Goal: Information Seeking & Learning: Learn about a topic

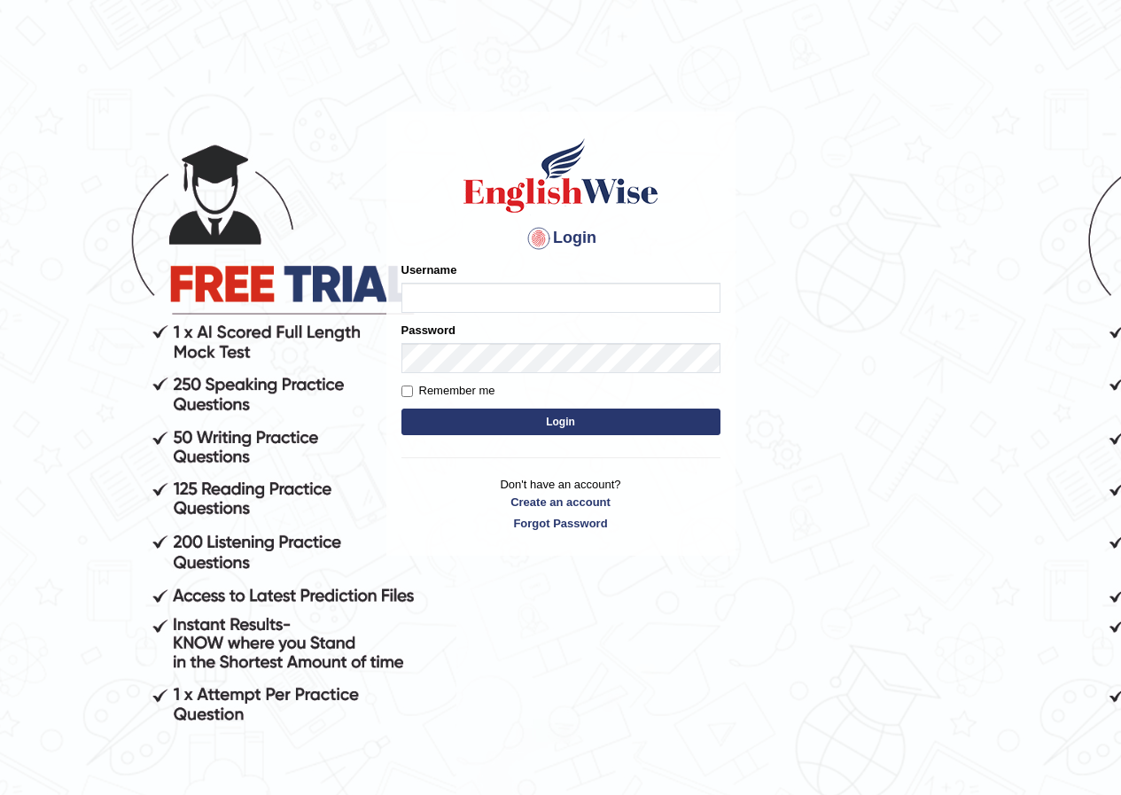
click at [436, 287] on input "Username" at bounding box center [560, 298] width 319 height 30
type input "annifred_parramatta"
click at [518, 416] on button "Login" at bounding box center [560, 421] width 319 height 27
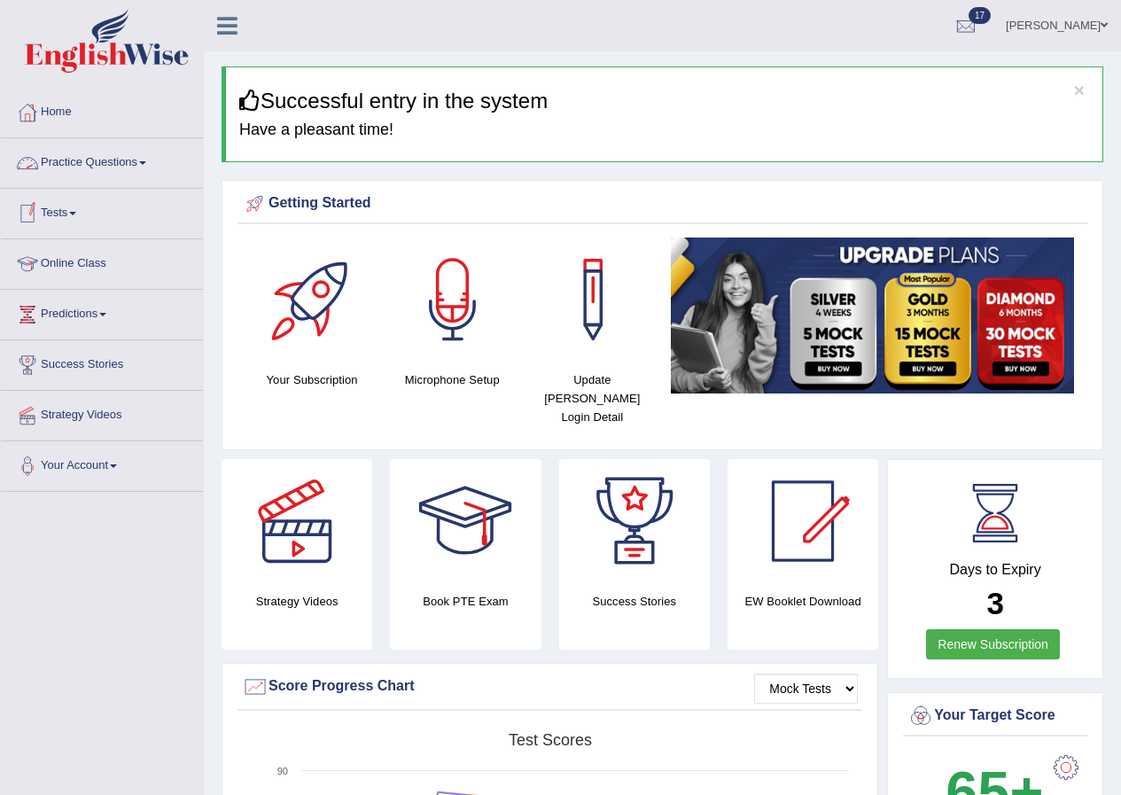
click at [144, 162] on link "Practice Questions" at bounding box center [102, 160] width 202 height 44
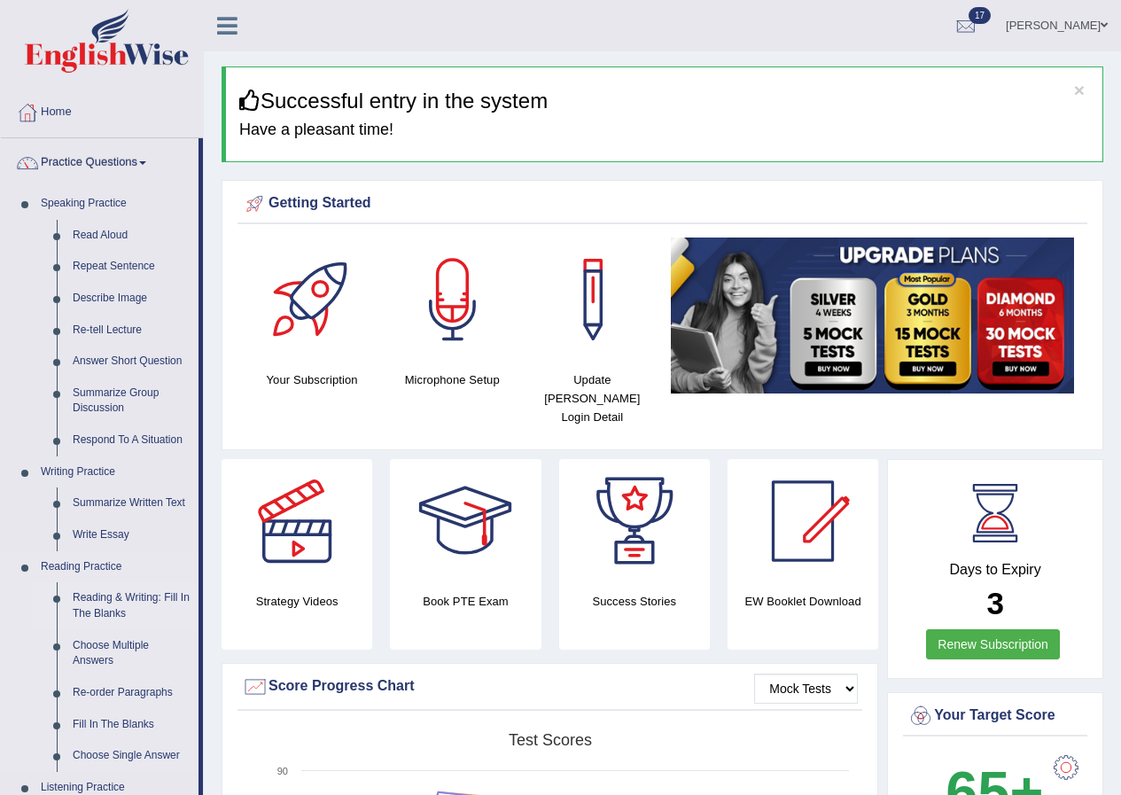
click at [161, 595] on link "Reading & Writing: Fill In The Blanks" at bounding box center [132, 605] width 134 height 47
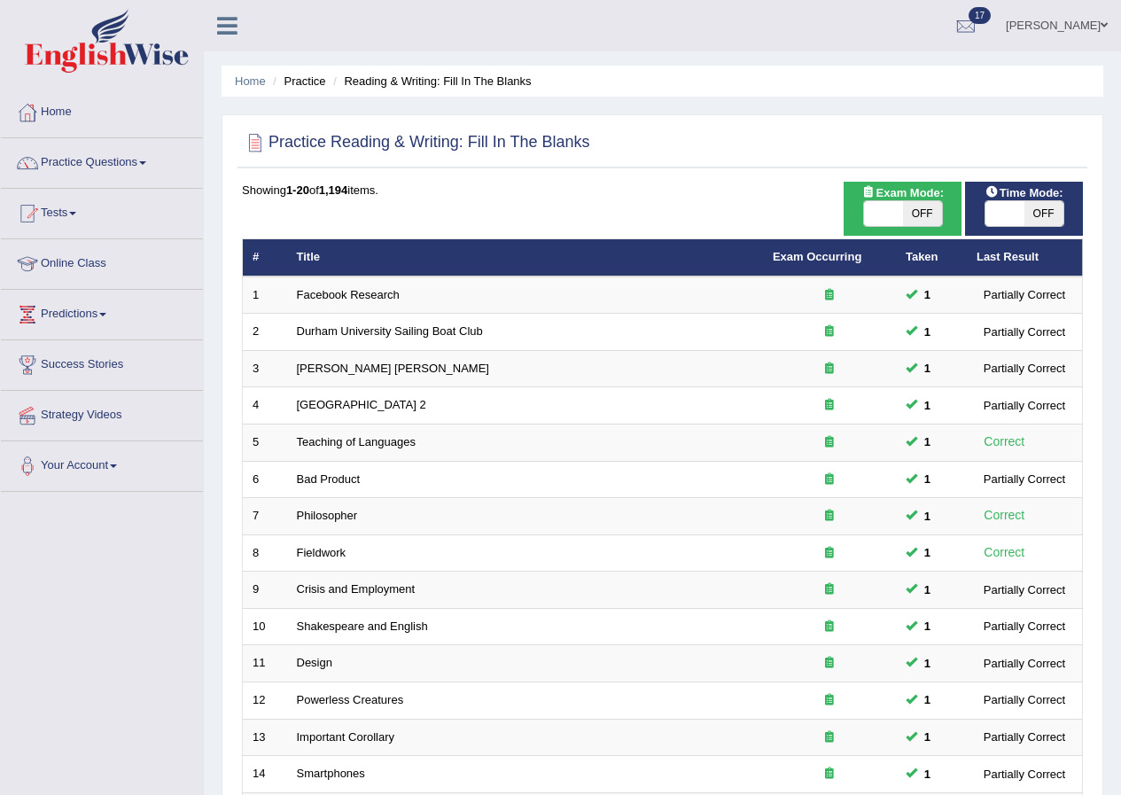
click at [929, 219] on span "OFF" at bounding box center [922, 213] width 39 height 25
checkbox input "true"
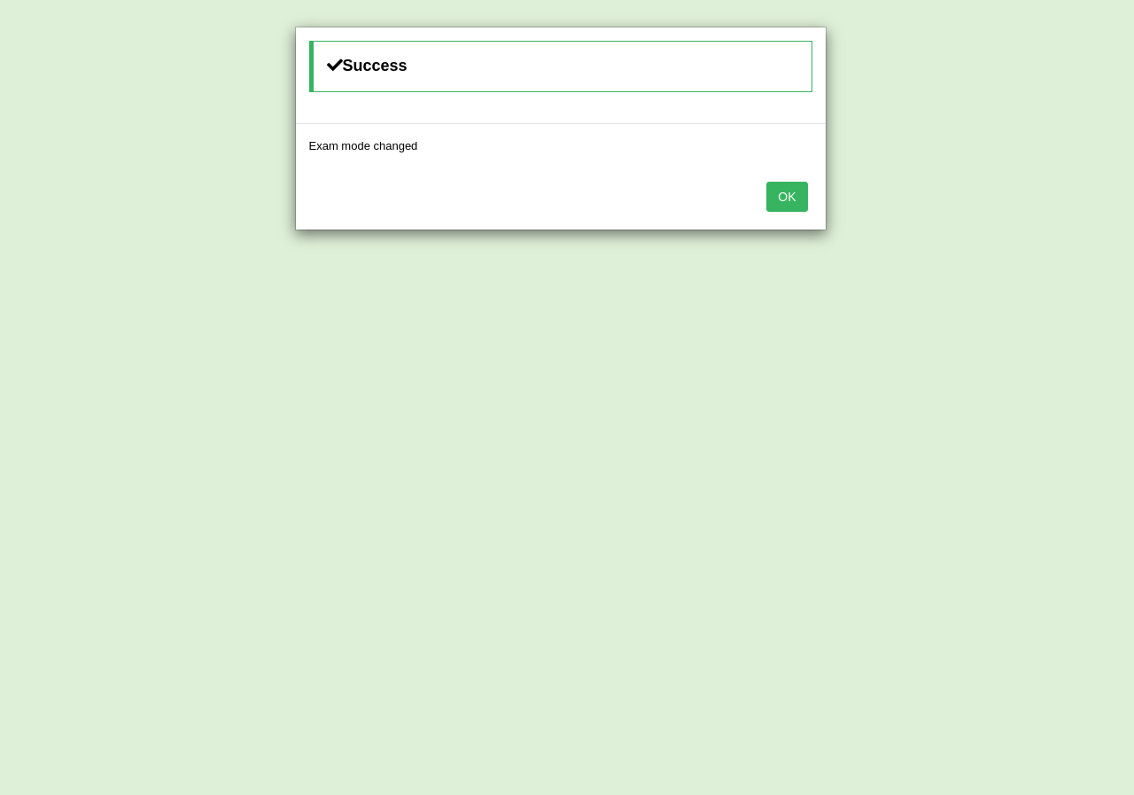
click at [796, 202] on button "OK" at bounding box center [786, 197] width 41 height 30
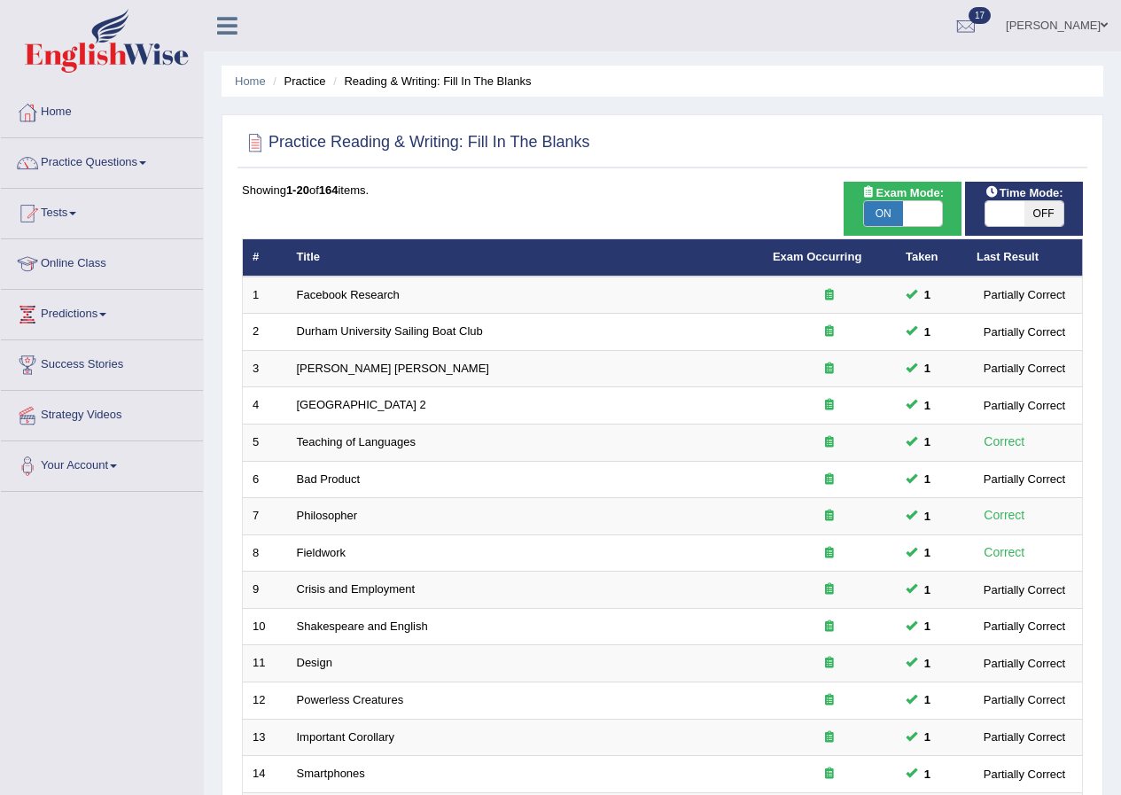
click at [1045, 211] on span "OFF" at bounding box center [1043, 213] width 39 height 25
checkbox input "true"
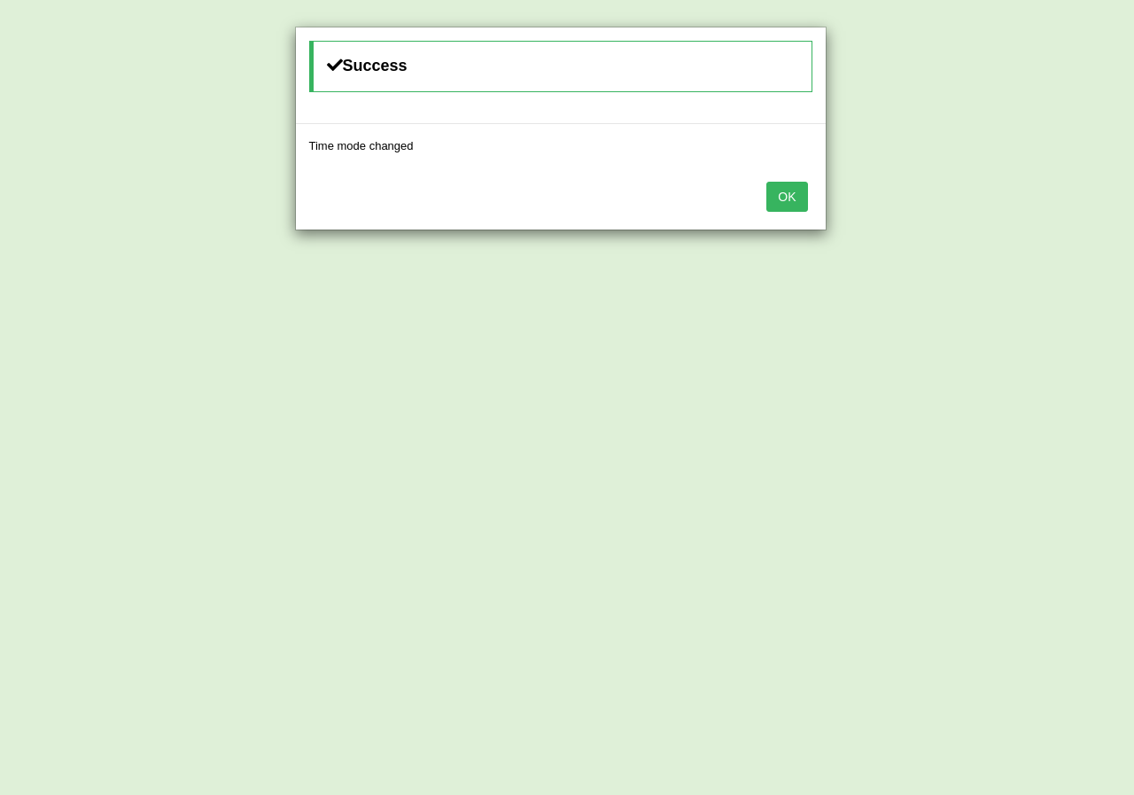
click at [801, 197] on button "OK" at bounding box center [786, 197] width 41 height 30
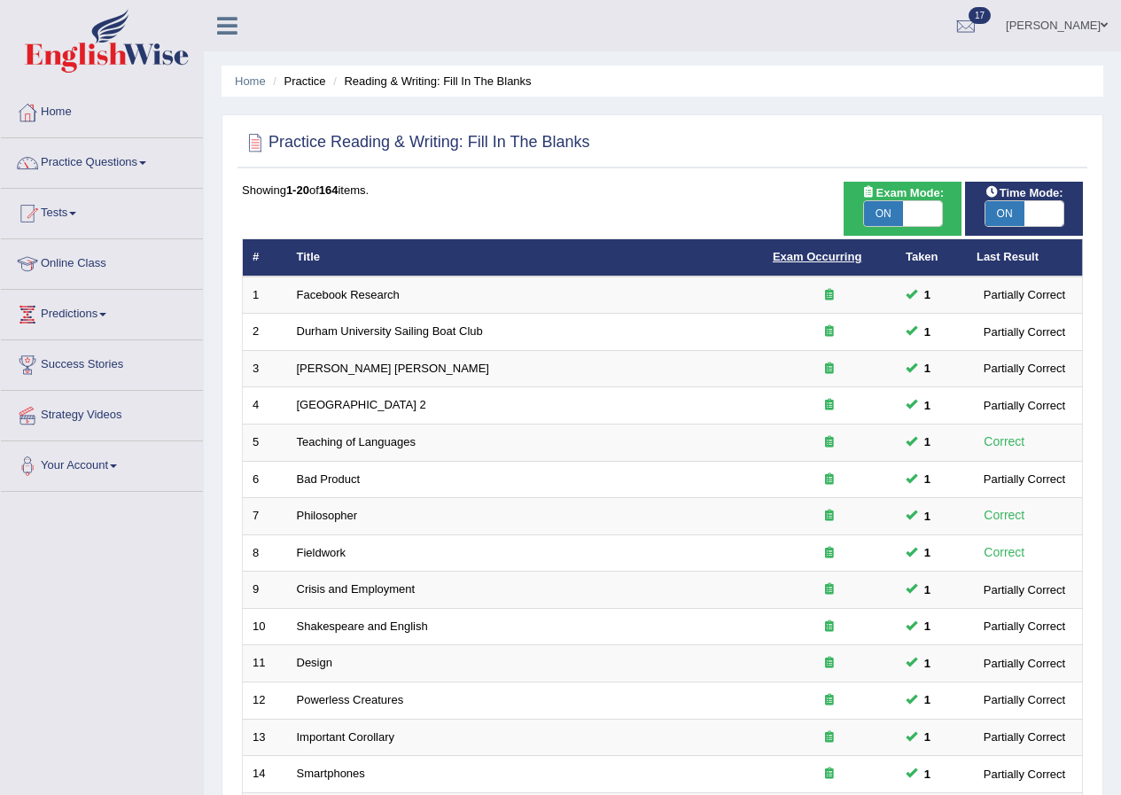
scroll to position [378, 0]
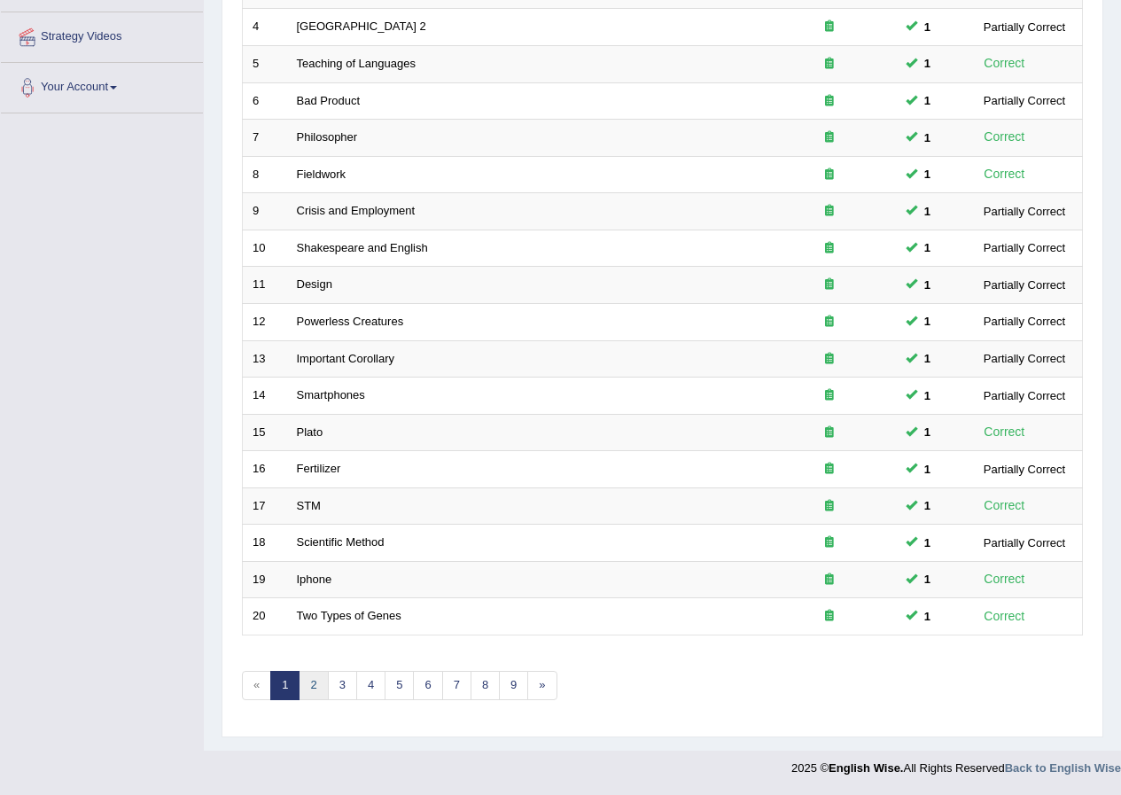
click at [322, 694] on link "2" at bounding box center [313, 685] width 29 height 29
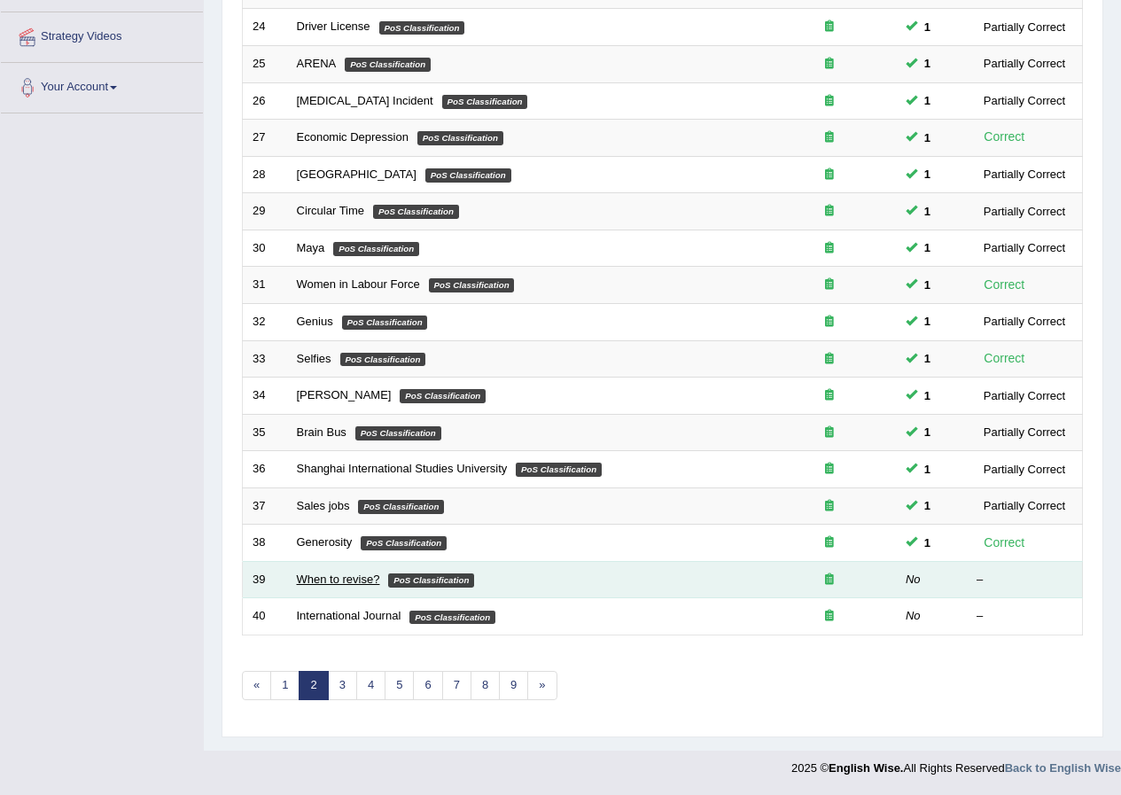
click at [325, 579] on link "When to revise?" at bounding box center [338, 578] width 83 height 13
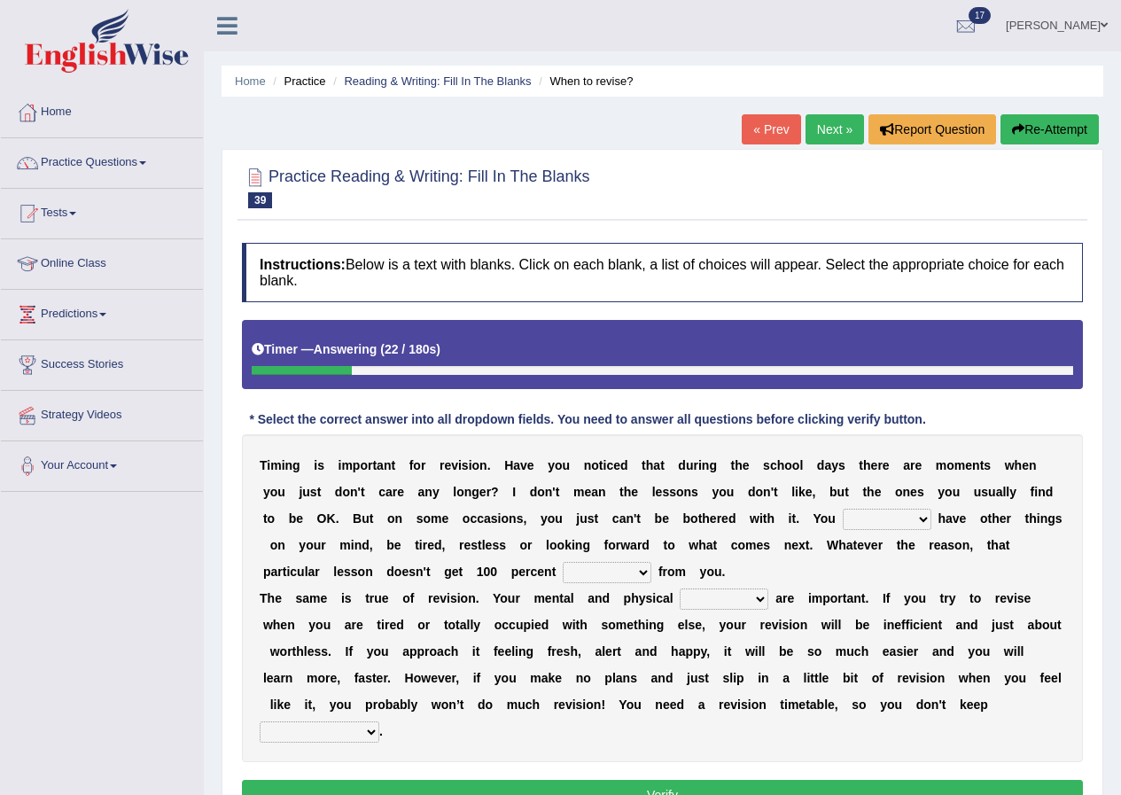
click at [851, 514] on select "may can will must" at bounding box center [887, 519] width 89 height 21
select select "may"
click at [843, 509] on select "may can will must" at bounding box center [887, 519] width 89 height 21
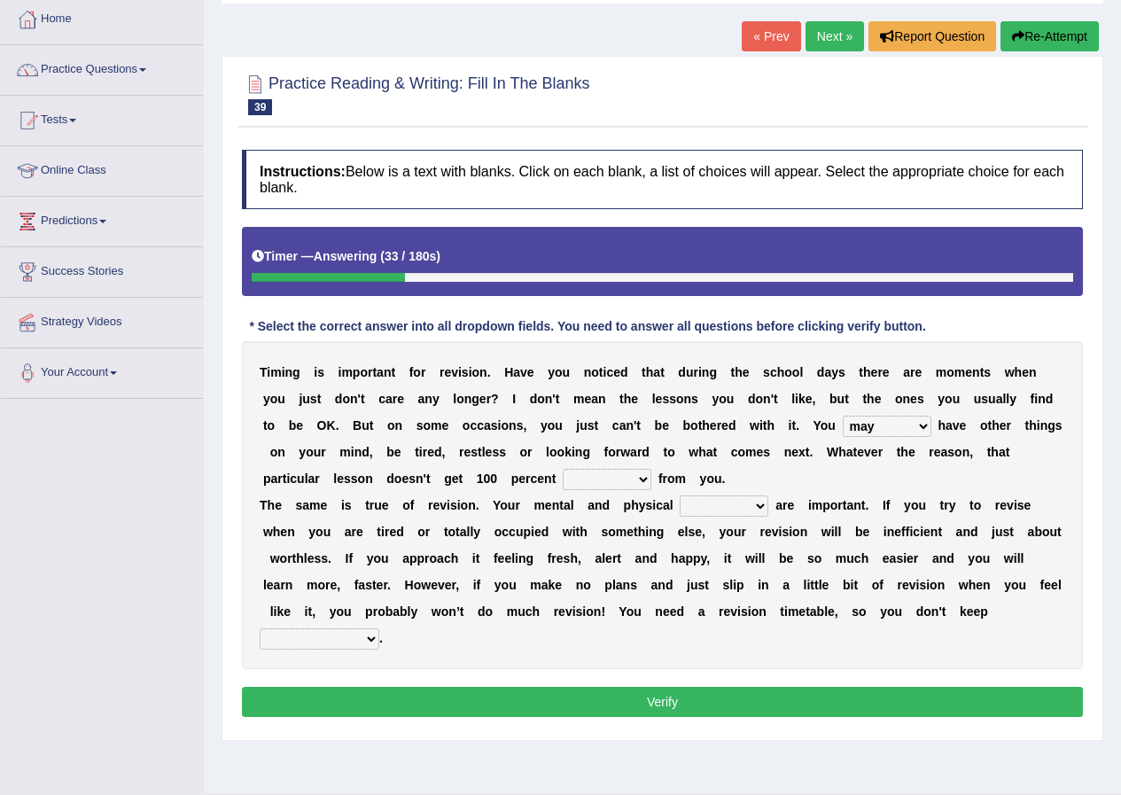
scroll to position [136, 0]
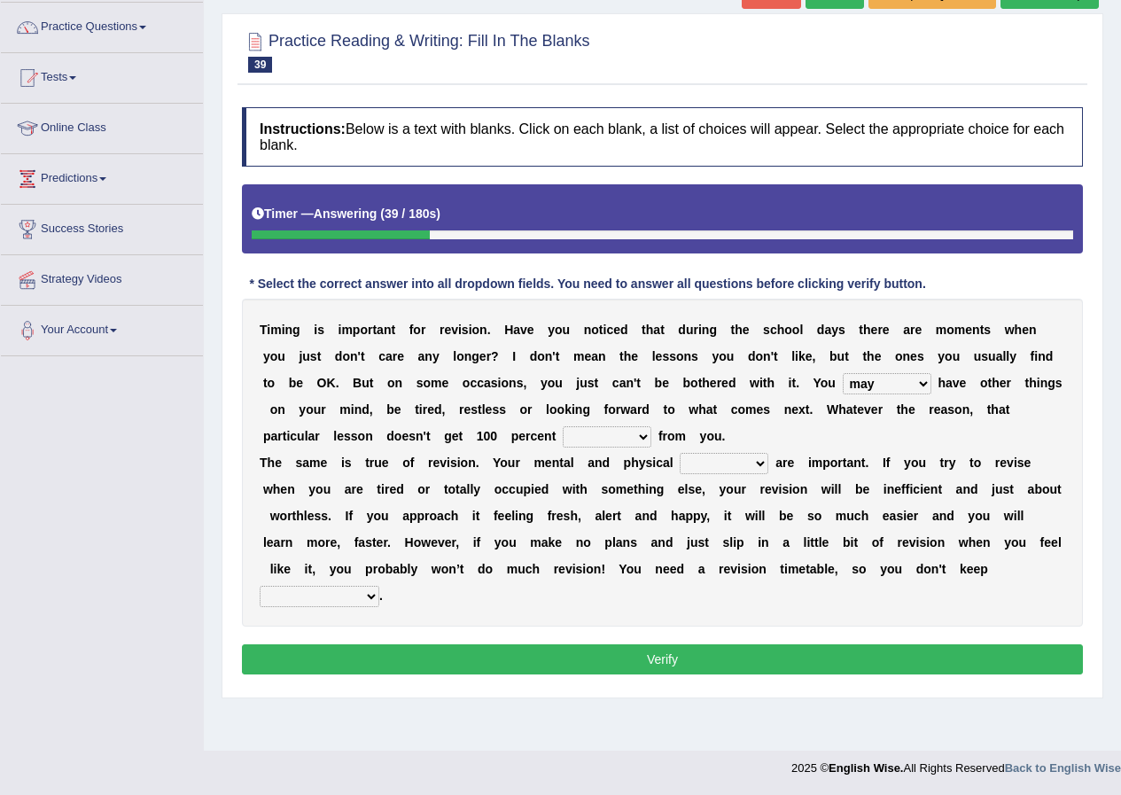
click at [610, 439] on select "effect afford effort affect" at bounding box center [607, 436] width 89 height 21
select select "effort"
click at [563, 426] on select "effect afford effort affect" at bounding box center [607, 436] width 89 height 21
click at [704, 458] on select "altitude strength attitudes talent" at bounding box center [724, 463] width 89 height 21
select select "strength"
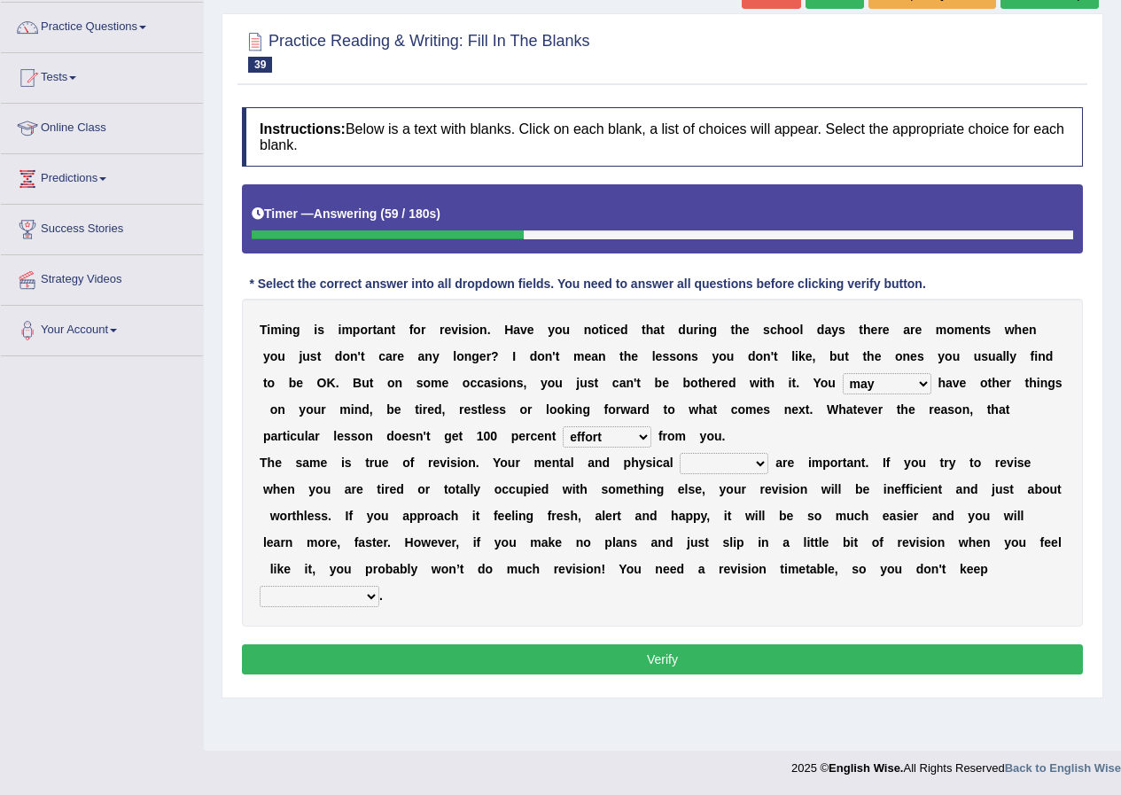
click at [680, 453] on select "altitude strength attitudes talent" at bounding box center [724, 463] width 89 height 21
click at [734, 459] on select "altitude strength attitudes talent" at bounding box center [724, 463] width 89 height 21
click at [835, 507] on div "T i m i n g i s i m p o r t a n t f o r r e v i s i o n . H a v e y o u n o t i…" at bounding box center [662, 463] width 841 height 328
click at [353, 587] on select "stopping it from putting it off giving it out getting it wrong" at bounding box center [320, 596] width 120 height 21
select select "putting it off"
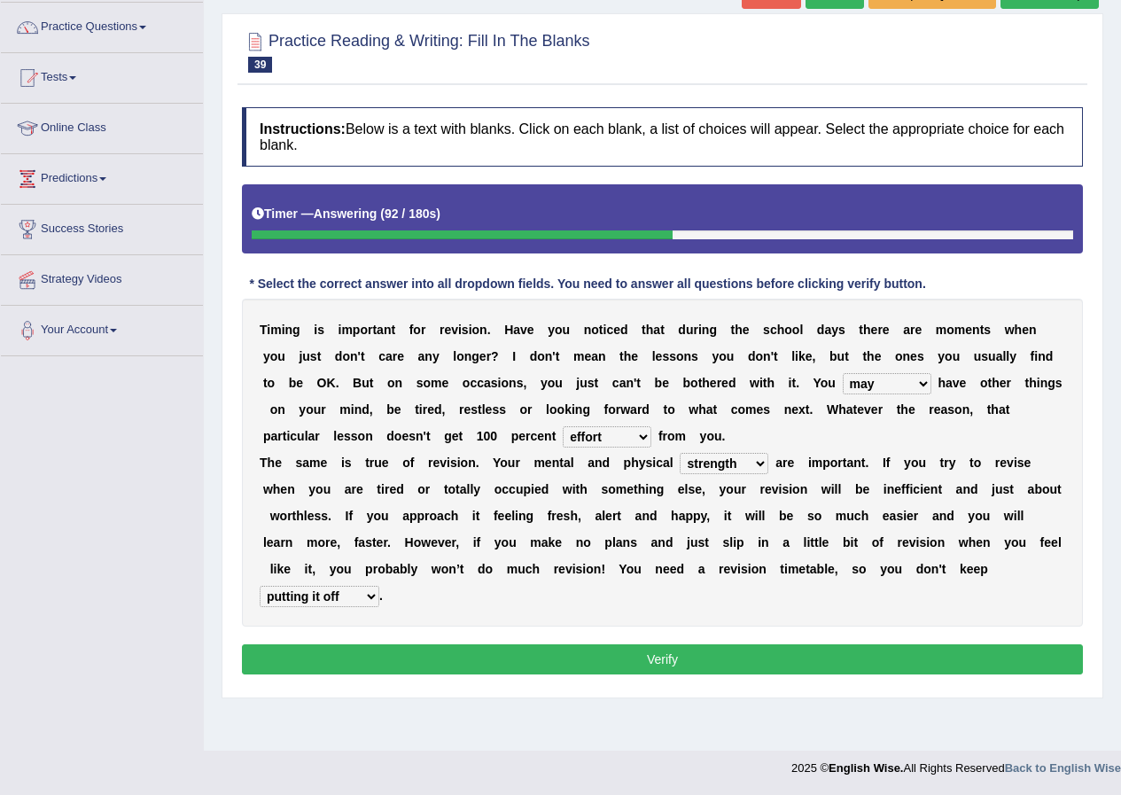
click at [260, 586] on select "stopping it from putting it off giving it out getting it wrong" at bounding box center [320, 596] width 120 height 21
click at [352, 661] on button "Verify" at bounding box center [662, 659] width 841 height 30
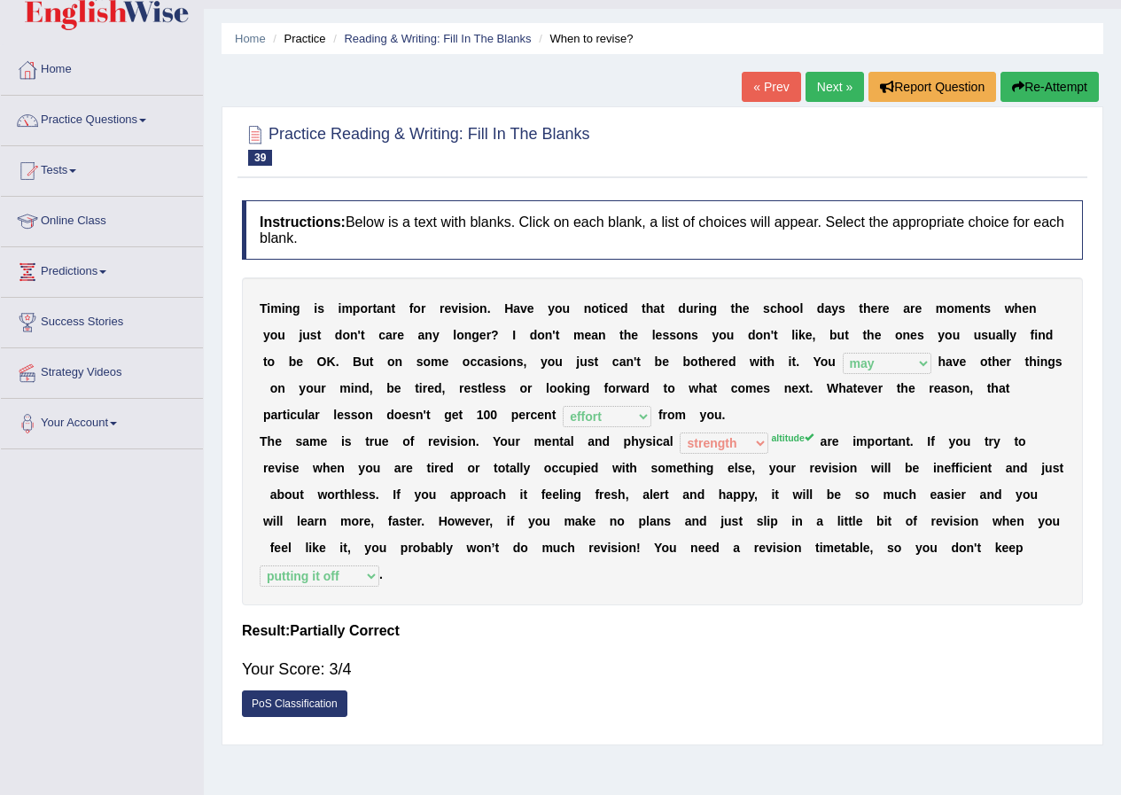
scroll to position [0, 0]
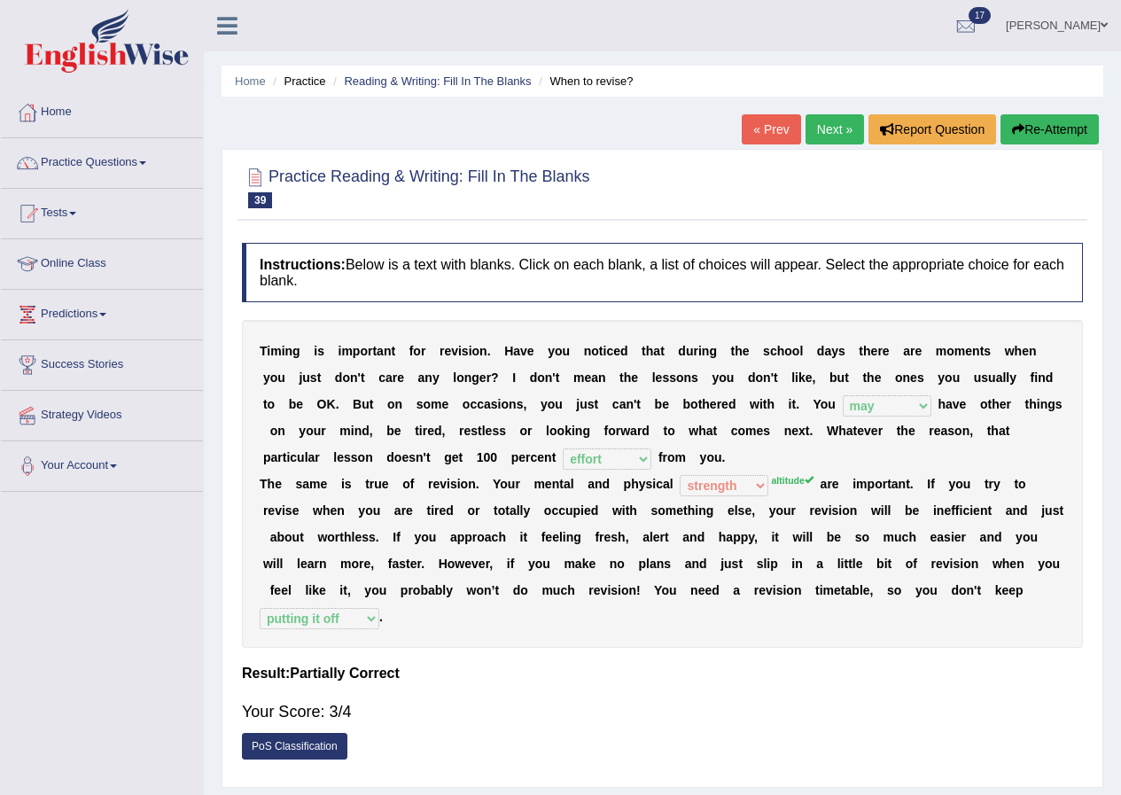
click at [815, 121] on link "Next »" at bounding box center [834, 129] width 58 height 30
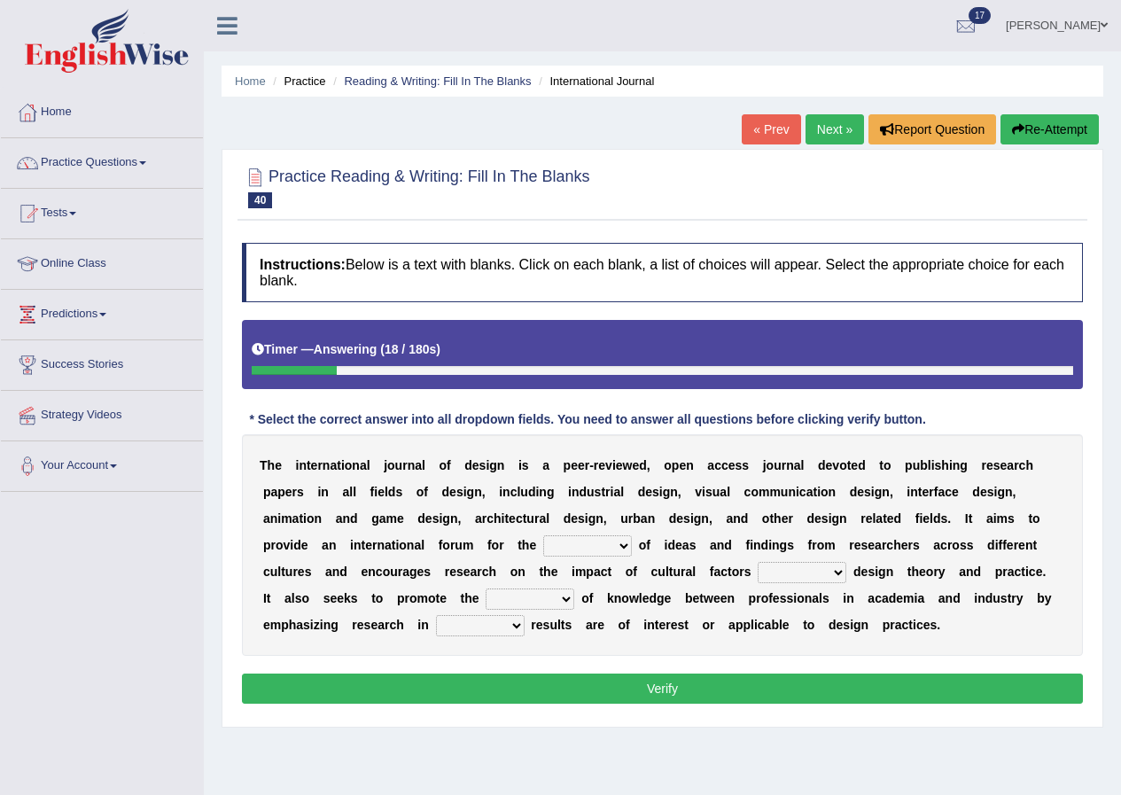
click at [605, 542] on select "infliction change exchange occurence" at bounding box center [587, 545] width 89 height 21
select select "exchange"
click at [543, 535] on select "infliction change exchange occurence" at bounding box center [587, 545] width 89 height 21
click at [791, 572] on select "on without inside at" at bounding box center [802, 572] width 89 height 21
click at [823, 571] on select "on without inside at" at bounding box center [802, 572] width 89 height 21
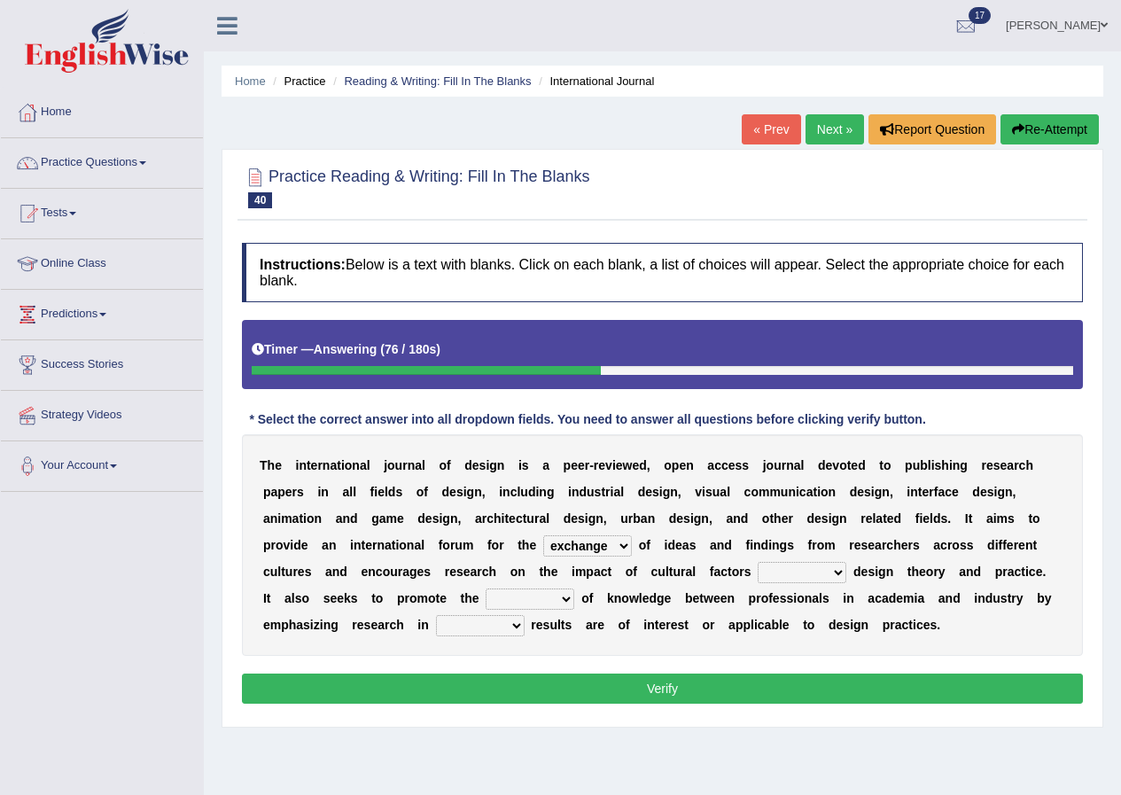
click at [539, 594] on select "overlap transplant transfer estimation" at bounding box center [530, 598] width 89 height 21
select select "transfer"
click at [486, 588] on select "overlap transplant transfer estimation" at bounding box center [530, 598] width 89 height 21
click at [477, 624] on select "the which that what" at bounding box center [480, 625] width 89 height 21
select select "which"
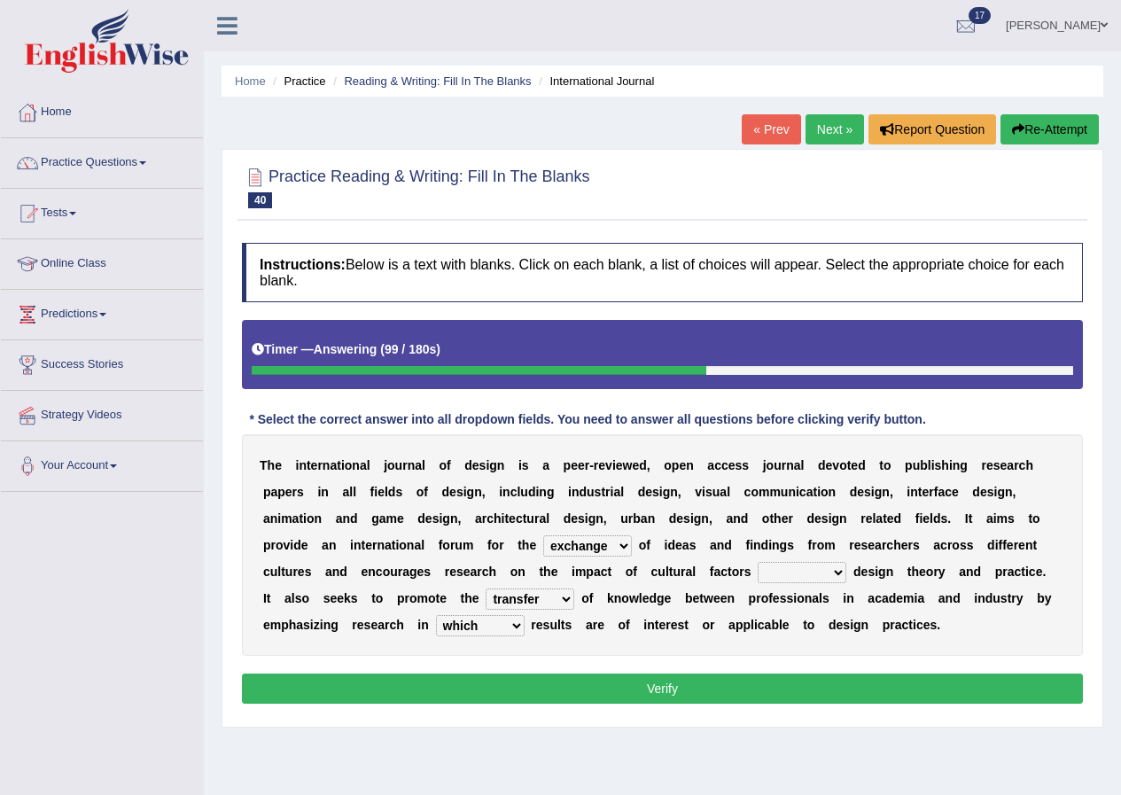
click at [436, 615] on select "the which that what" at bounding box center [480, 625] width 89 height 21
click at [798, 573] on select "on without inside at" at bounding box center [802, 572] width 89 height 21
select select "without"
click at [758, 562] on select "on without inside at" at bounding box center [802, 572] width 89 height 21
click at [790, 678] on button "Verify" at bounding box center [662, 688] width 841 height 30
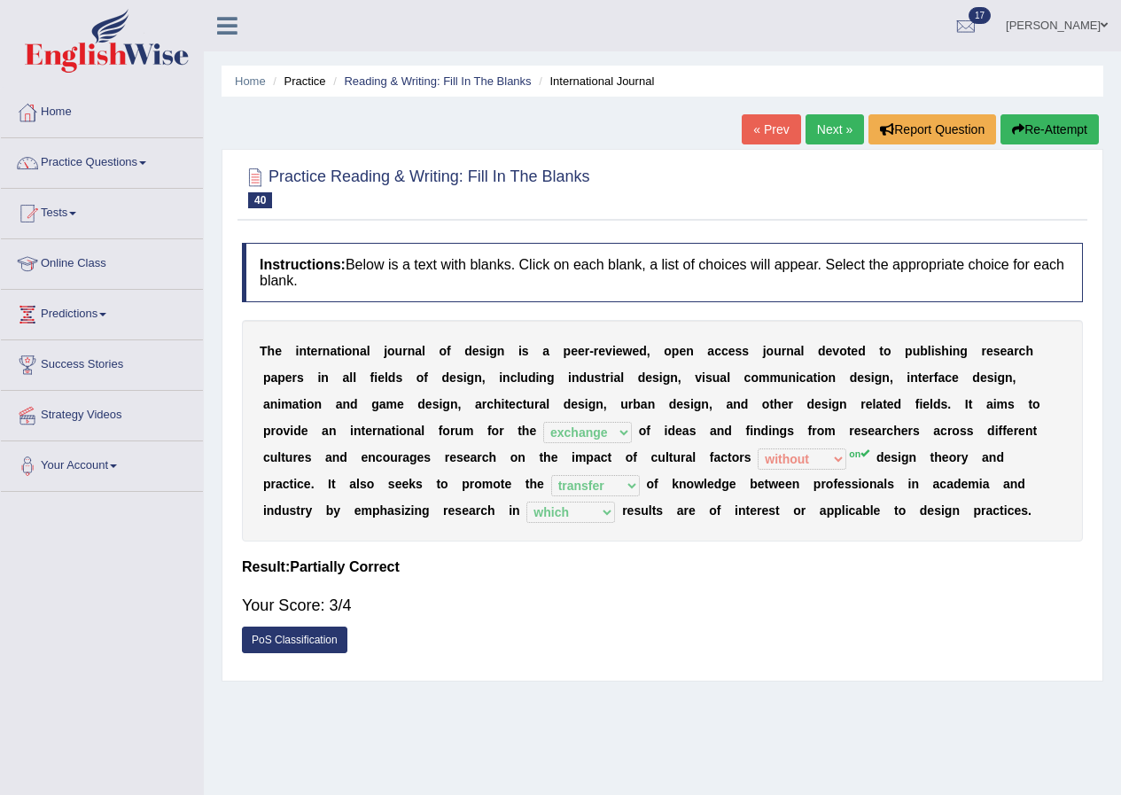
click at [813, 116] on link "Next »" at bounding box center [834, 129] width 58 height 30
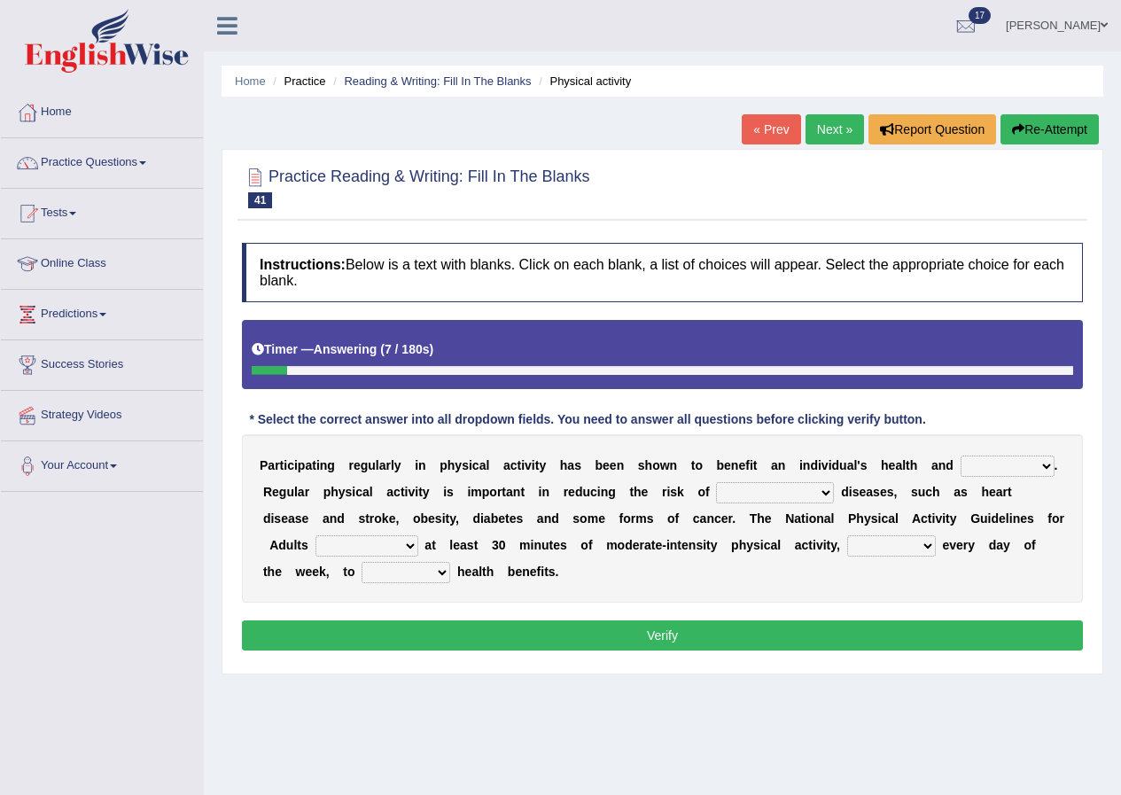
click at [1019, 468] on select "values immortality expectation wellbeing" at bounding box center [1007, 465] width 94 height 21
select select "wellbeing"
click at [960, 455] on select "values immortality expectation wellbeing" at bounding box center [1007, 465] width 94 height 21
click at [769, 495] on select "chronic contraindicated untouched detectable" at bounding box center [775, 492] width 118 height 21
select select "chronic"
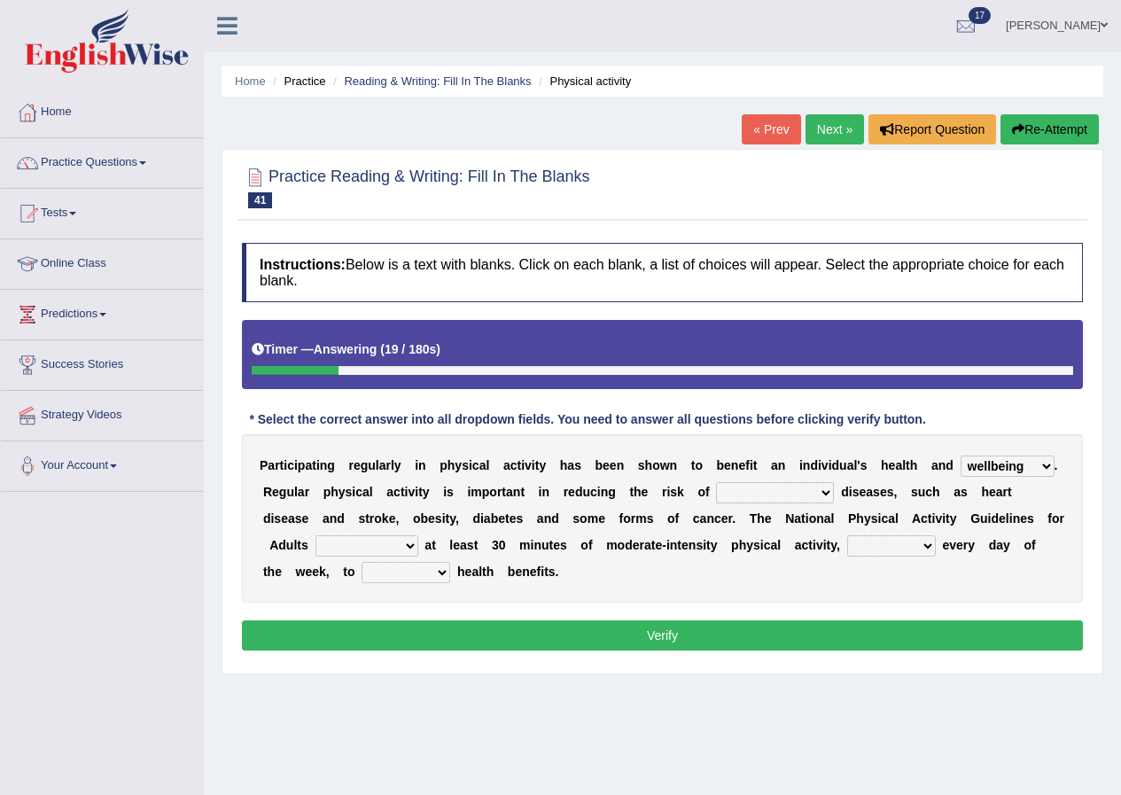
click at [716, 482] on select "chronic contraindicated untouched detectable" at bounding box center [775, 492] width 118 height 21
click at [980, 465] on select "values immortality expectation wellbeing" at bounding box center [1007, 465] width 94 height 21
click at [894, 513] on div "P a r t i c i p a t i n g r e g u l a r l y i n p h y s i c a l a c t i v i t y…" at bounding box center [662, 518] width 841 height 168
click at [792, 488] on select "chronic contraindicated untouched detectable" at bounding box center [775, 492] width 118 height 21
click at [918, 518] on b "A" at bounding box center [916, 518] width 9 height 14
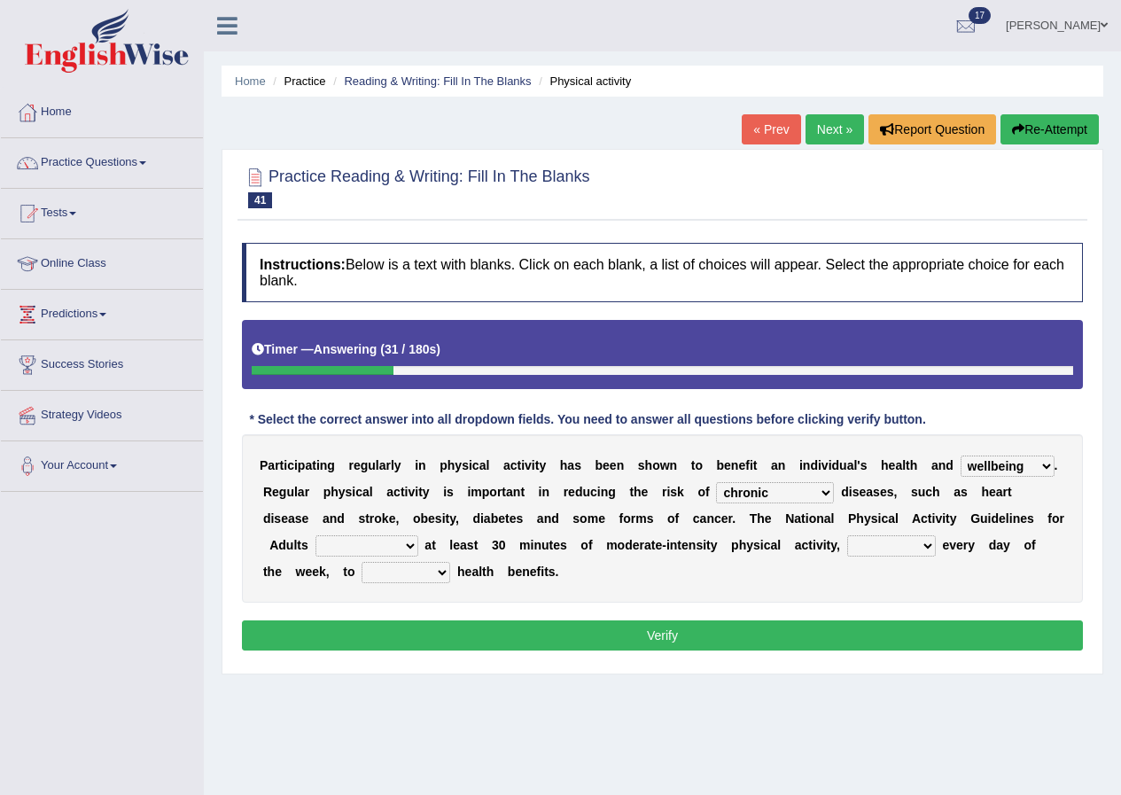
click at [403, 544] on select "excludes recommends denotes defies" at bounding box center [366, 545] width 103 height 21
select select "recommends"
click at [315, 535] on select "excludes recommends denotes defies" at bounding box center [366, 545] width 103 height 21
click at [894, 547] on select "relatively absolutely preferably namely" at bounding box center [891, 545] width 89 height 21
select select "preferably"
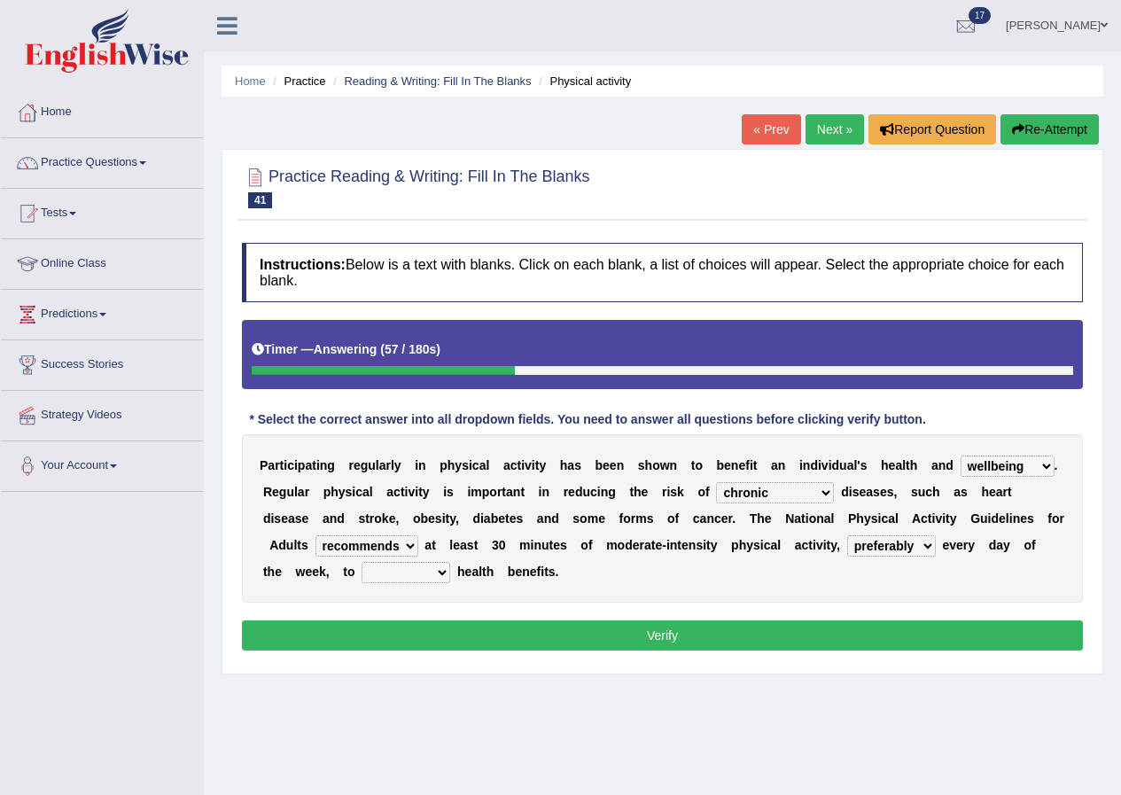
click at [847, 535] on select "relatively absolutely preferably namely" at bounding box center [891, 545] width 89 height 21
click at [416, 571] on select "charge obtain weigh estimate" at bounding box center [405, 572] width 89 height 21
select select "obtain"
click at [361, 562] on select "charge obtain weigh estimate" at bounding box center [405, 572] width 89 height 21
click at [446, 639] on button "Verify" at bounding box center [662, 635] width 841 height 30
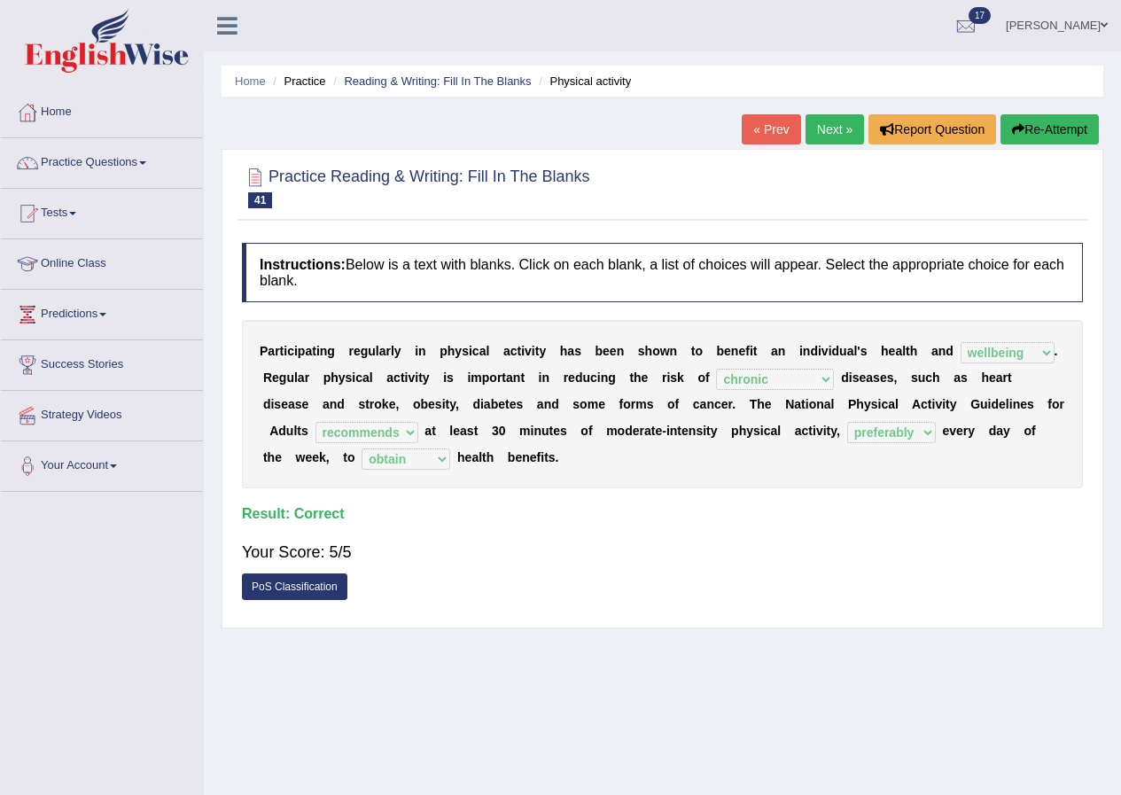
click at [823, 121] on link "Next »" at bounding box center [834, 129] width 58 height 30
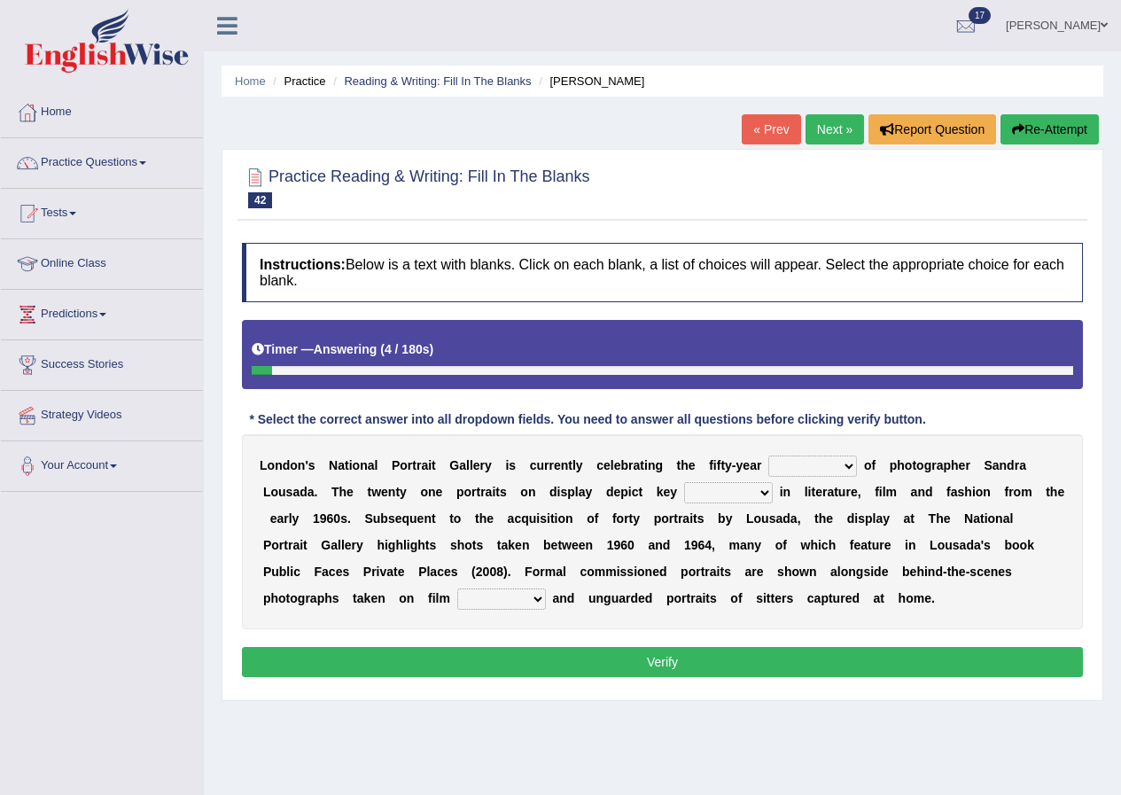
click at [819, 466] on select "invitation promotion training career" at bounding box center [812, 465] width 89 height 21
select select "career"
click at [768, 455] on select "invitation promotion training career" at bounding box center [812, 465] width 89 height 21
click at [731, 495] on select "figures gadgets fashions genres" at bounding box center [728, 492] width 89 height 21
select select "genres"
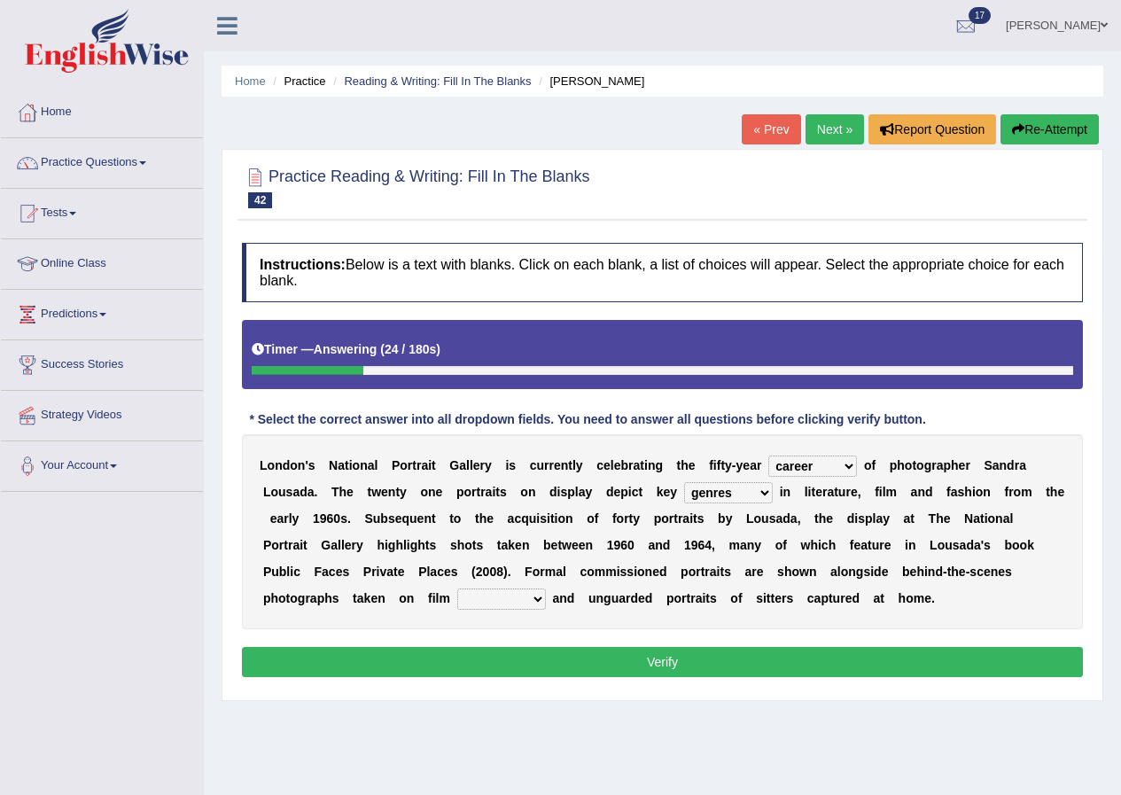
click at [684, 482] on select "figures gadgets fashions genres" at bounding box center [728, 492] width 89 height 21
click at [500, 602] on select "gists sets tickets aisles" at bounding box center [501, 598] width 89 height 21
select select "sets"
click at [457, 588] on select "gists sets tickets aisles" at bounding box center [501, 598] width 89 height 21
click at [507, 672] on button "Verify" at bounding box center [662, 662] width 841 height 30
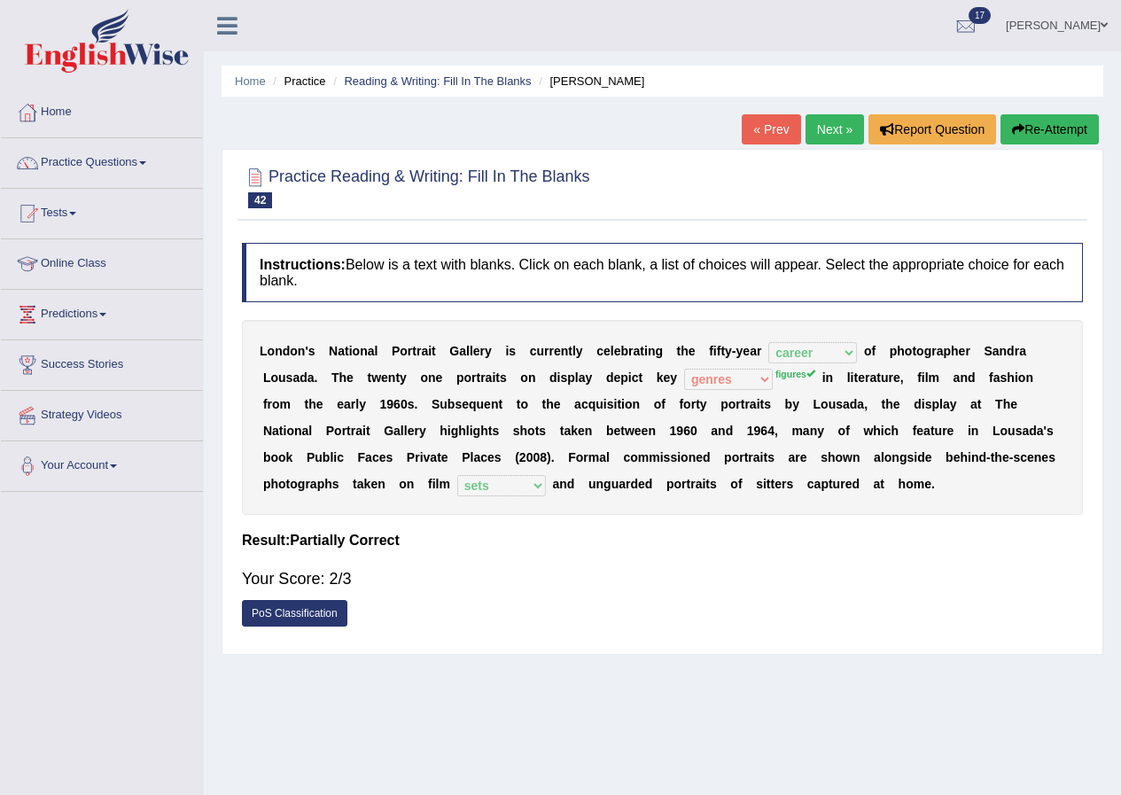
click at [813, 126] on link "Next »" at bounding box center [834, 129] width 58 height 30
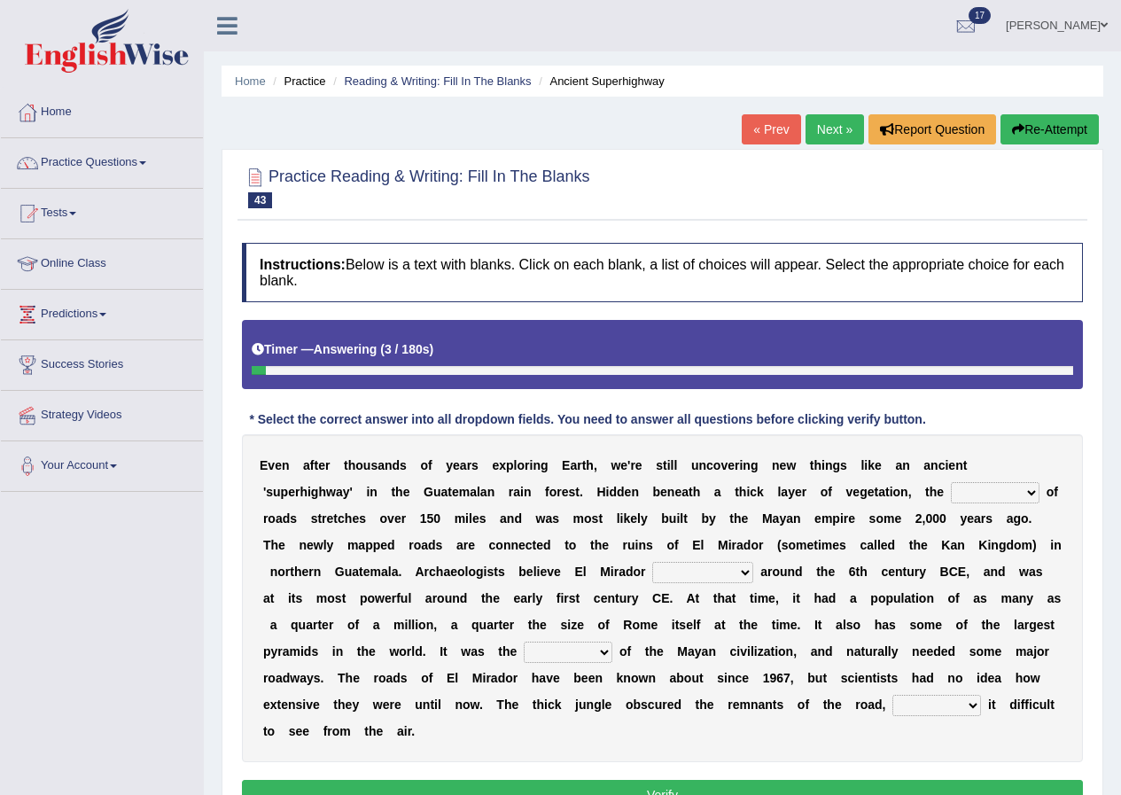
scroll to position [136, 0]
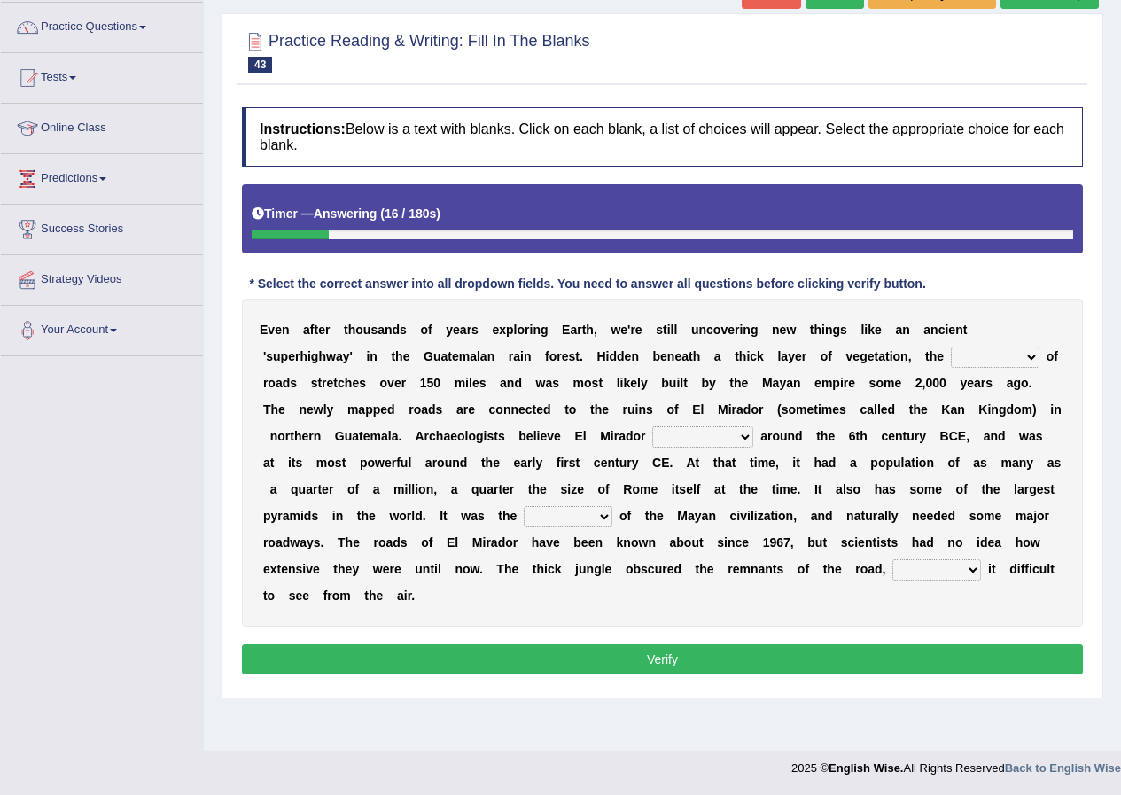
click at [980, 360] on select "network surface interface width" at bounding box center [995, 356] width 89 height 21
select select "interface"
click at [951, 346] on select "network surface interface width" at bounding box center [995, 356] width 89 height 21
click at [691, 433] on select "has founded founded was founded was found" at bounding box center [702, 436] width 101 height 21
select select "was founded"
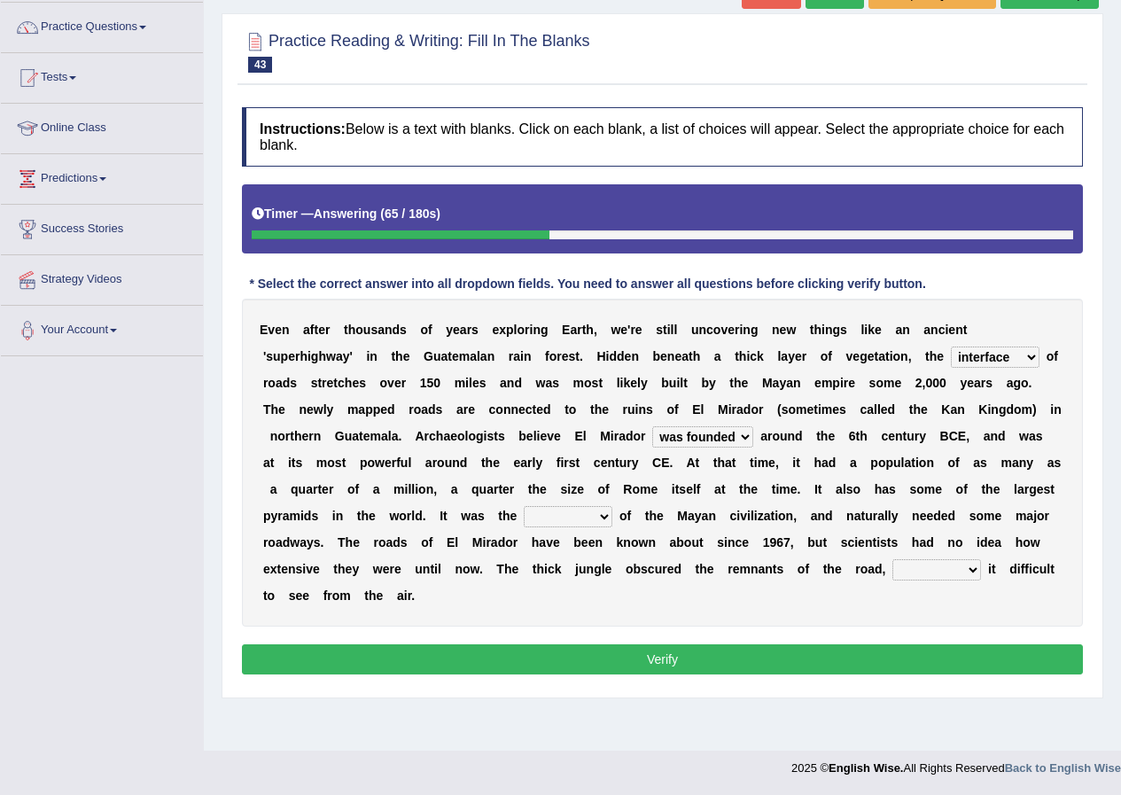
click at [652, 426] on select "has founded founded was founded was found" at bounding box center [702, 436] width 101 height 21
click at [734, 442] on select "has founded founded was founded was found" at bounding box center [702, 436] width 101 height 21
click at [822, 521] on b "n" at bounding box center [821, 516] width 8 height 14
click at [571, 511] on select "volume heart column facet" at bounding box center [568, 516] width 89 height 21
select select "heart"
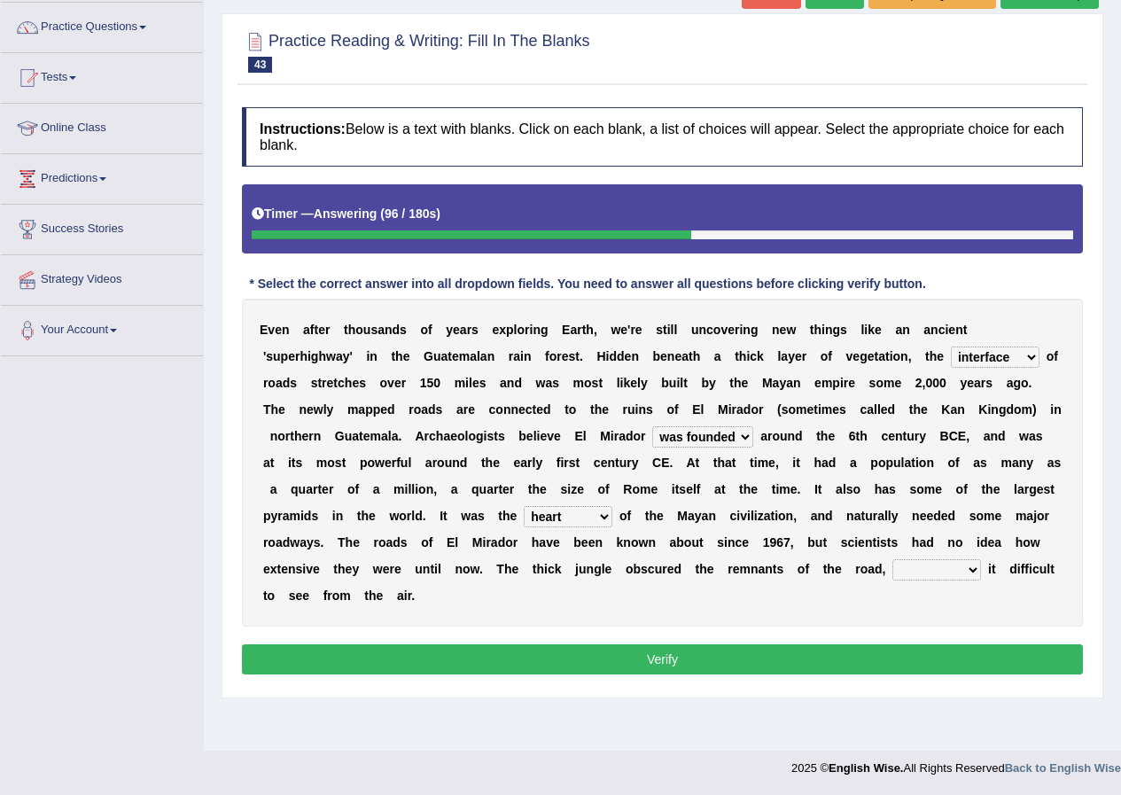
click at [524, 506] on select "volume heart column facet" at bounding box center [568, 516] width 89 height 21
click at [925, 568] on select "makes making make made" at bounding box center [936, 569] width 89 height 21
select select "making"
click at [892, 559] on select "makes making make made" at bounding box center [936, 569] width 89 height 21
click at [921, 649] on button "Verify" at bounding box center [662, 659] width 841 height 30
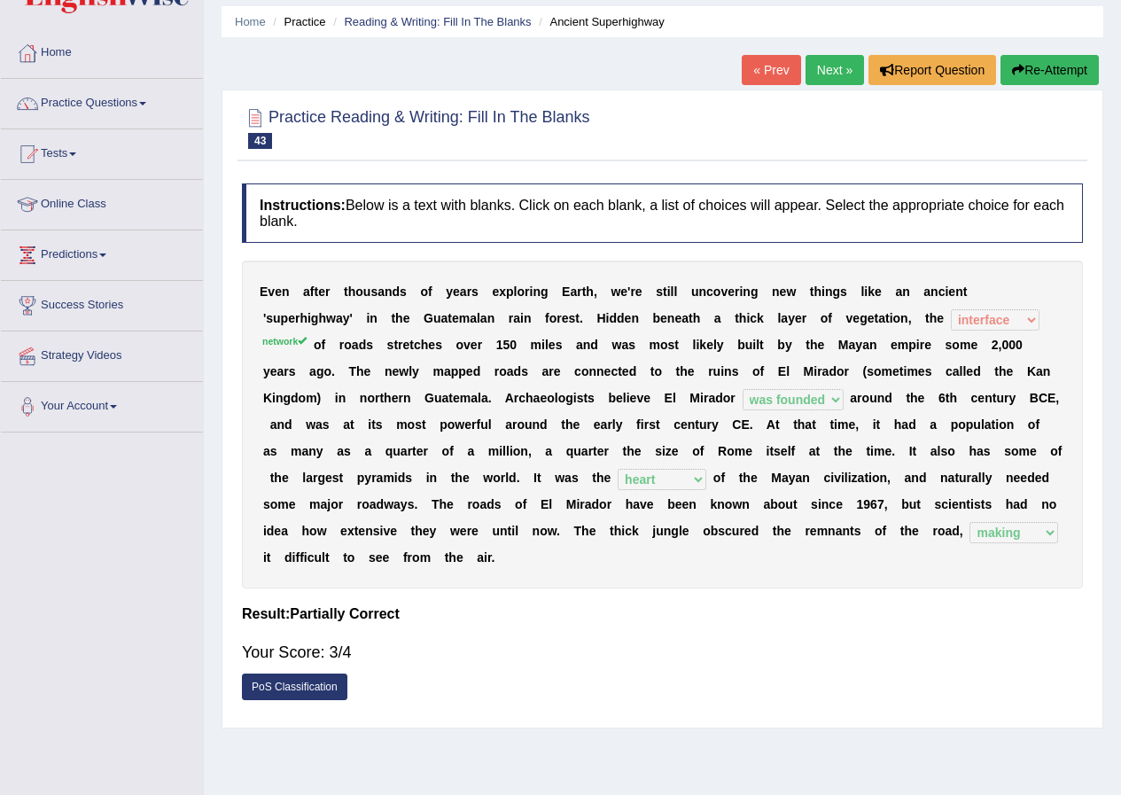
scroll to position [0, 0]
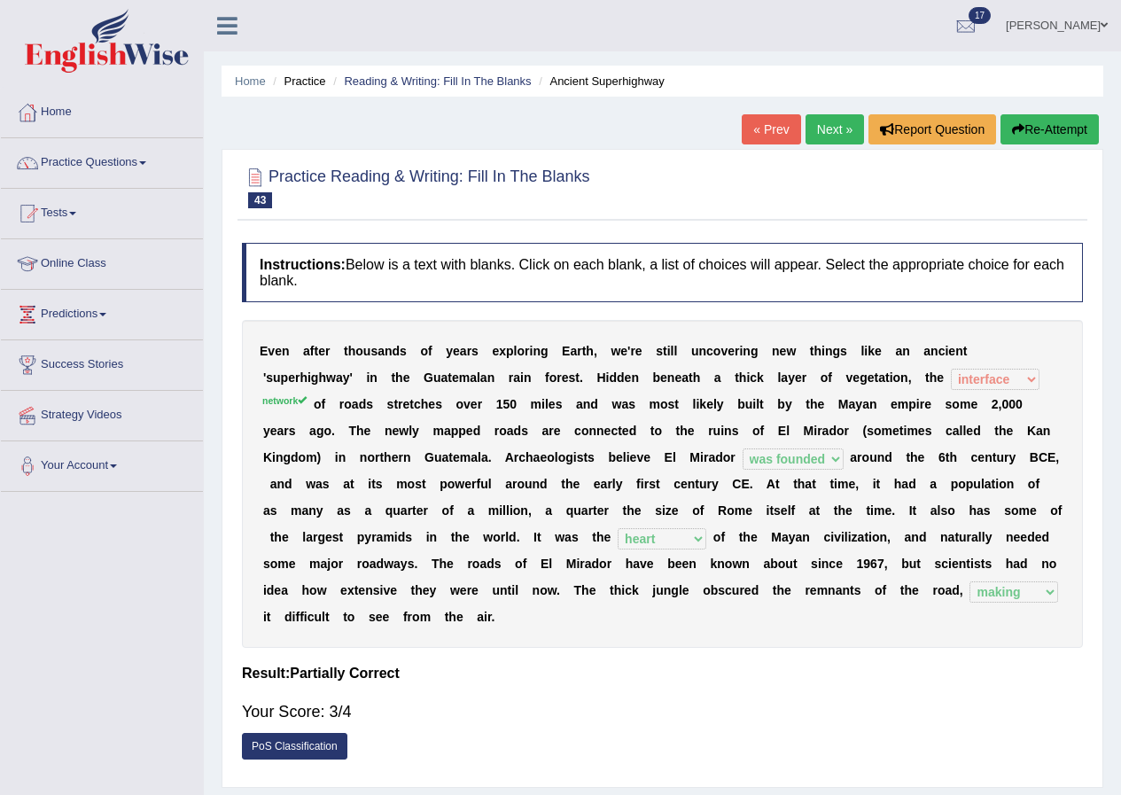
click at [839, 133] on link "Next »" at bounding box center [834, 129] width 58 height 30
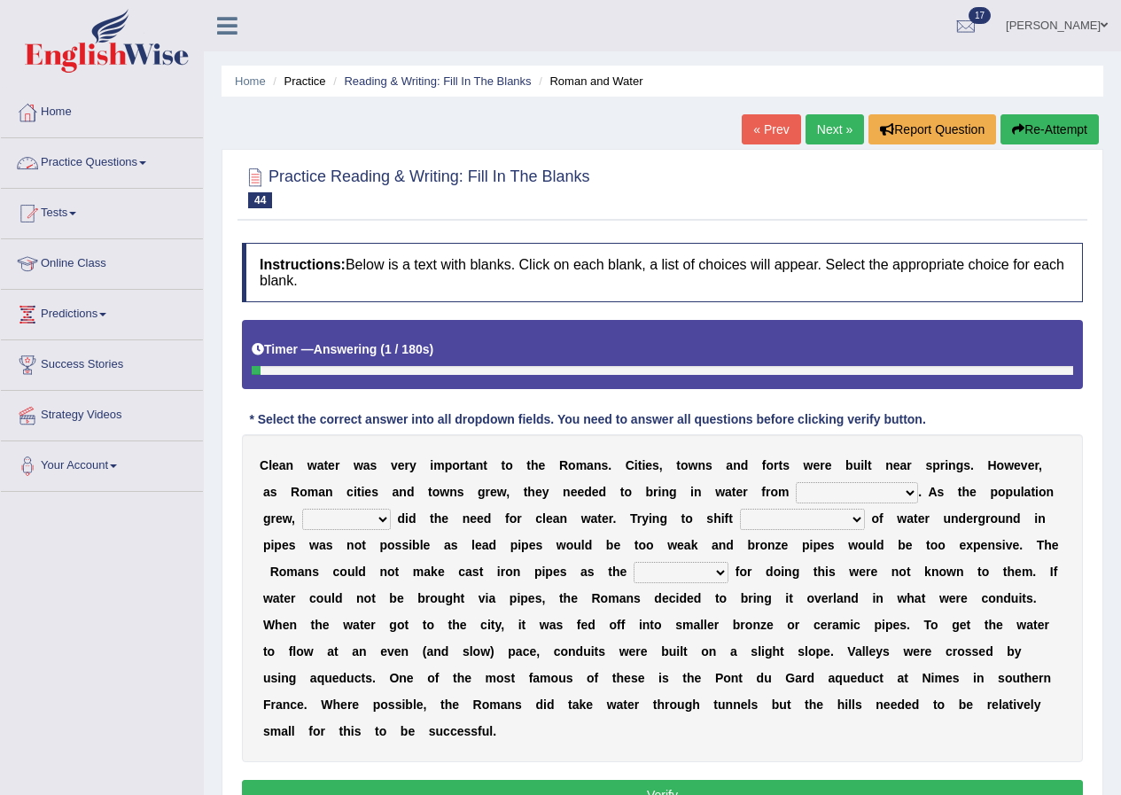
click at [120, 150] on link "Practice Questions" at bounding box center [102, 160] width 202 height 44
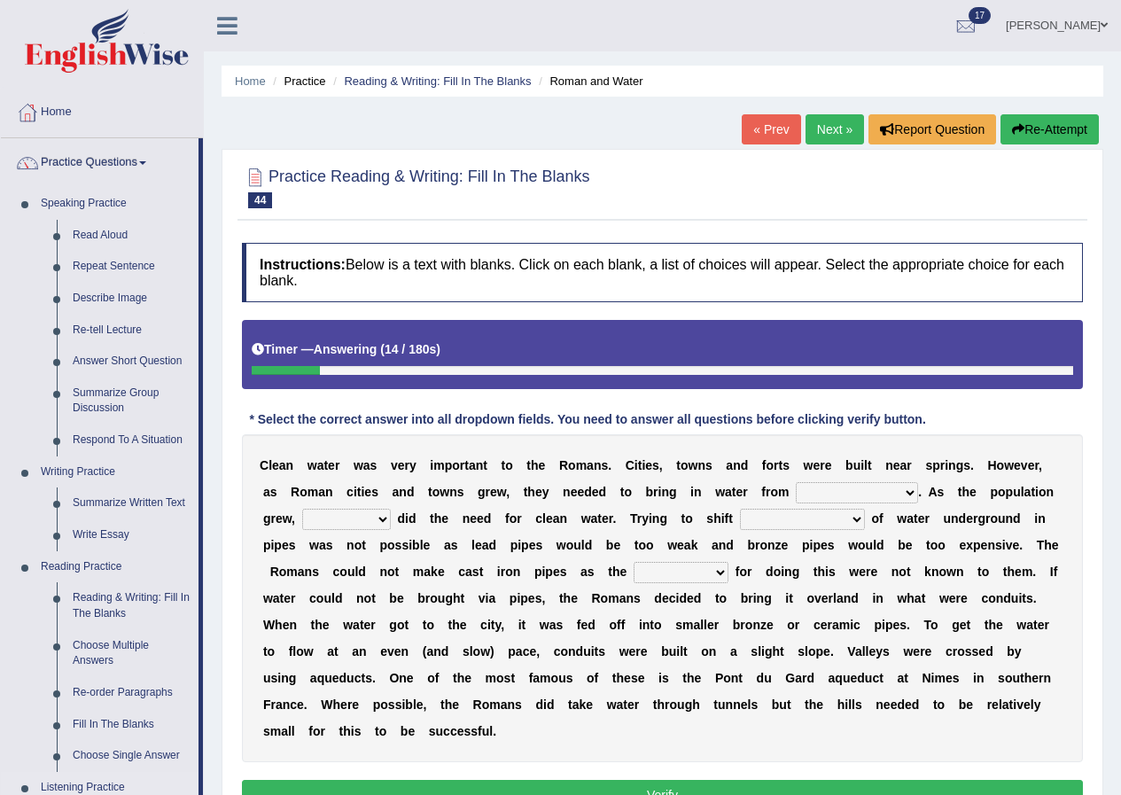
scroll to position [644, 0]
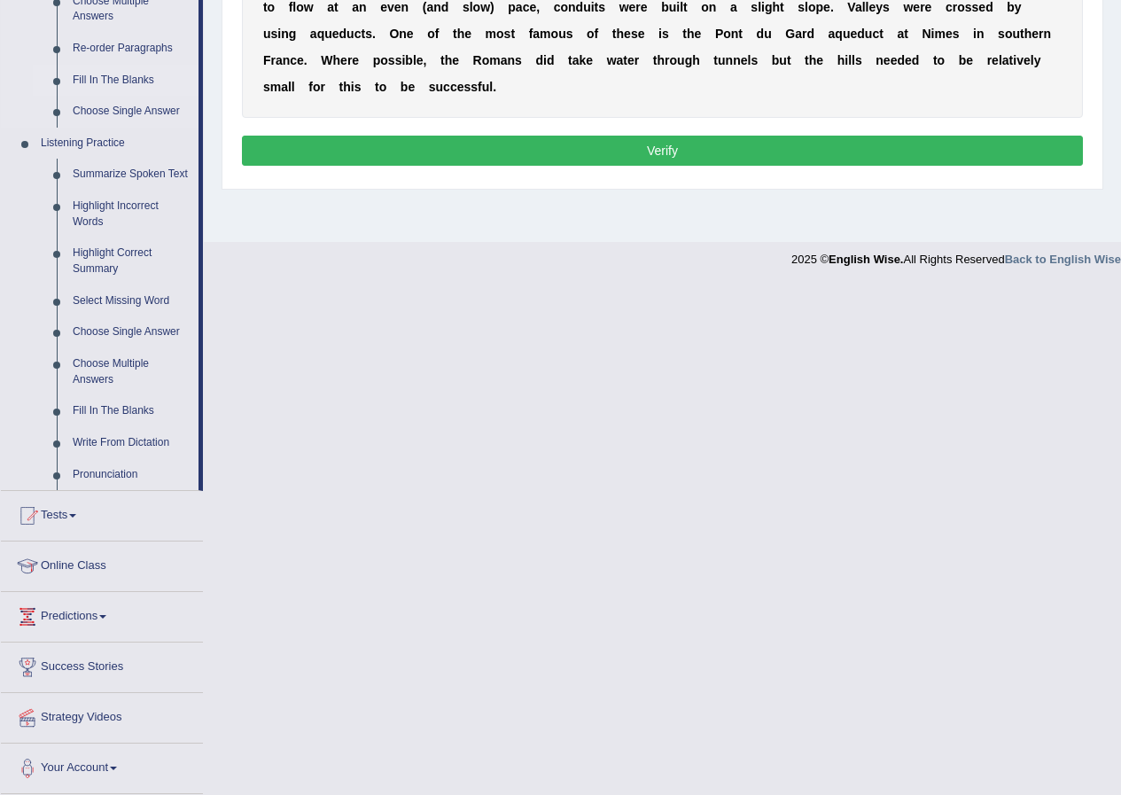
click at [152, 82] on link "Fill In The Blanks" at bounding box center [132, 81] width 134 height 32
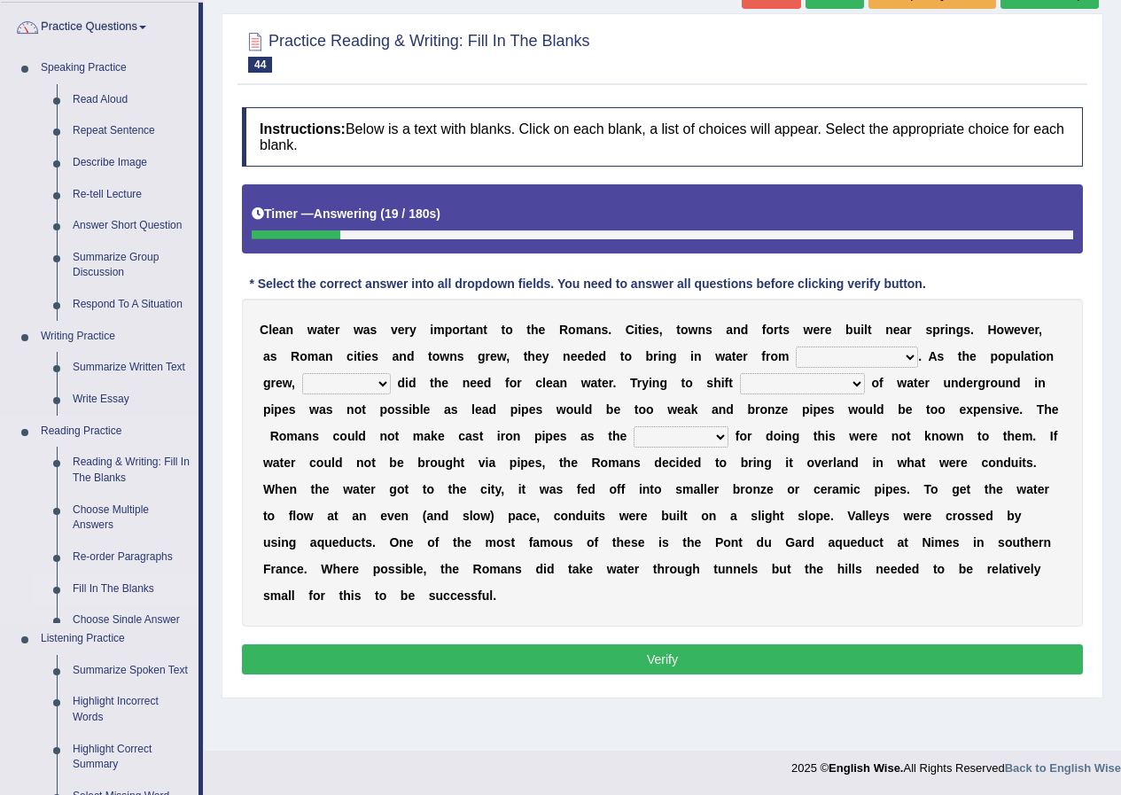
scroll to position [171, 0]
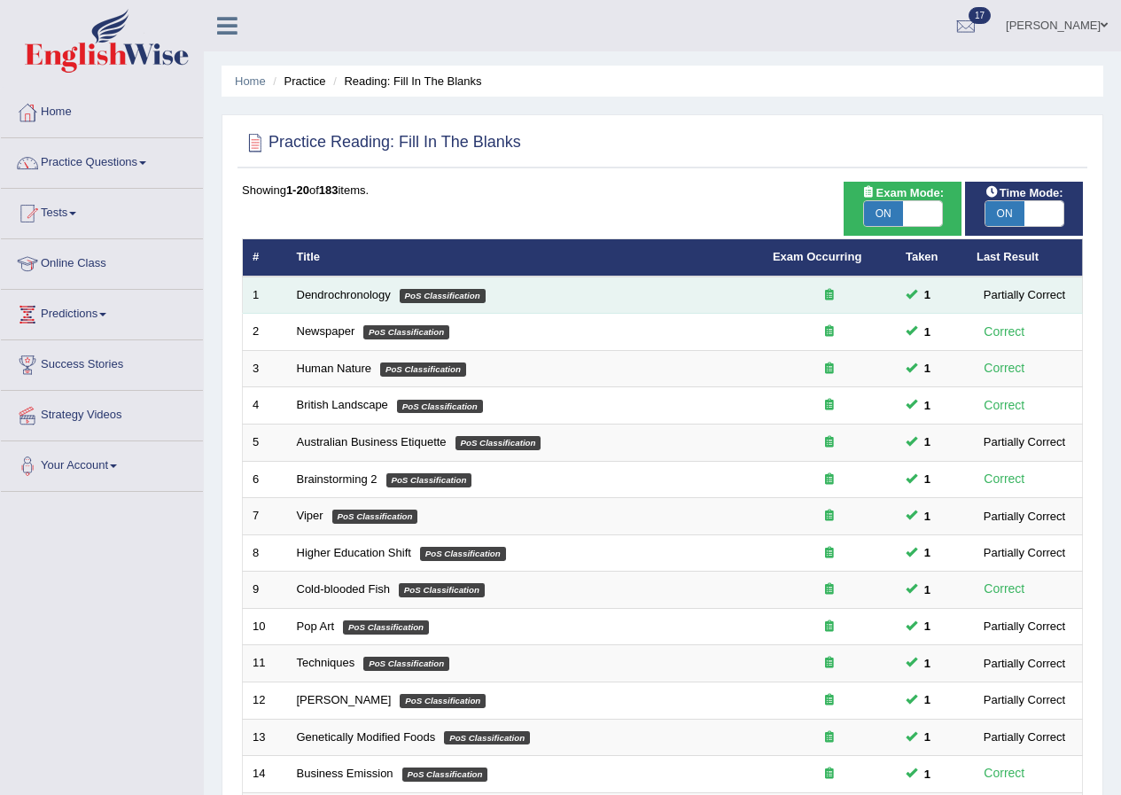
scroll to position [378, 0]
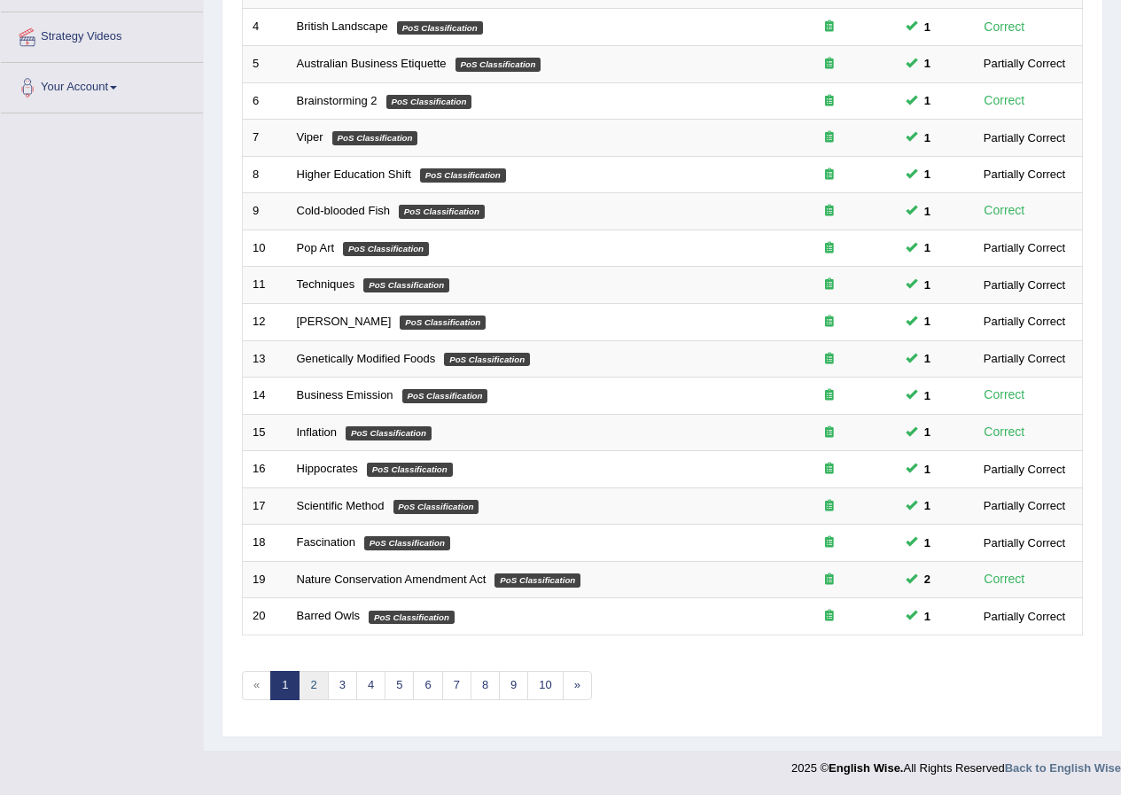
click at [317, 686] on link "2" at bounding box center [313, 685] width 29 height 29
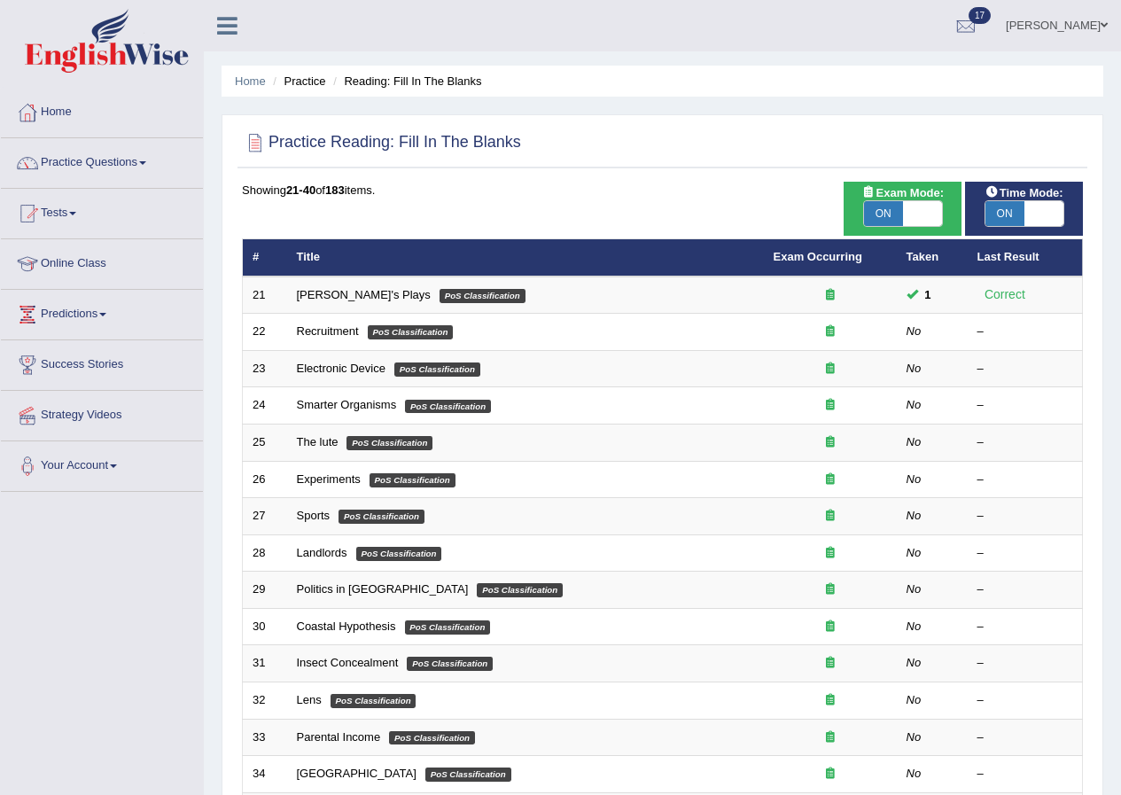
drag, startPoint x: 195, startPoint y: 563, endPoint x: 171, endPoint y: 573, distance: 26.2
click at [171, 573] on div "Toggle navigation Home Practice Questions Speaking Practice Read Aloud Repeat S…" at bounding box center [560, 582] width 1121 height 1164
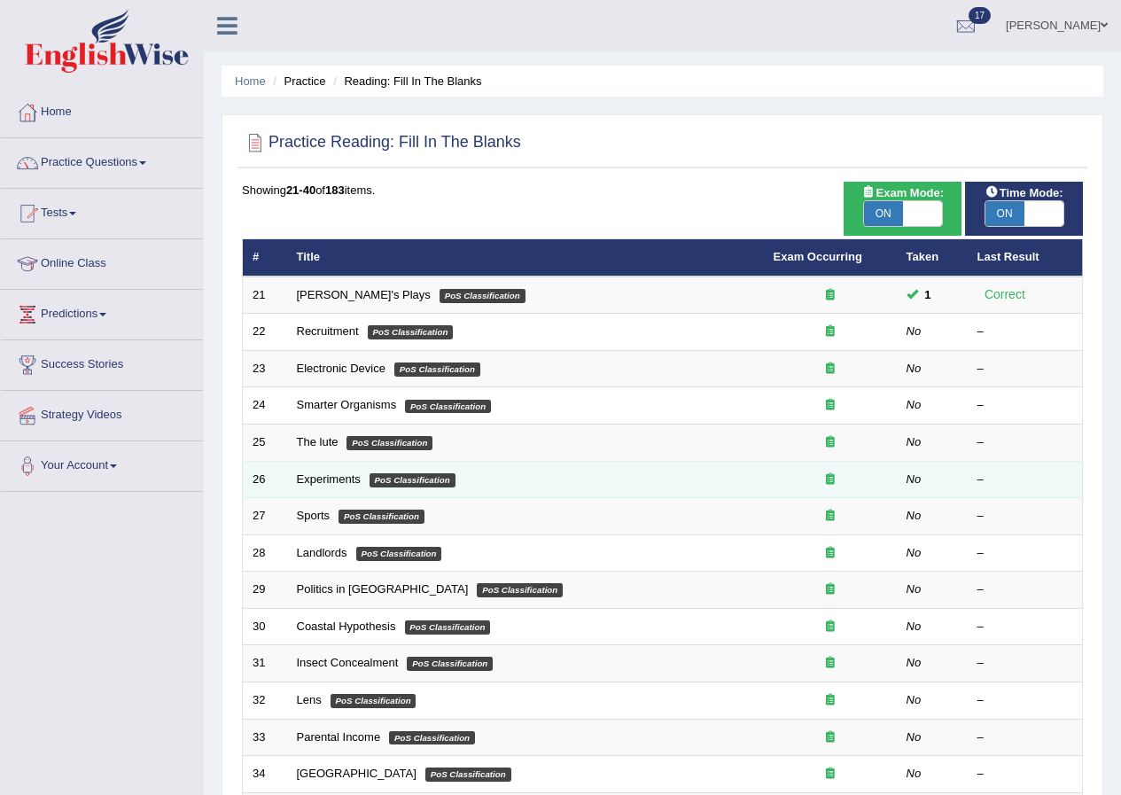
click at [366, 486] on td "Experiments PoS Classification" at bounding box center [525, 479] width 477 height 37
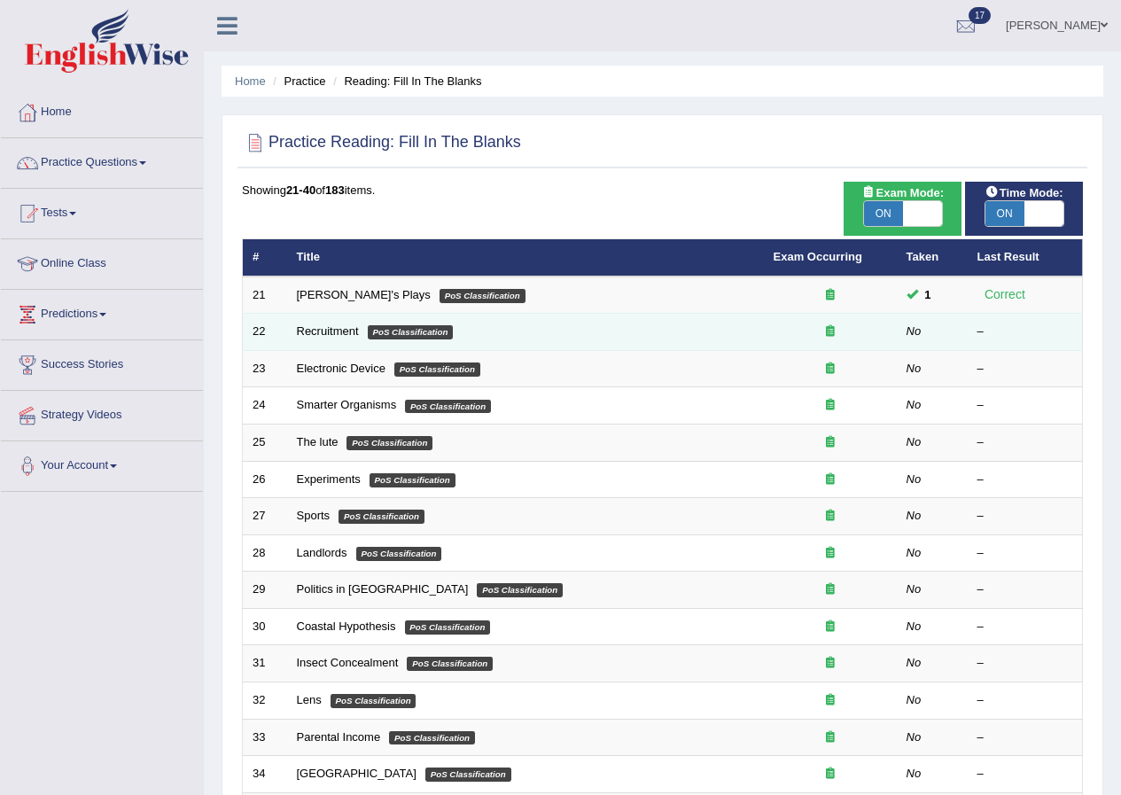
click at [348, 338] on td "Recruitment PoS Classification" at bounding box center [525, 332] width 477 height 37
click at [335, 330] on link "Recruitment" at bounding box center [328, 330] width 62 height 13
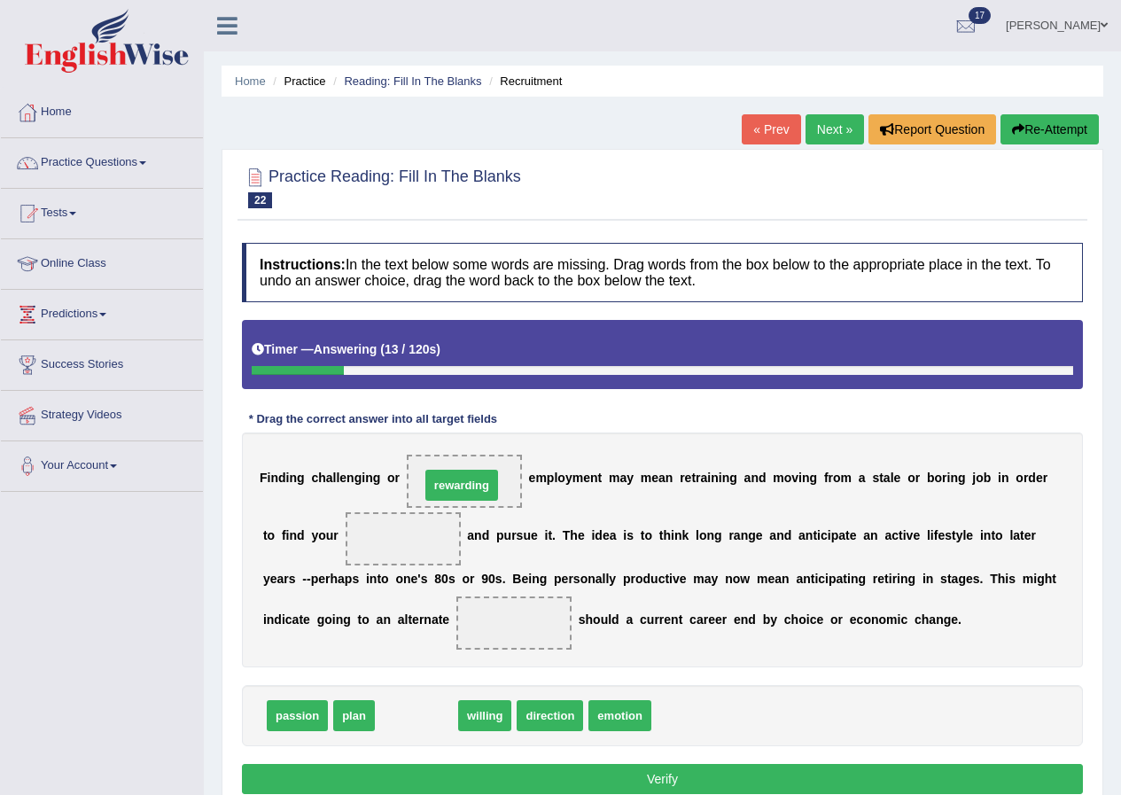
drag, startPoint x: 397, startPoint y: 719, endPoint x: 442, endPoint y: 487, distance: 236.5
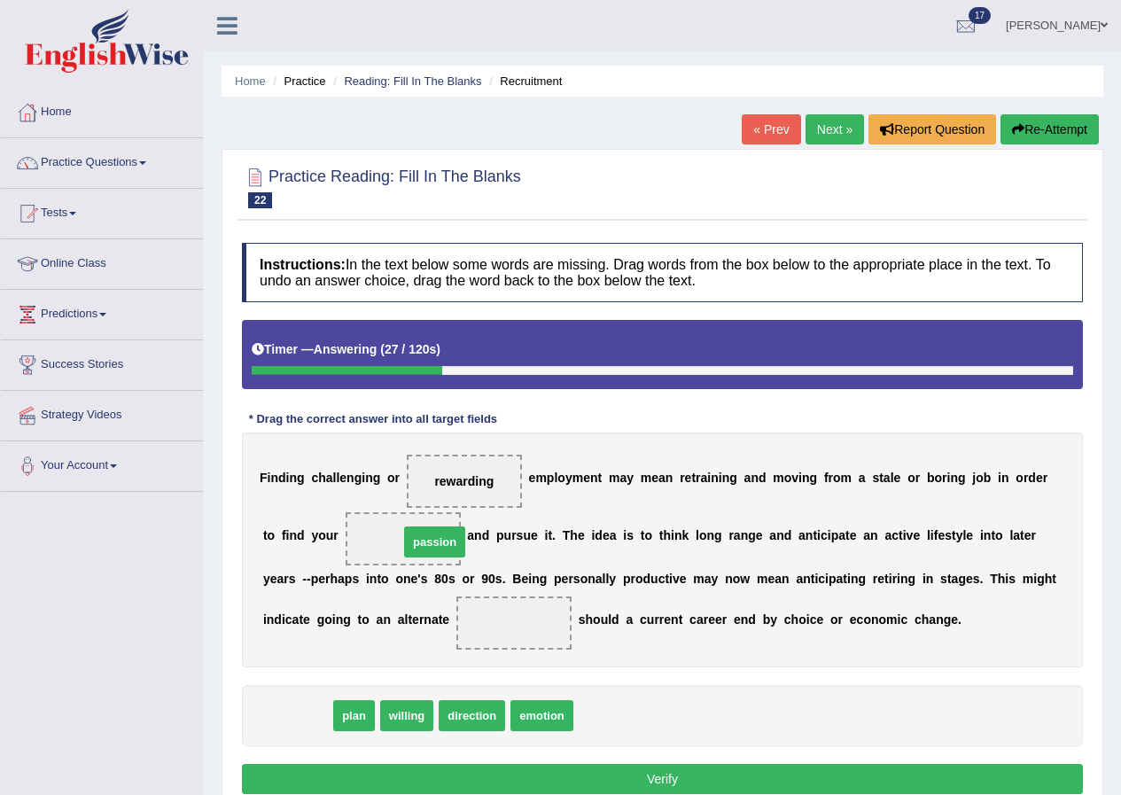
drag, startPoint x: 289, startPoint y: 718, endPoint x: 426, endPoint y: 544, distance: 221.4
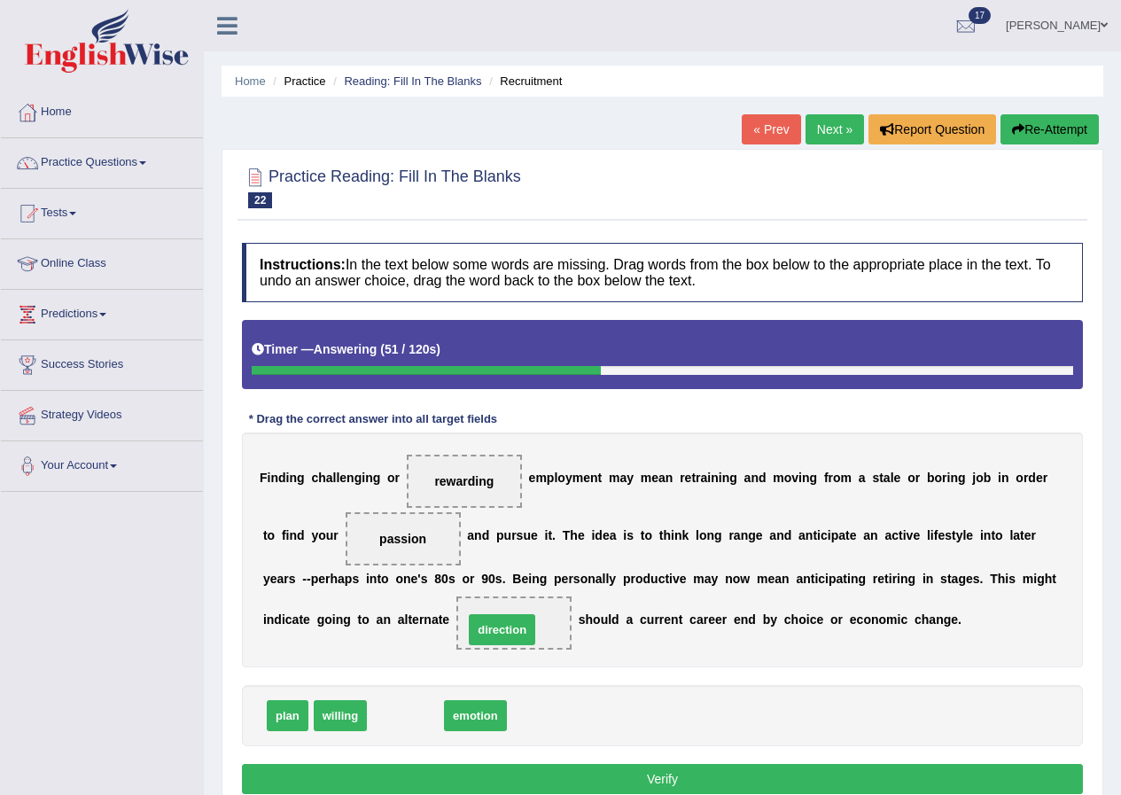
drag, startPoint x: 395, startPoint y: 716, endPoint x: 492, endPoint y: 630, distance: 129.3
click at [671, 770] on button "Verify" at bounding box center [662, 779] width 841 height 30
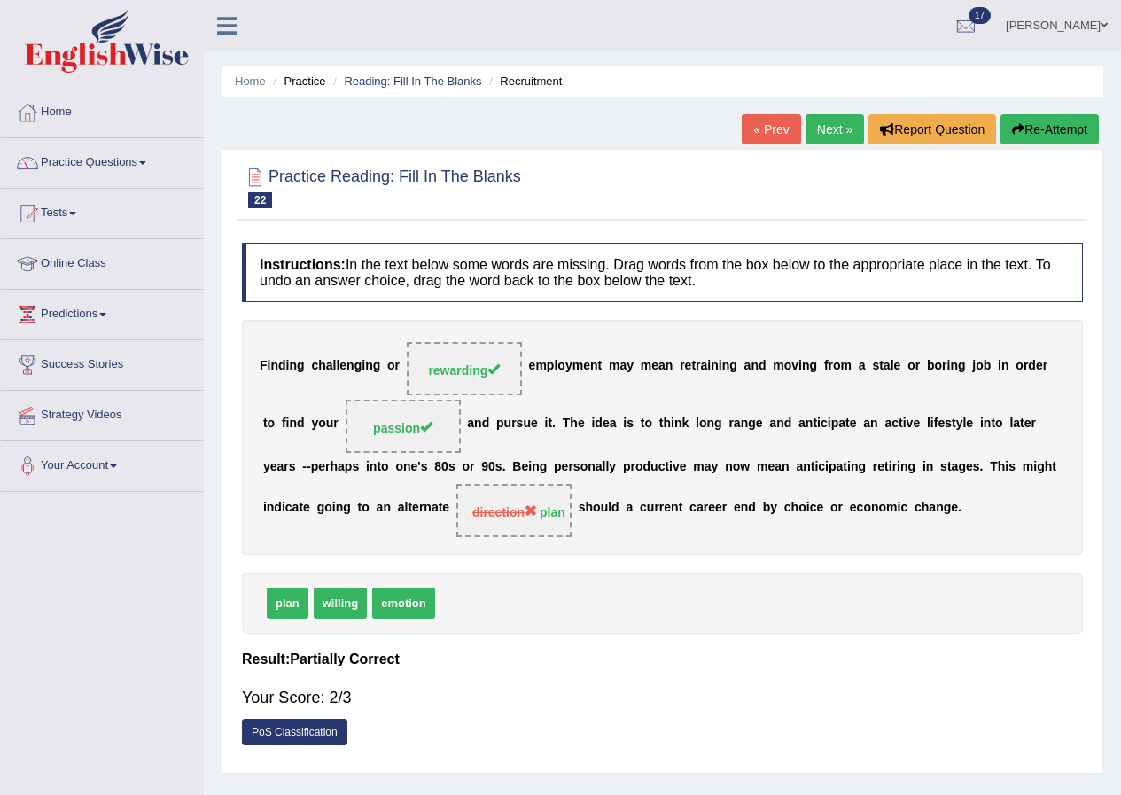
click at [838, 133] on link "Next »" at bounding box center [834, 129] width 58 height 30
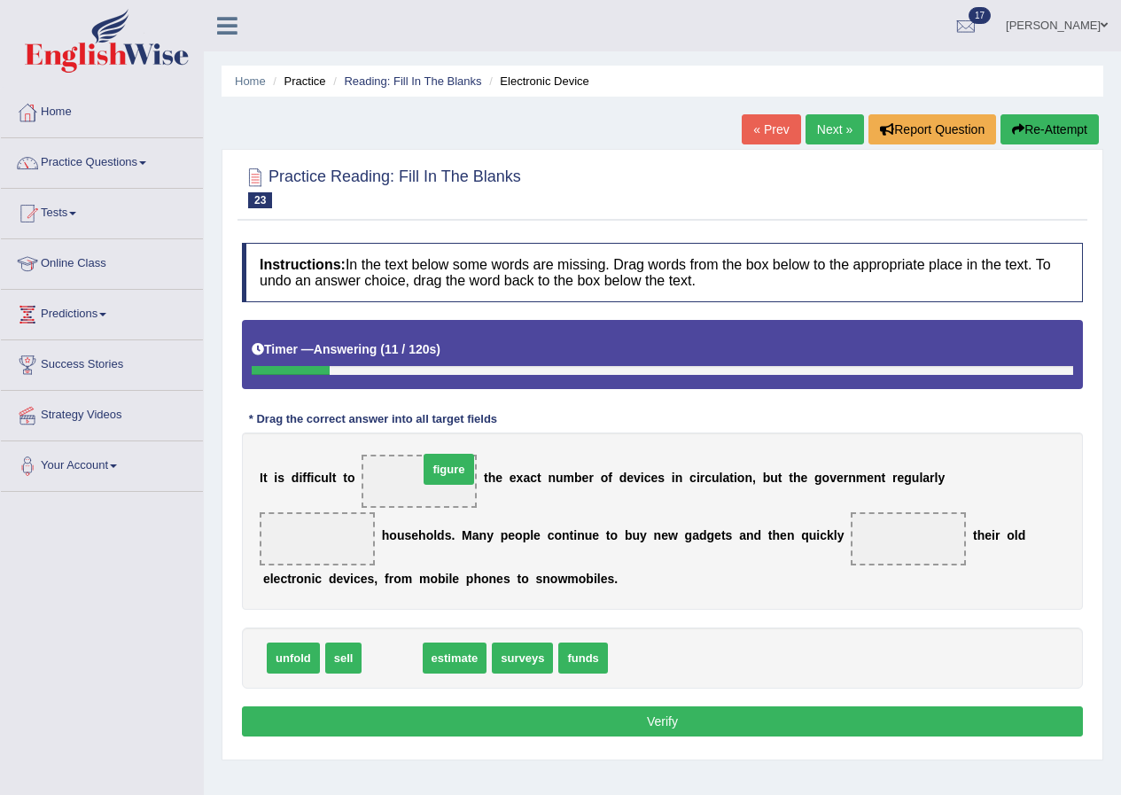
drag, startPoint x: 400, startPoint y: 664, endPoint x: 450, endPoint y: 478, distance: 191.7
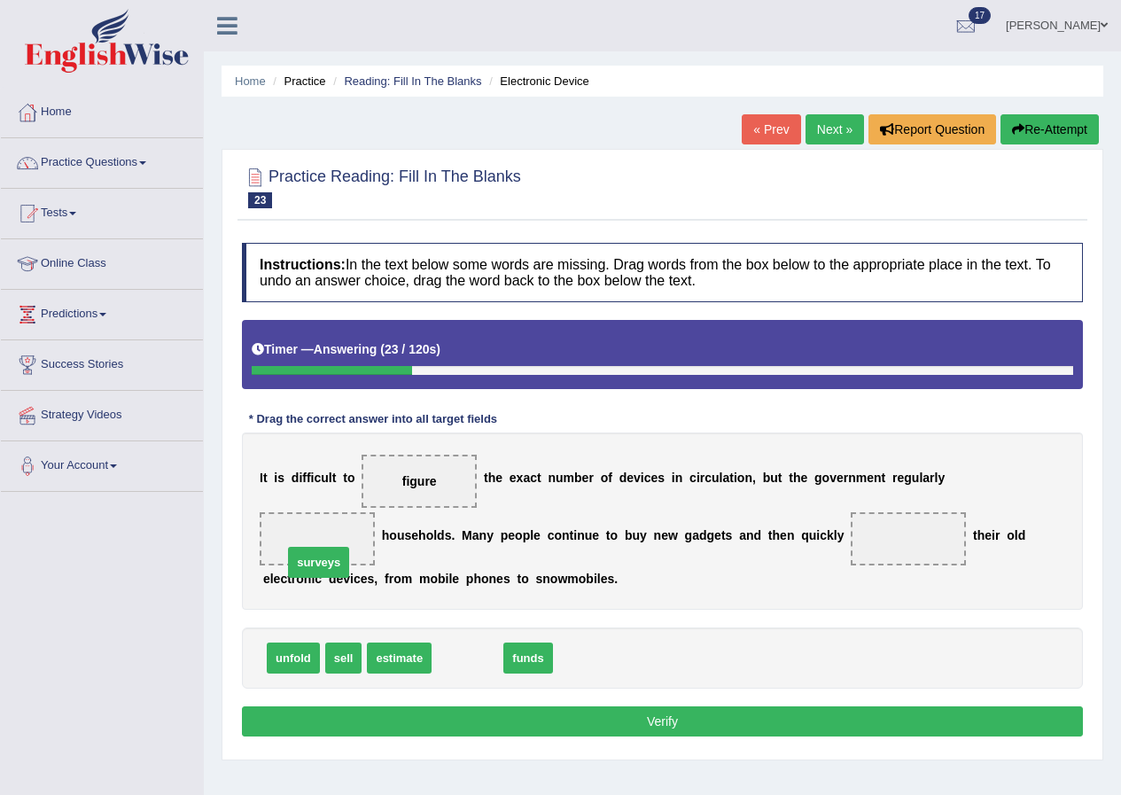
drag, startPoint x: 473, startPoint y: 660, endPoint x: 323, endPoint y: 556, distance: 182.1
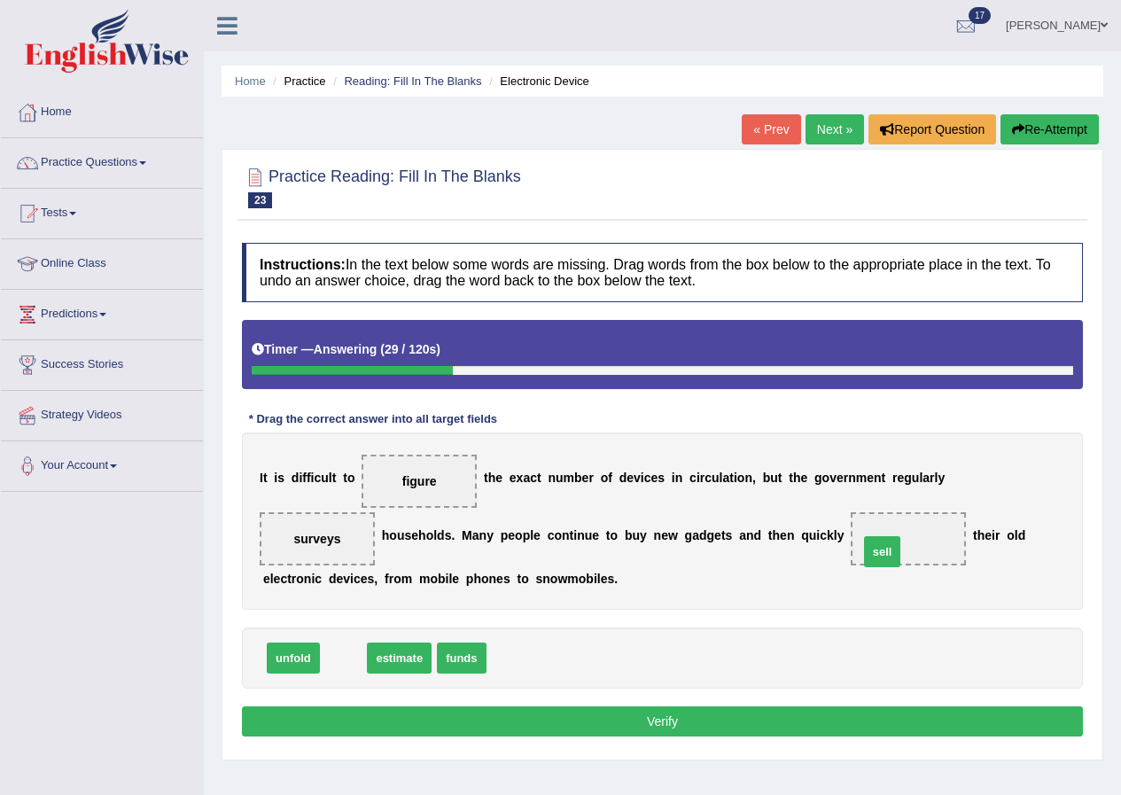
drag, startPoint x: 346, startPoint y: 662, endPoint x: 886, endPoint y: 555, distance: 551.0
click at [799, 723] on button "Verify" at bounding box center [662, 721] width 841 height 30
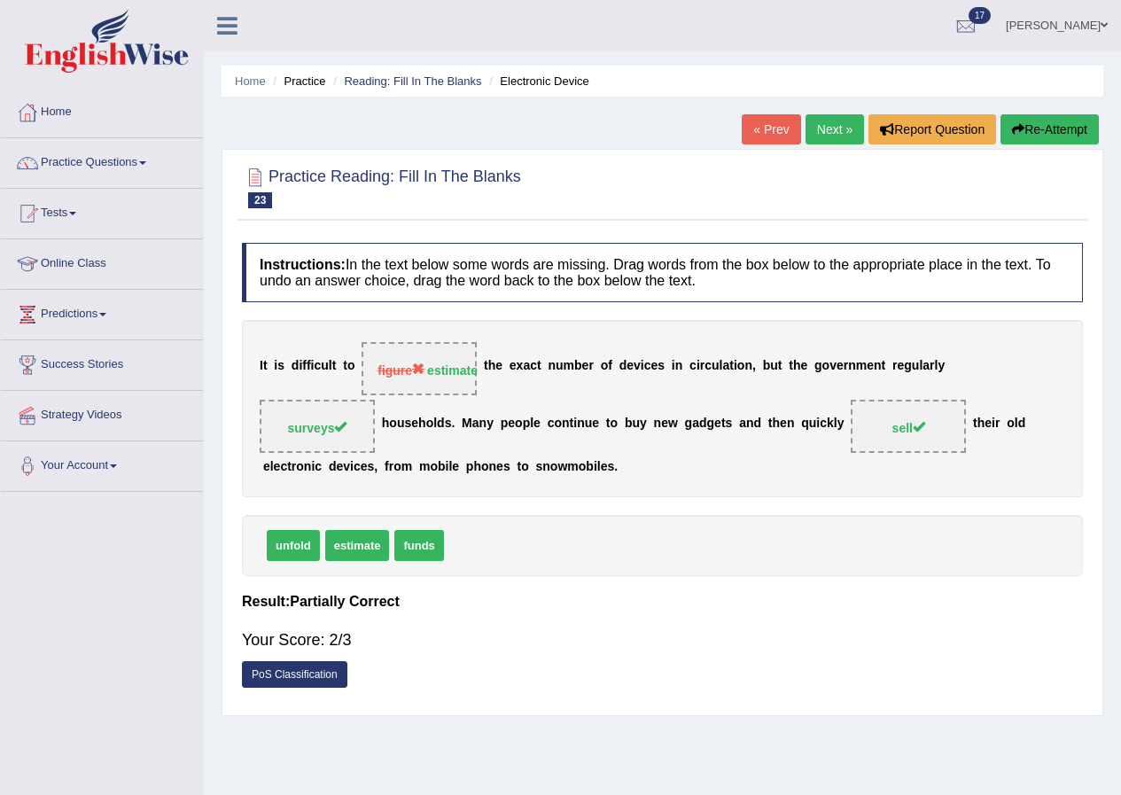
click at [822, 138] on link "Next »" at bounding box center [834, 129] width 58 height 30
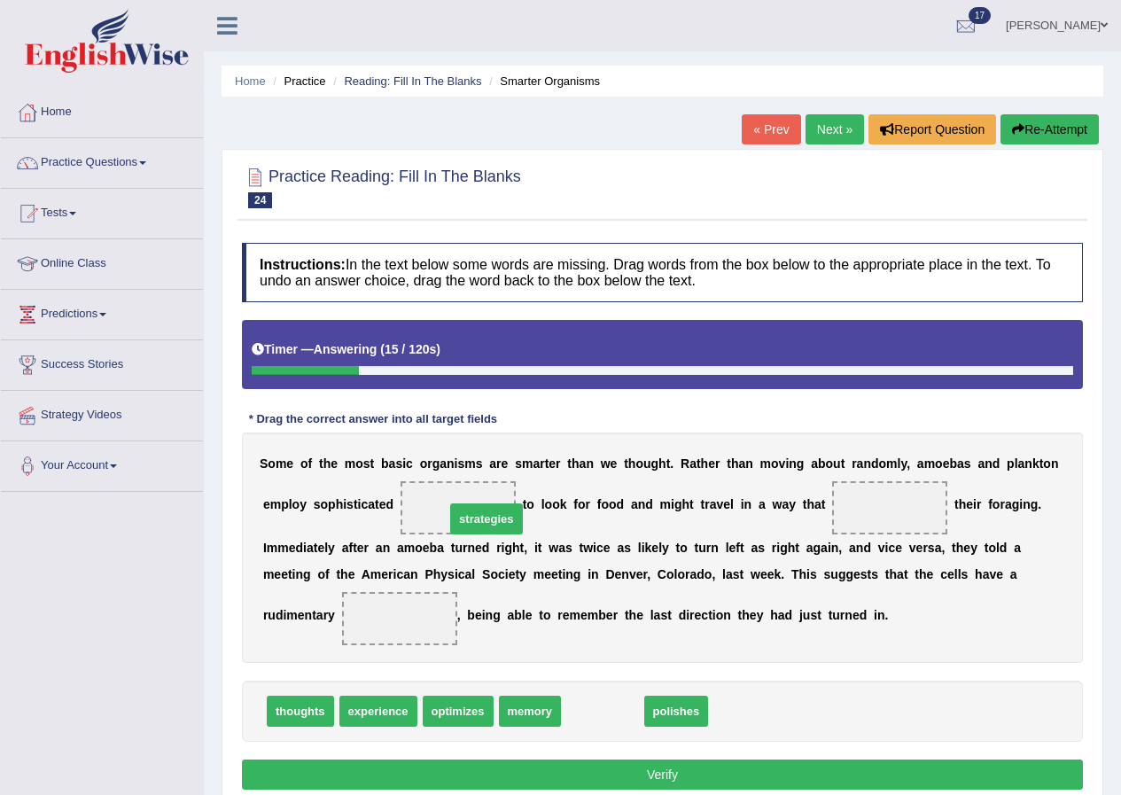
drag, startPoint x: 607, startPoint y: 710, endPoint x: 491, endPoint y: 517, distance: 224.6
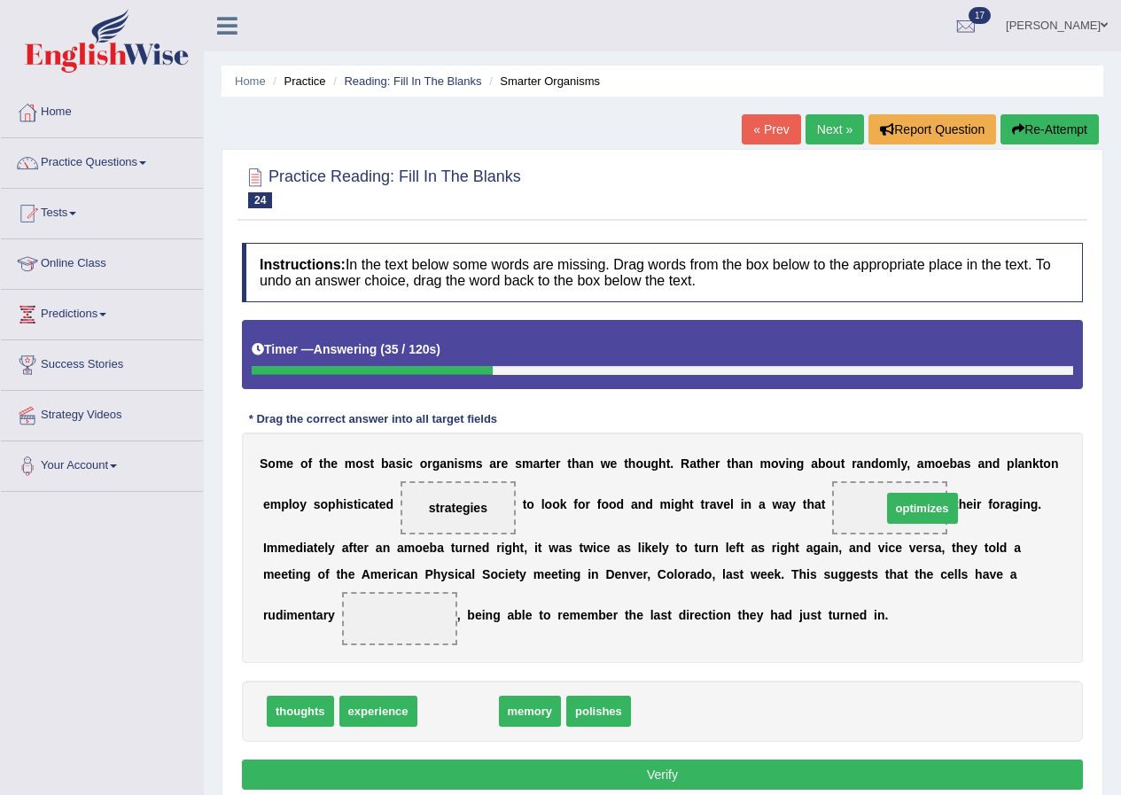
drag, startPoint x: 472, startPoint y: 713, endPoint x: 937, endPoint y: 514, distance: 506.1
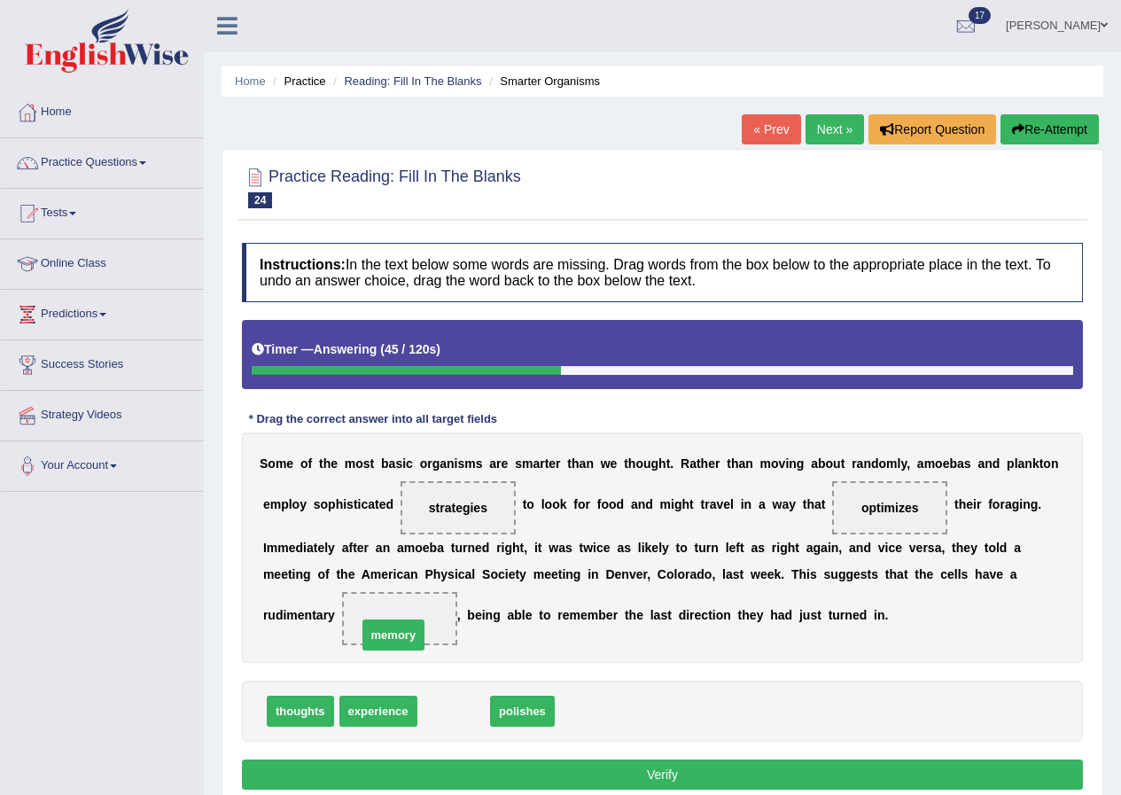
drag, startPoint x: 462, startPoint y: 715, endPoint x: 400, endPoint y: 629, distance: 106.5
click at [495, 766] on button "Verify" at bounding box center [662, 774] width 841 height 30
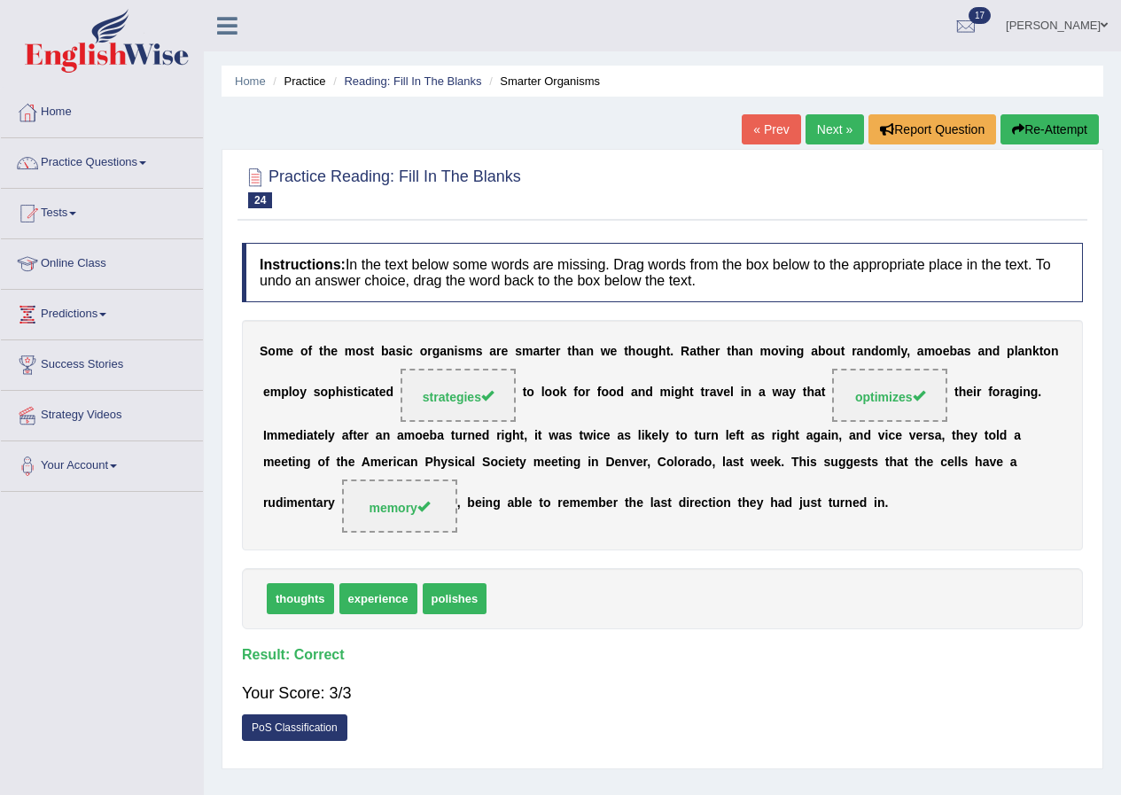
click at [824, 134] on link "Next »" at bounding box center [834, 129] width 58 height 30
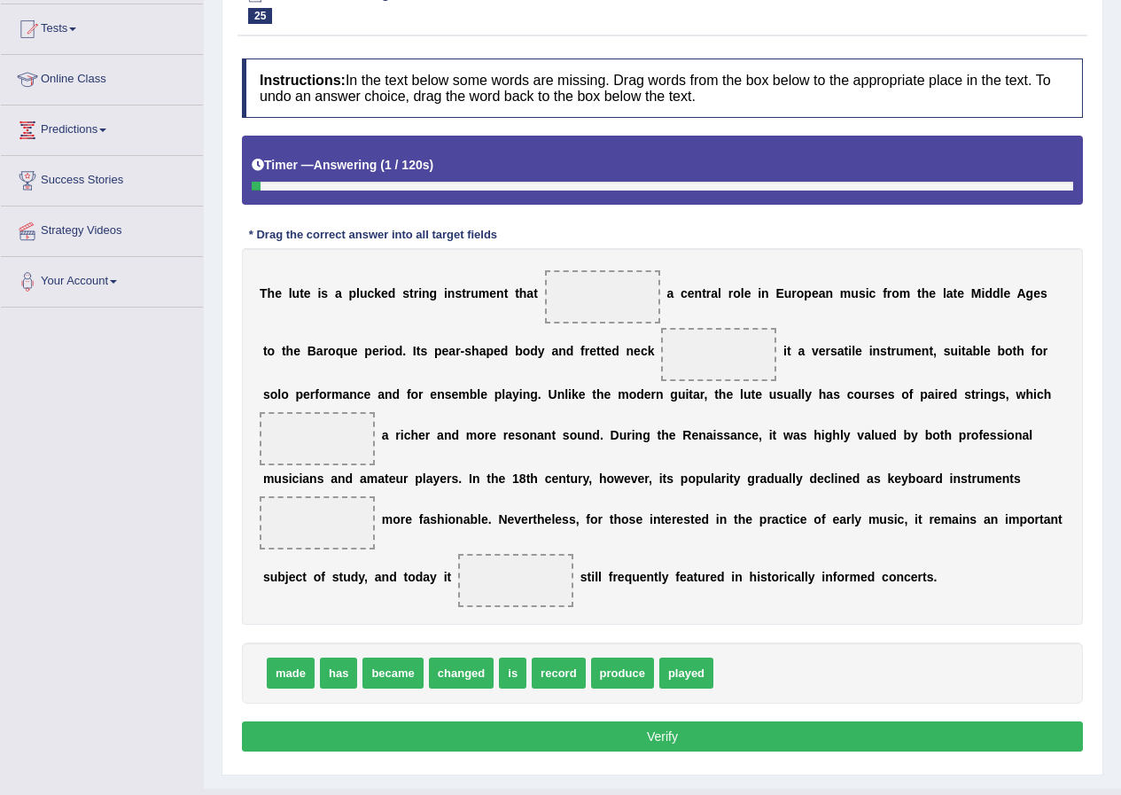
scroll to position [222, 0]
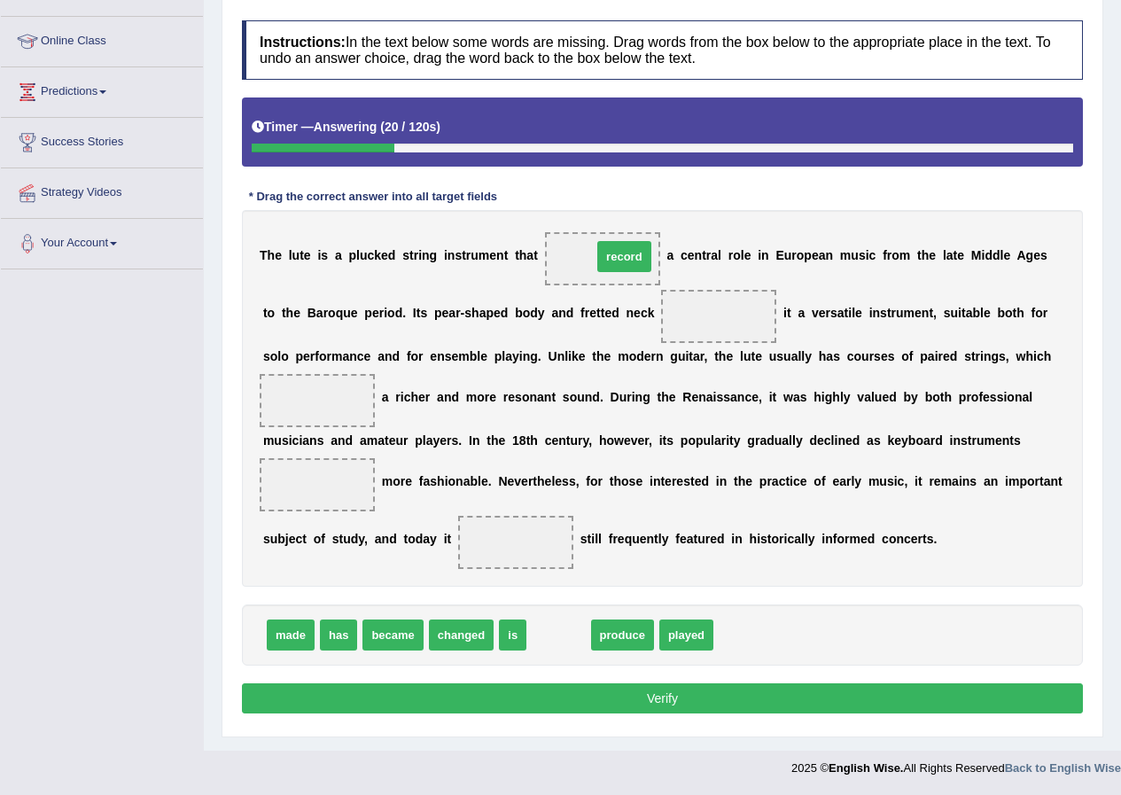
drag, startPoint x: 566, startPoint y: 639, endPoint x: 632, endPoint y: 260, distance: 384.0
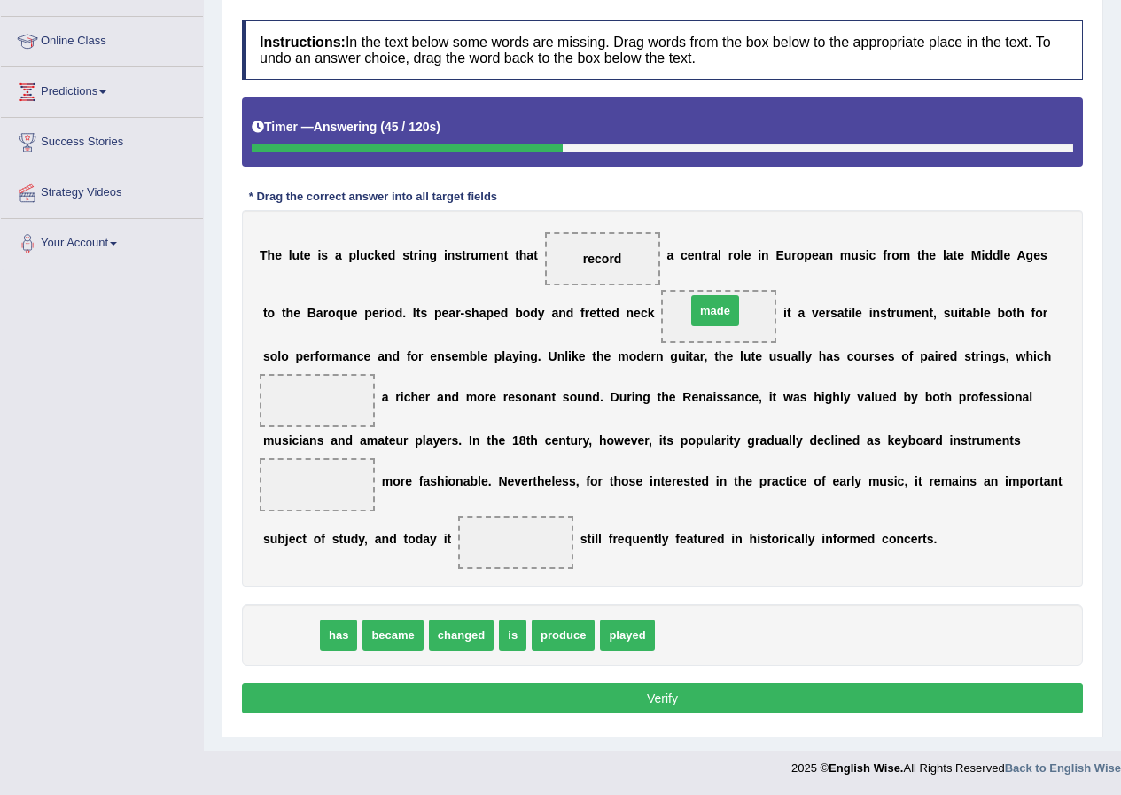
drag, startPoint x: 287, startPoint y: 633, endPoint x: 711, endPoint y: 308, distance: 534.1
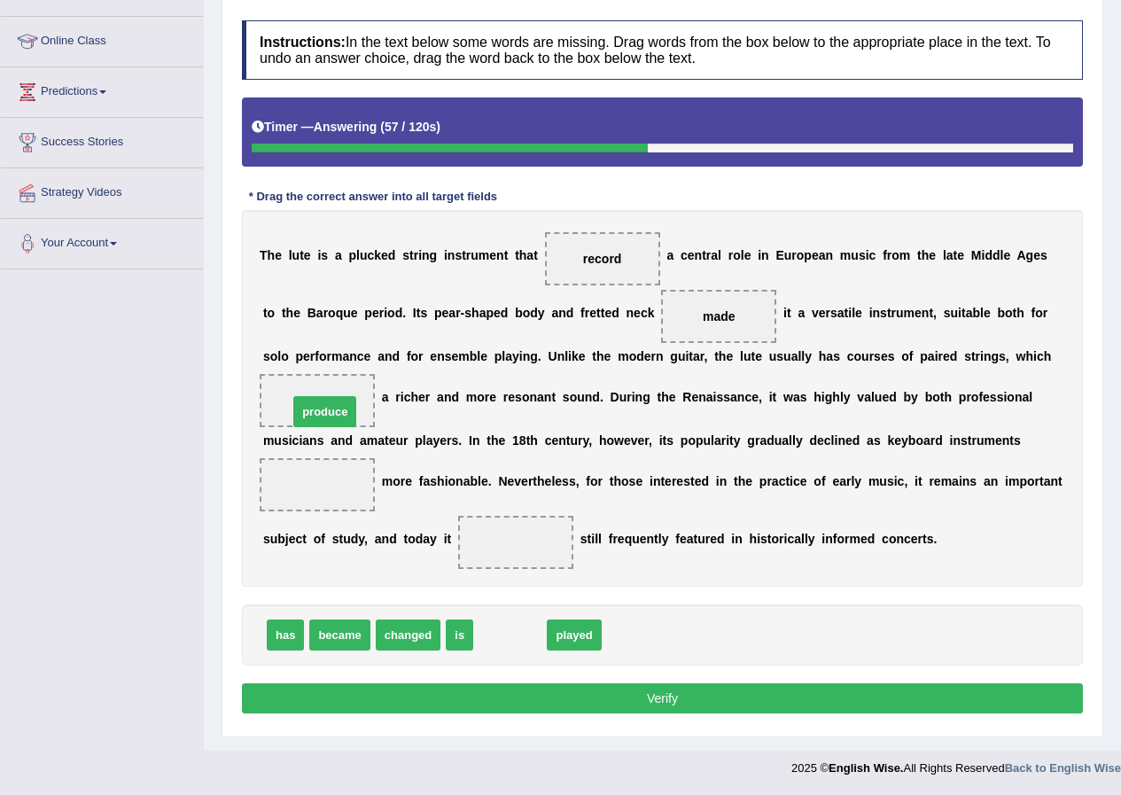
drag, startPoint x: 516, startPoint y: 639, endPoint x: 330, endPoint y: 416, distance: 290.1
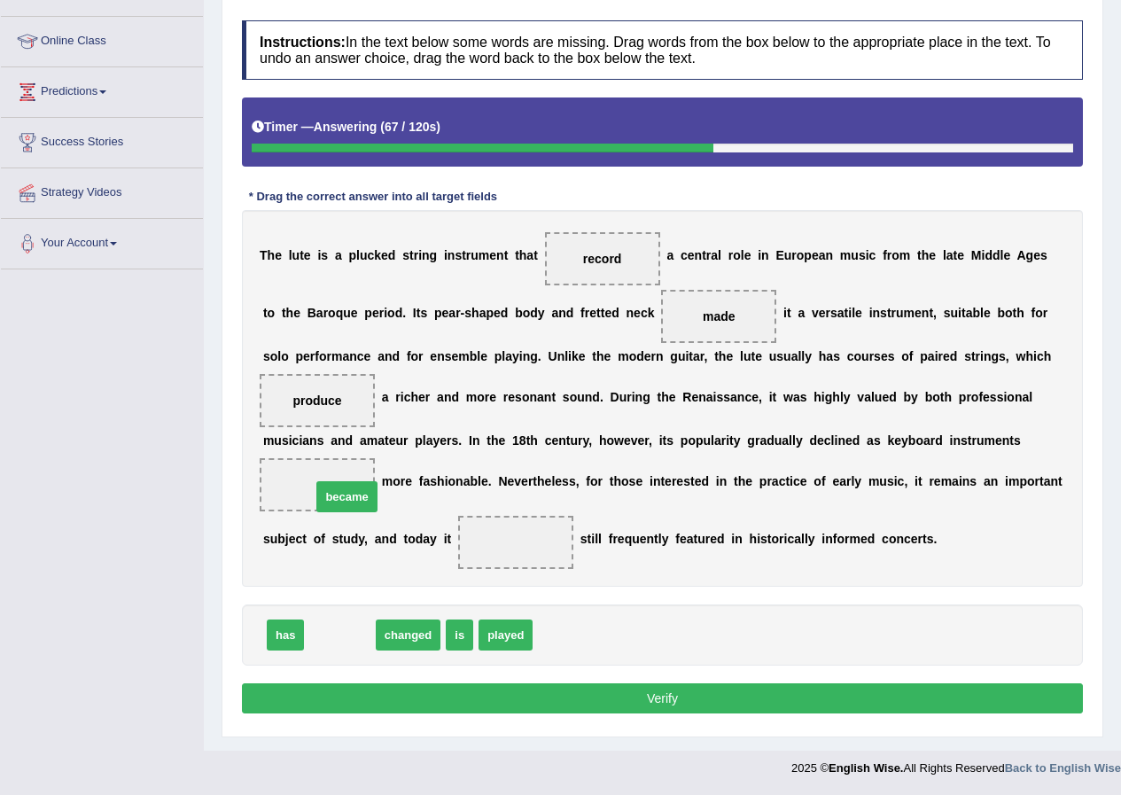
drag, startPoint x: 351, startPoint y: 638, endPoint x: 358, endPoint y: 500, distance: 138.4
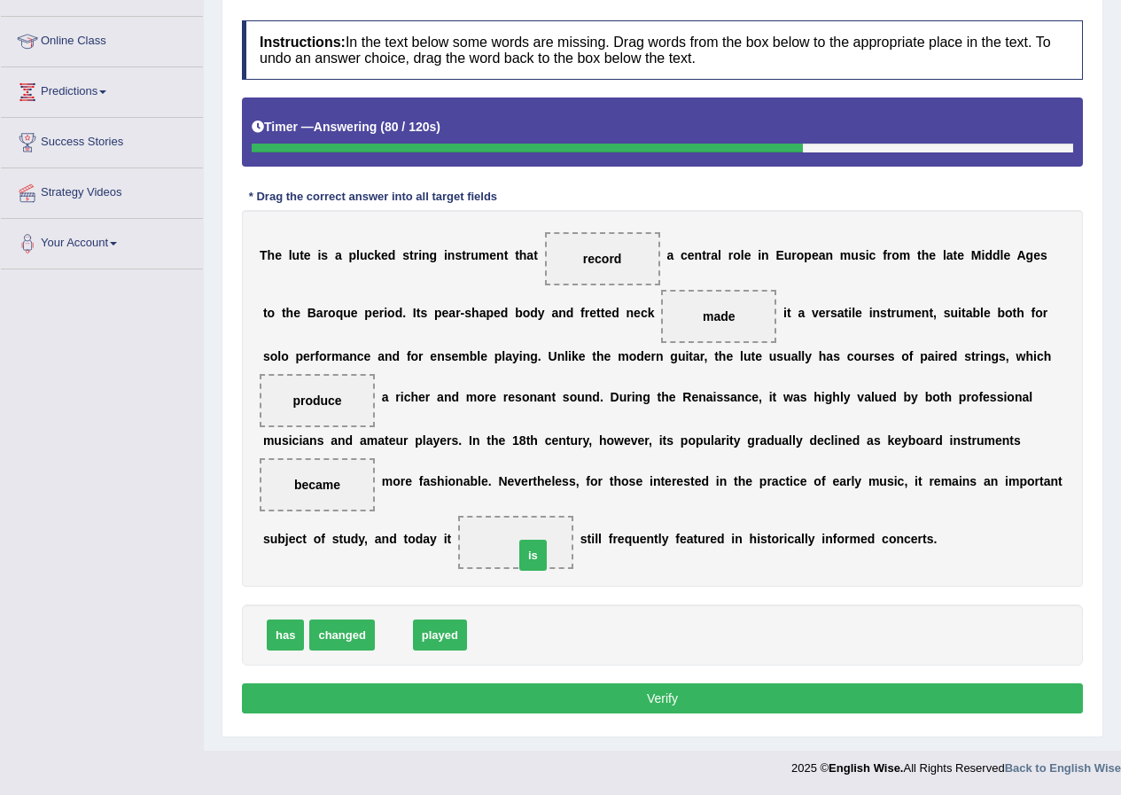
drag, startPoint x: 396, startPoint y: 637, endPoint x: 534, endPoint y: 557, distance: 159.6
drag, startPoint x: 587, startPoint y: 259, endPoint x: 531, endPoint y: 685, distance: 429.9
click at [540, 690] on span "record" at bounding box center [555, 692] width 57 height 32
drag, startPoint x: 400, startPoint y: 638, endPoint x: 589, endPoint y: 267, distance: 416.8
drag, startPoint x: 779, startPoint y: 683, endPoint x: 775, endPoint y: 693, distance: 10.4
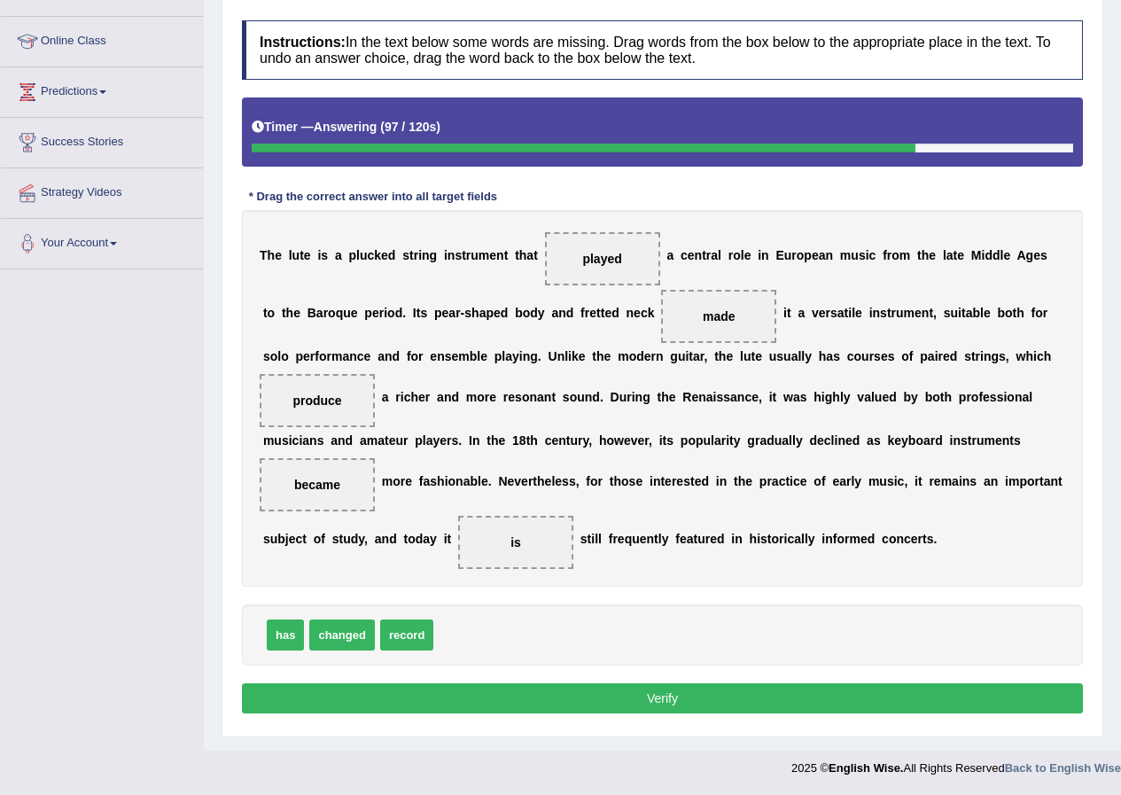
click at [778, 684] on button "Verify" at bounding box center [662, 698] width 841 height 30
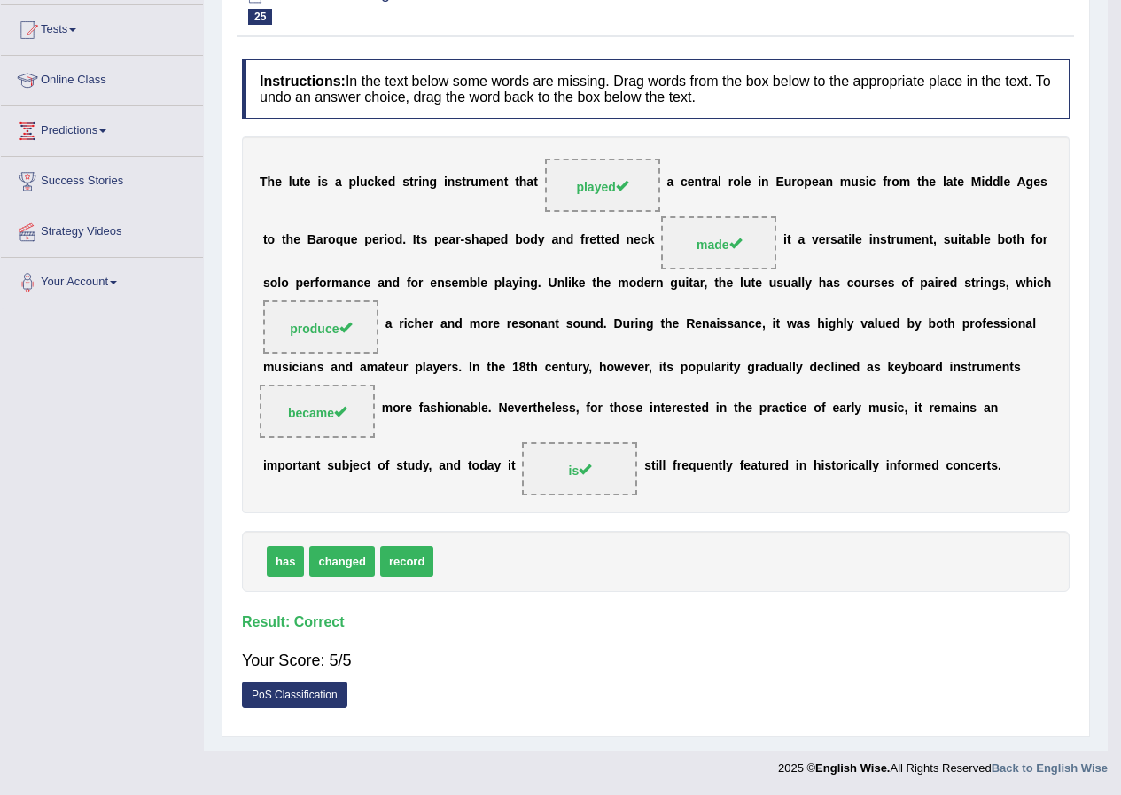
scroll to position [136, 0]
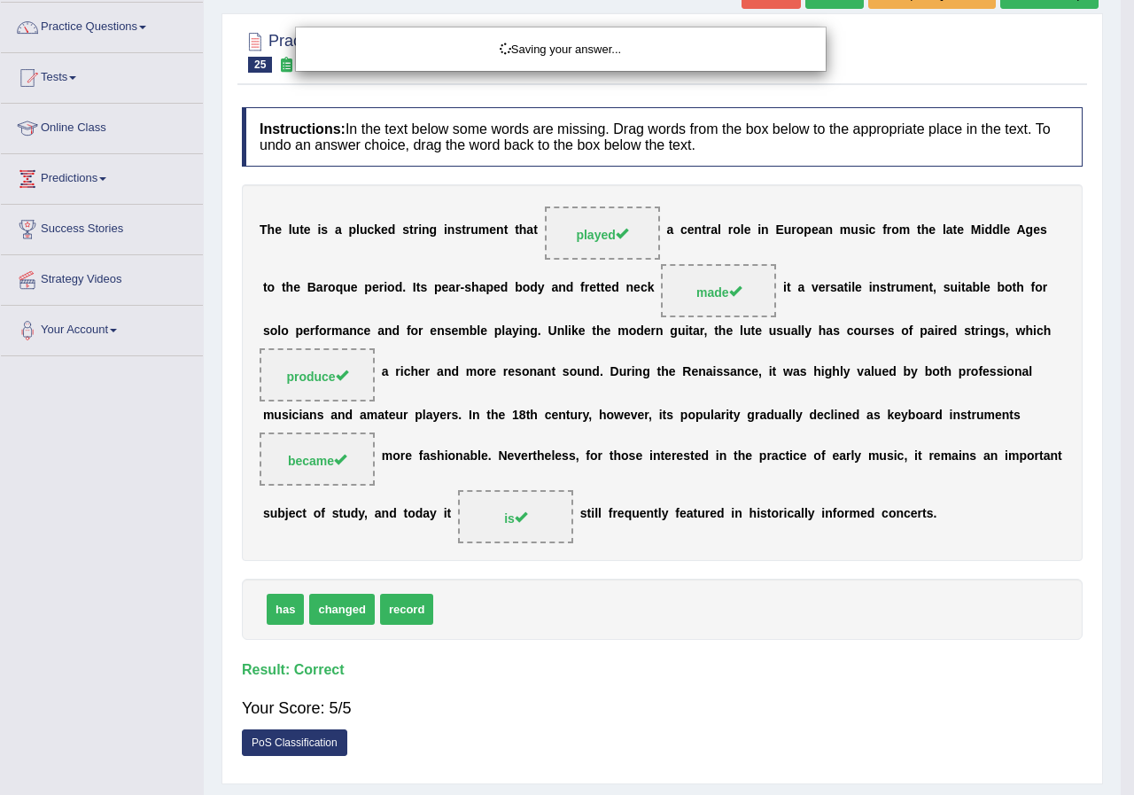
click at [773, 699] on div "Saving your answer..." at bounding box center [567, 397] width 1134 height 795
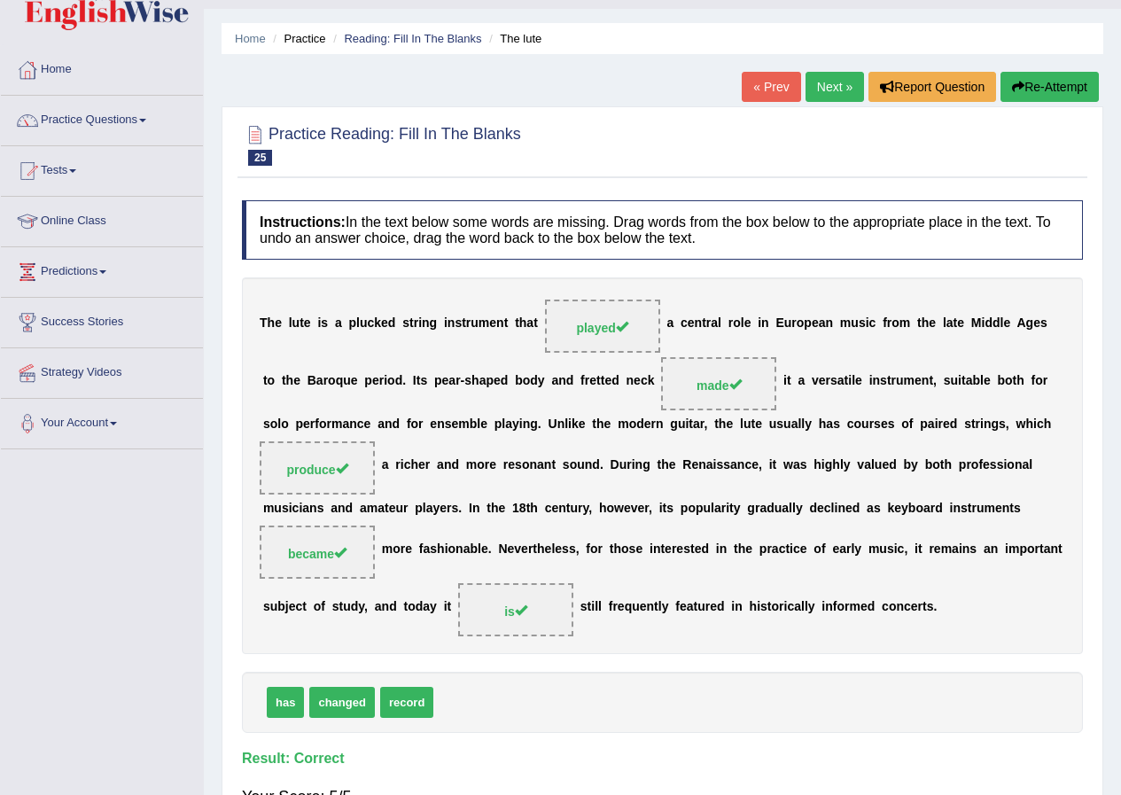
scroll to position [0, 0]
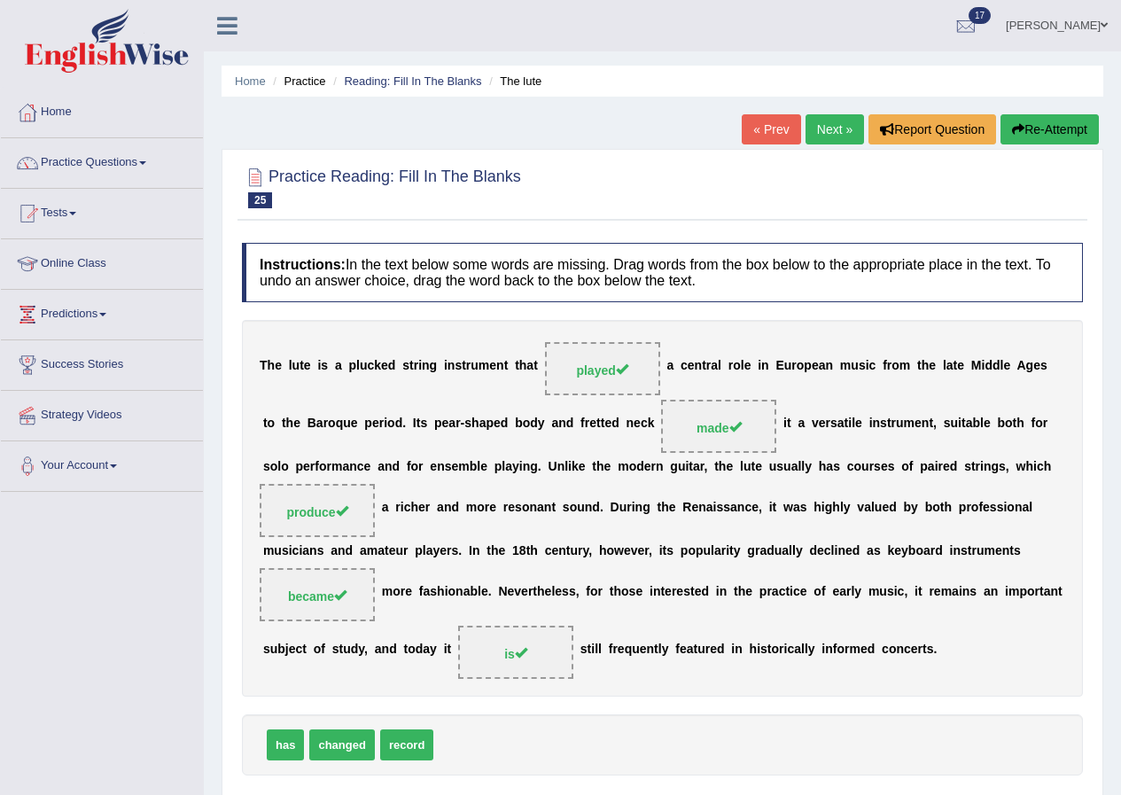
click at [828, 128] on link "Next »" at bounding box center [834, 129] width 58 height 30
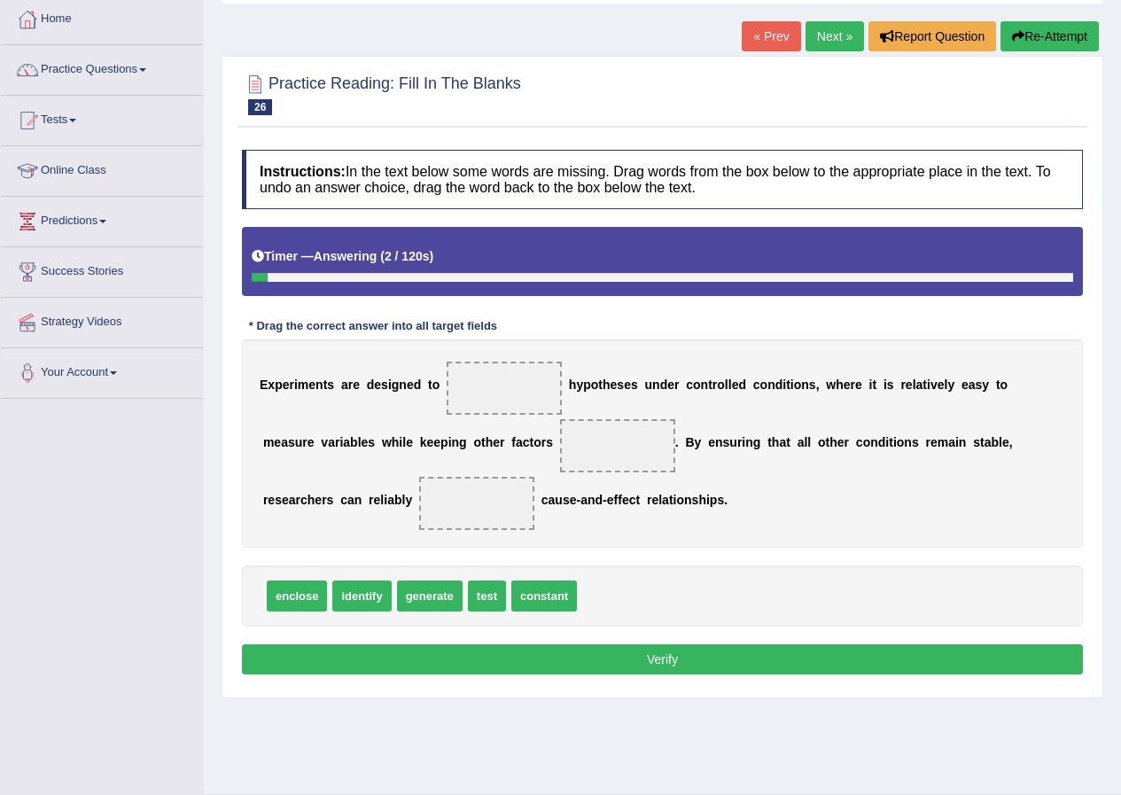
scroll to position [136, 0]
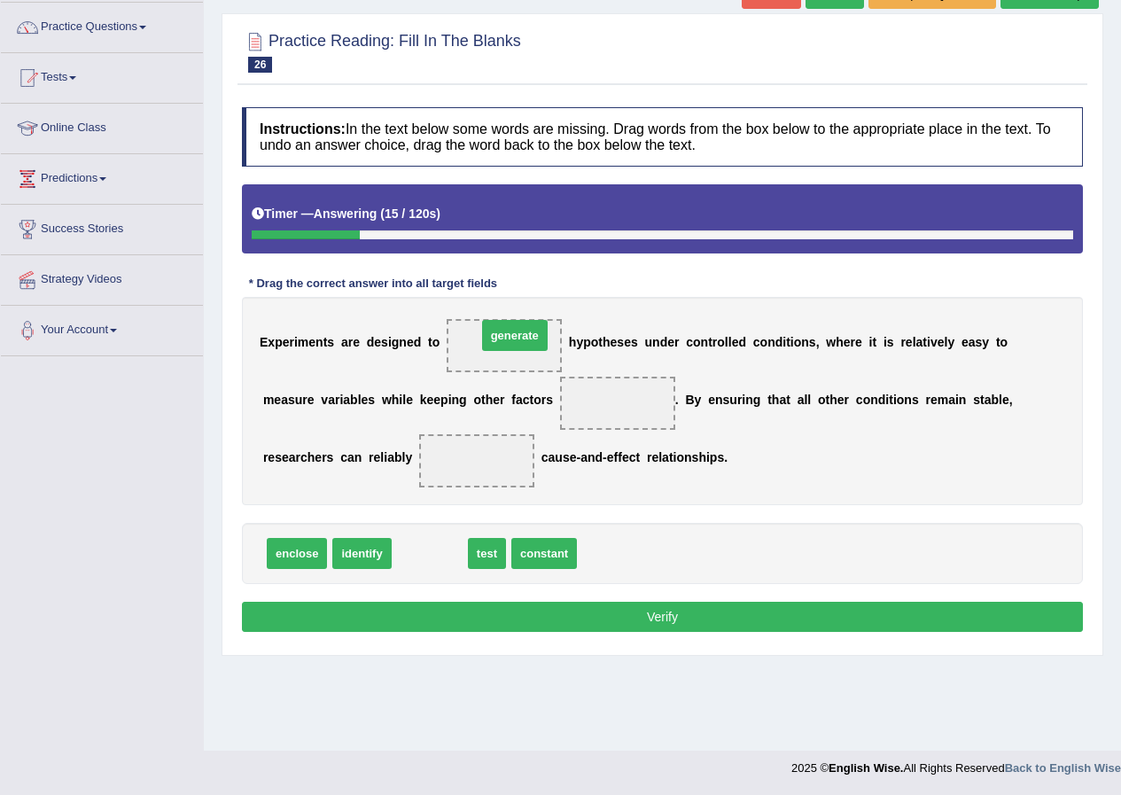
drag, startPoint x: 423, startPoint y: 555, endPoint x: 509, endPoint y: 337, distance: 234.0
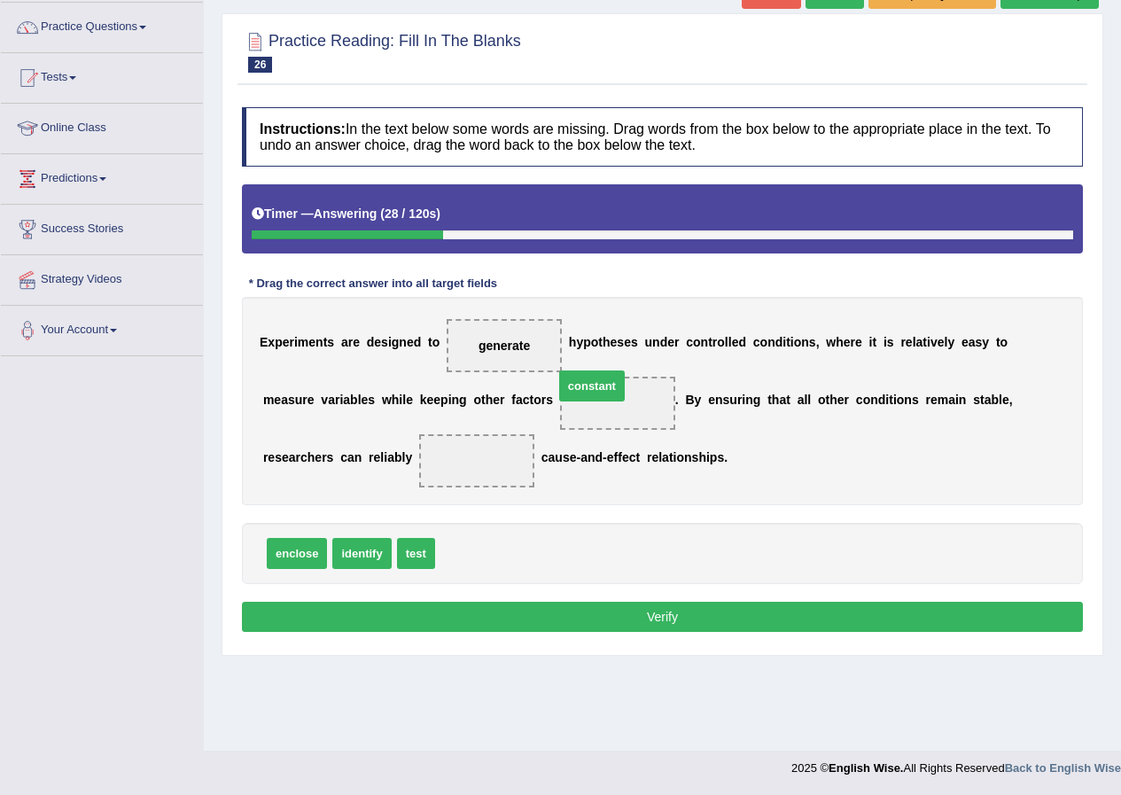
drag, startPoint x: 478, startPoint y: 550, endPoint x: 598, endPoint y: 382, distance: 206.5
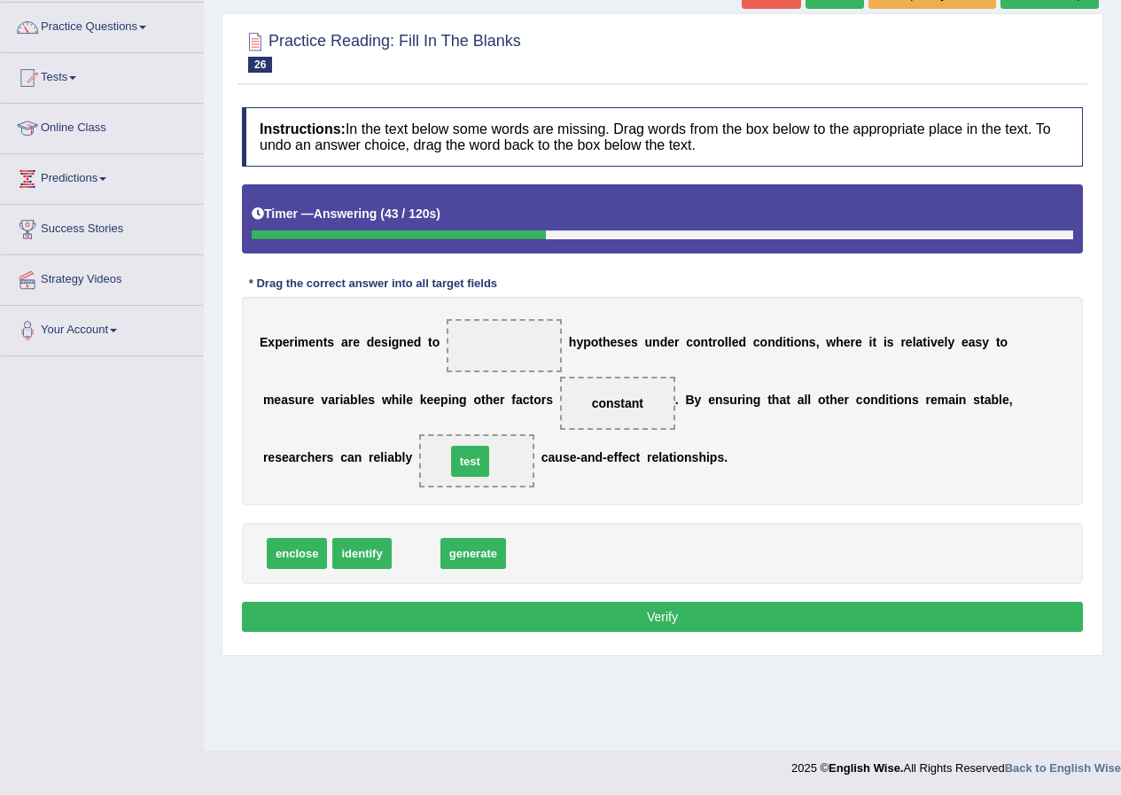
drag, startPoint x: 408, startPoint y: 550, endPoint x: 462, endPoint y: 457, distance: 107.6
drag, startPoint x: 421, startPoint y: 553, endPoint x: 500, endPoint y: 334, distance: 232.6
click at [462, 612] on button "Verify" at bounding box center [662, 617] width 841 height 30
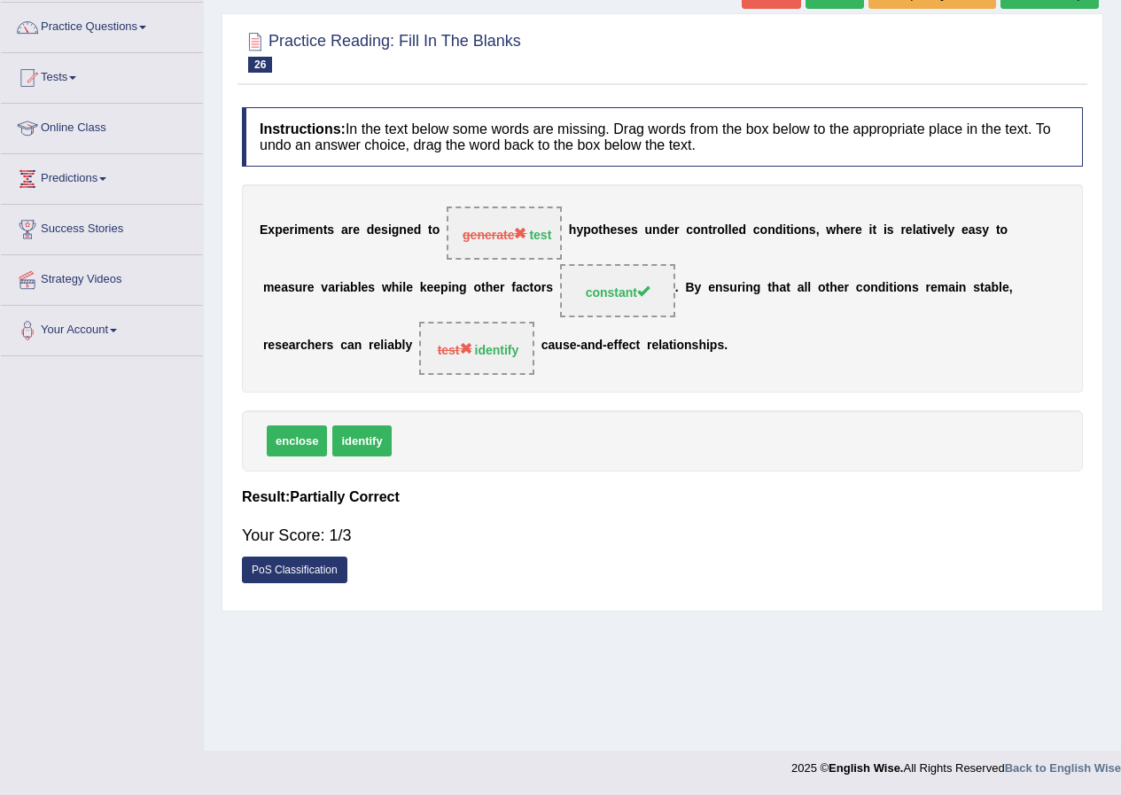
scroll to position [0, 0]
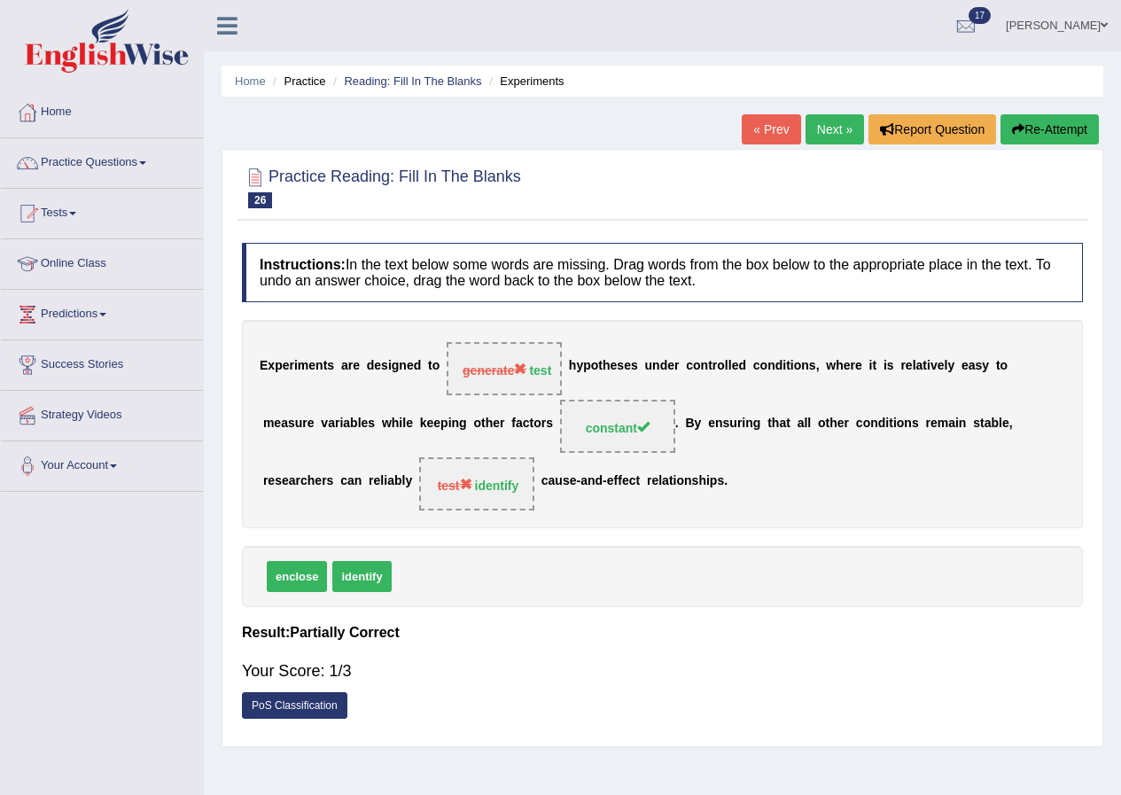
click at [832, 138] on link "Next »" at bounding box center [834, 129] width 58 height 30
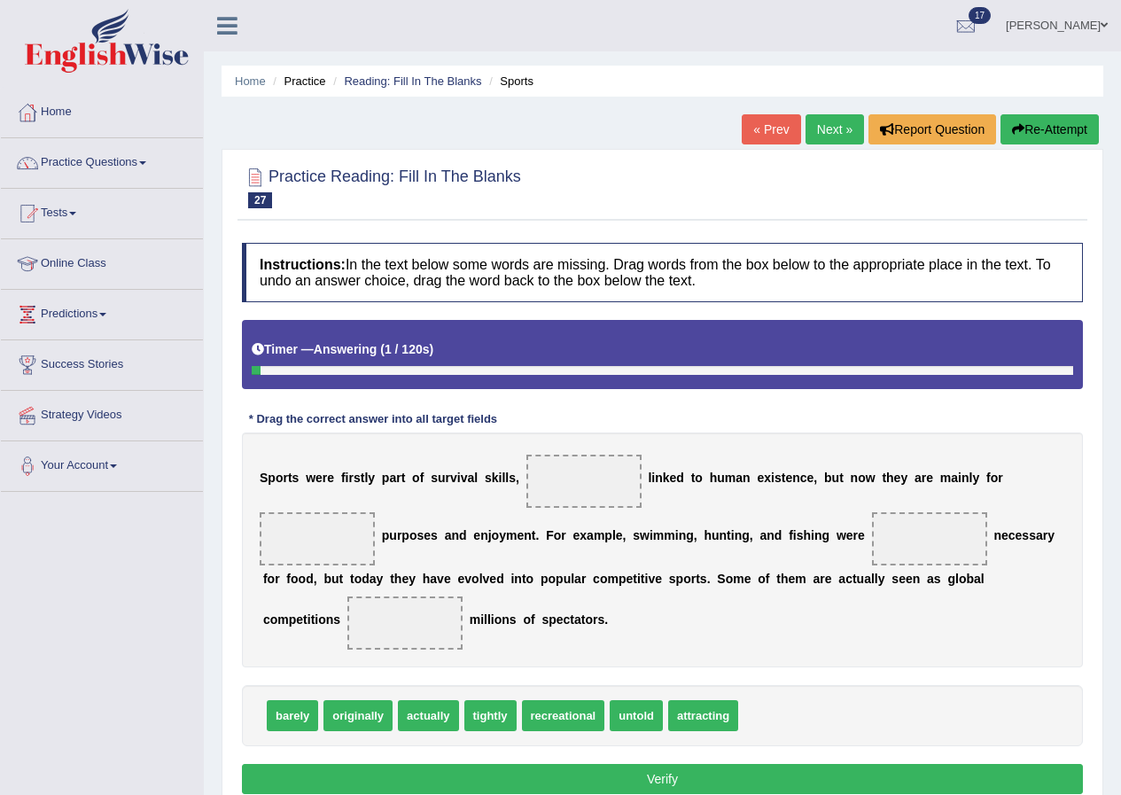
scroll to position [136, 0]
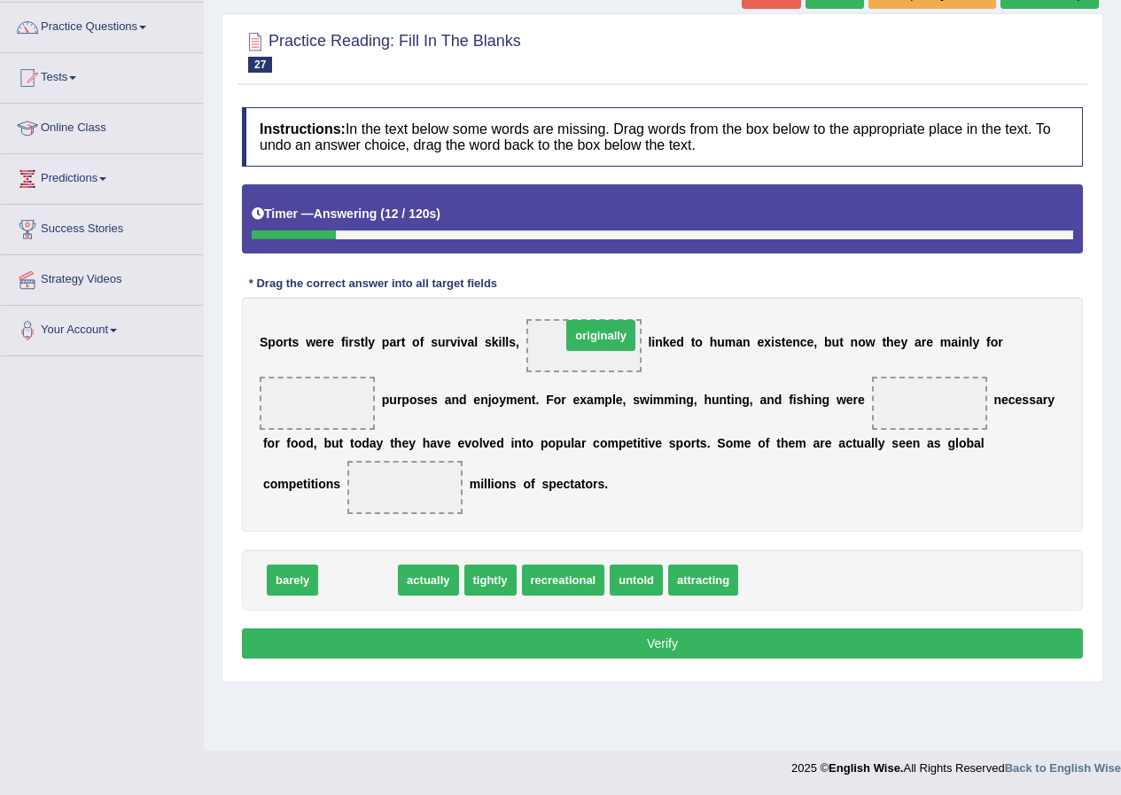
drag, startPoint x: 370, startPoint y: 587, endPoint x: 613, endPoint y: 342, distance: 344.6
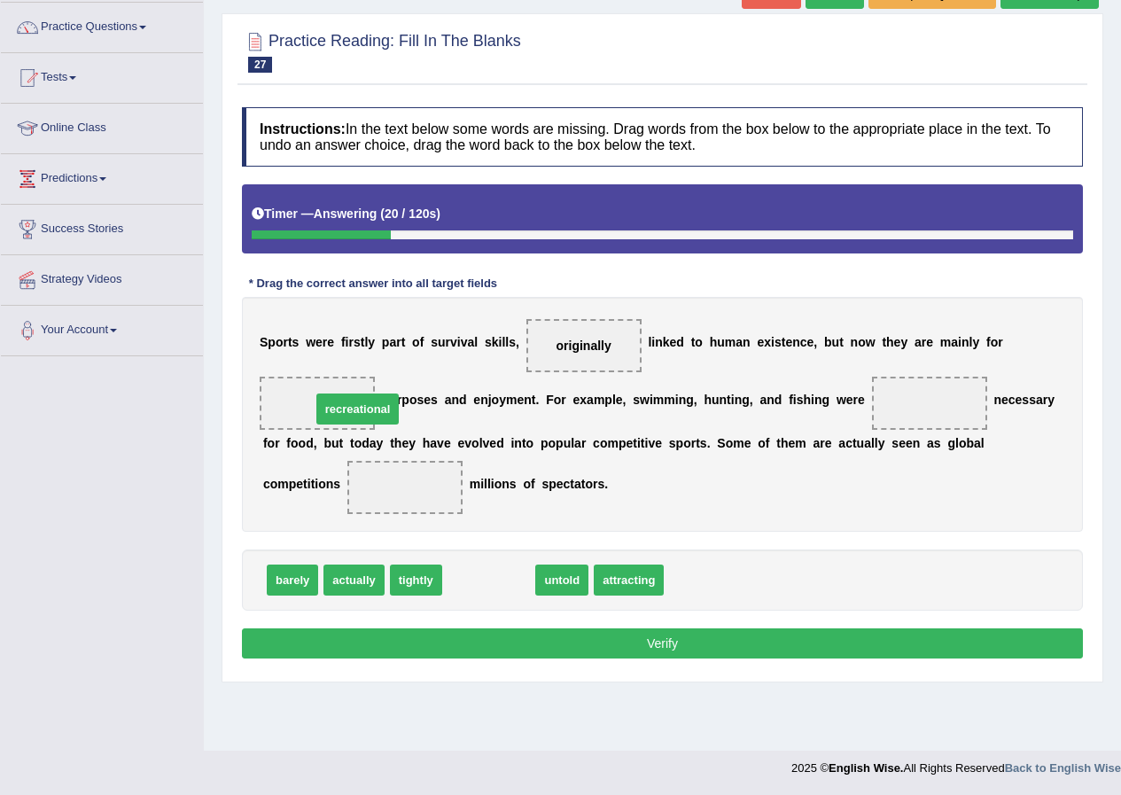
drag, startPoint x: 493, startPoint y: 584, endPoint x: 361, endPoint y: 413, distance: 215.5
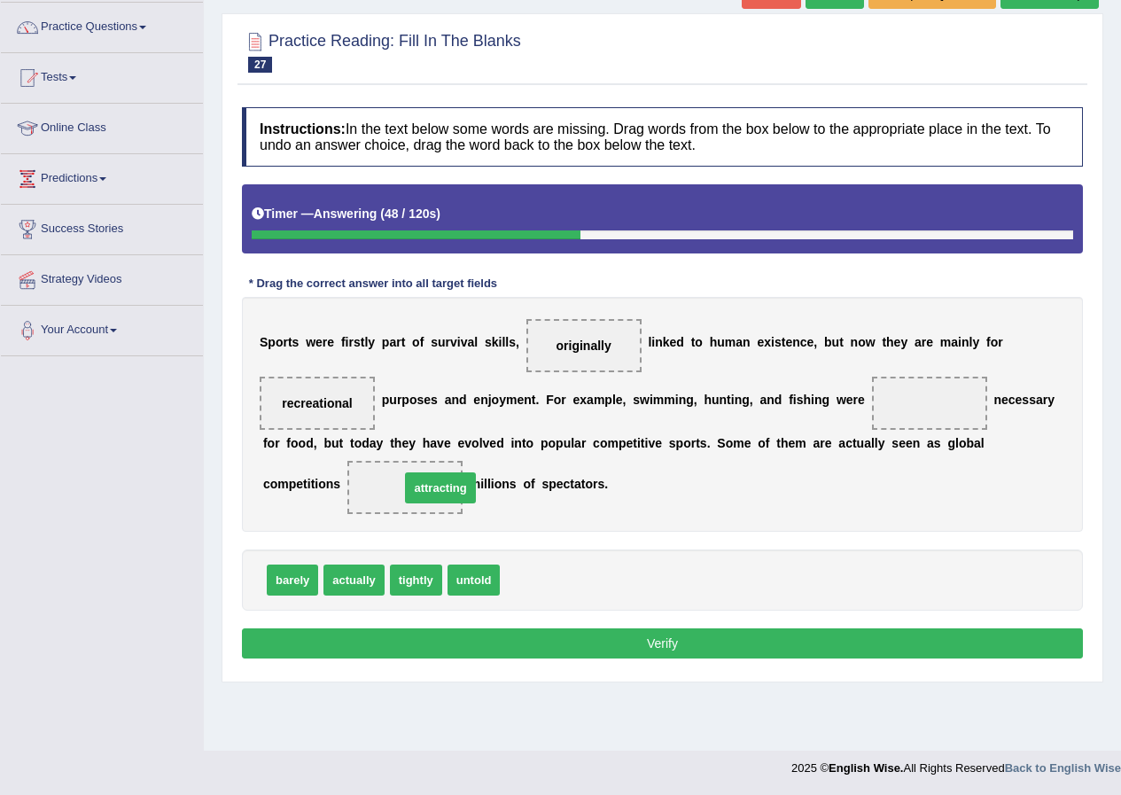
drag, startPoint x: 531, startPoint y: 579, endPoint x: 432, endPoint y: 491, distance: 131.8
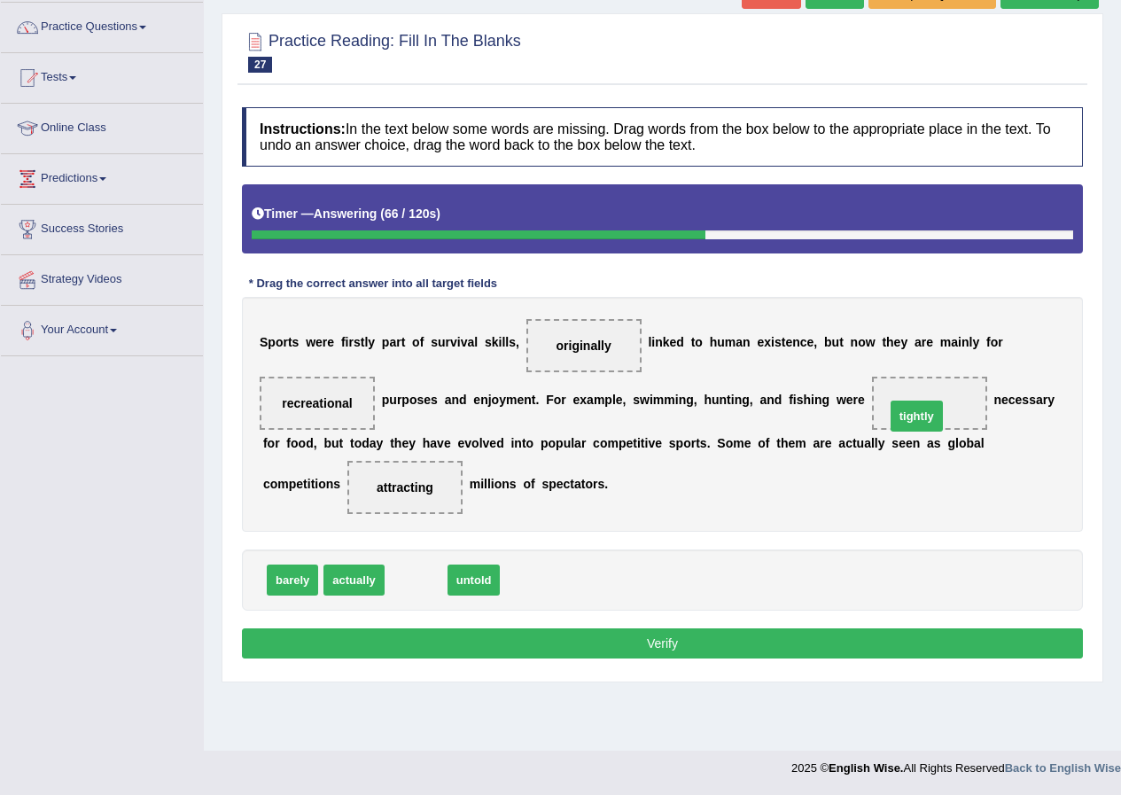
drag, startPoint x: 431, startPoint y: 583, endPoint x: 935, endPoint y: 417, distance: 529.8
click at [824, 642] on button "Verify" at bounding box center [662, 643] width 841 height 30
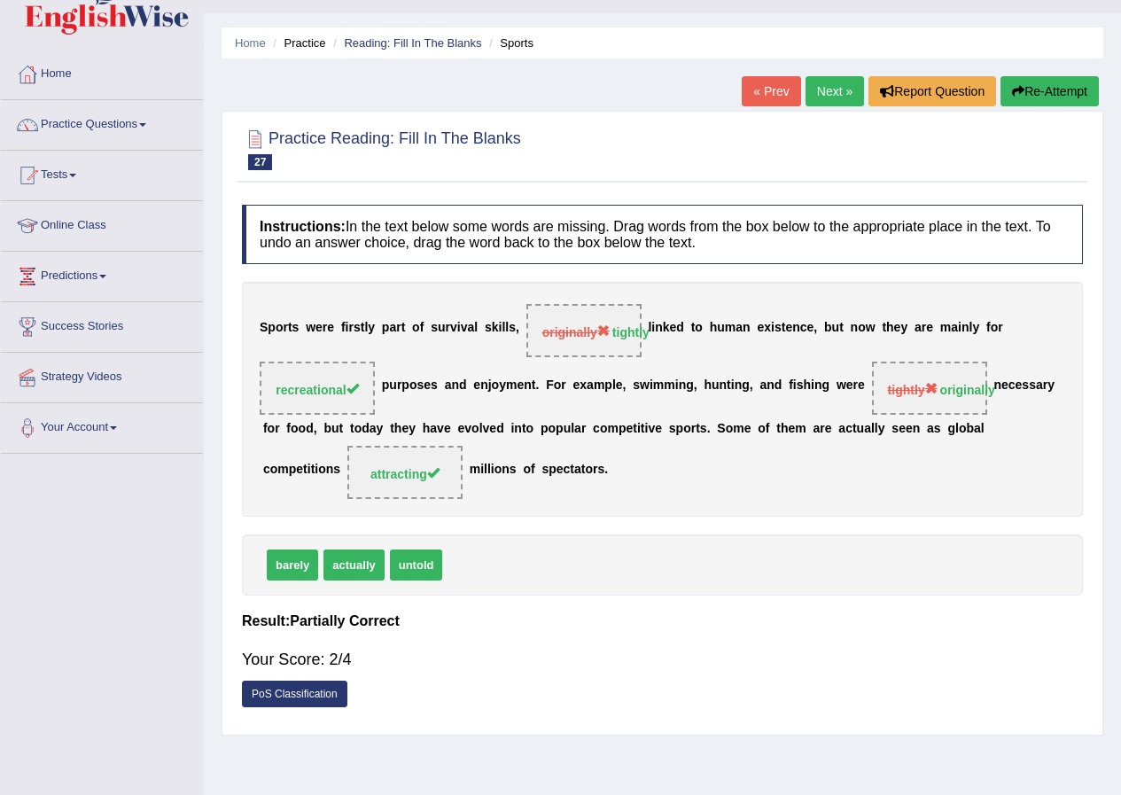
scroll to position [0, 0]
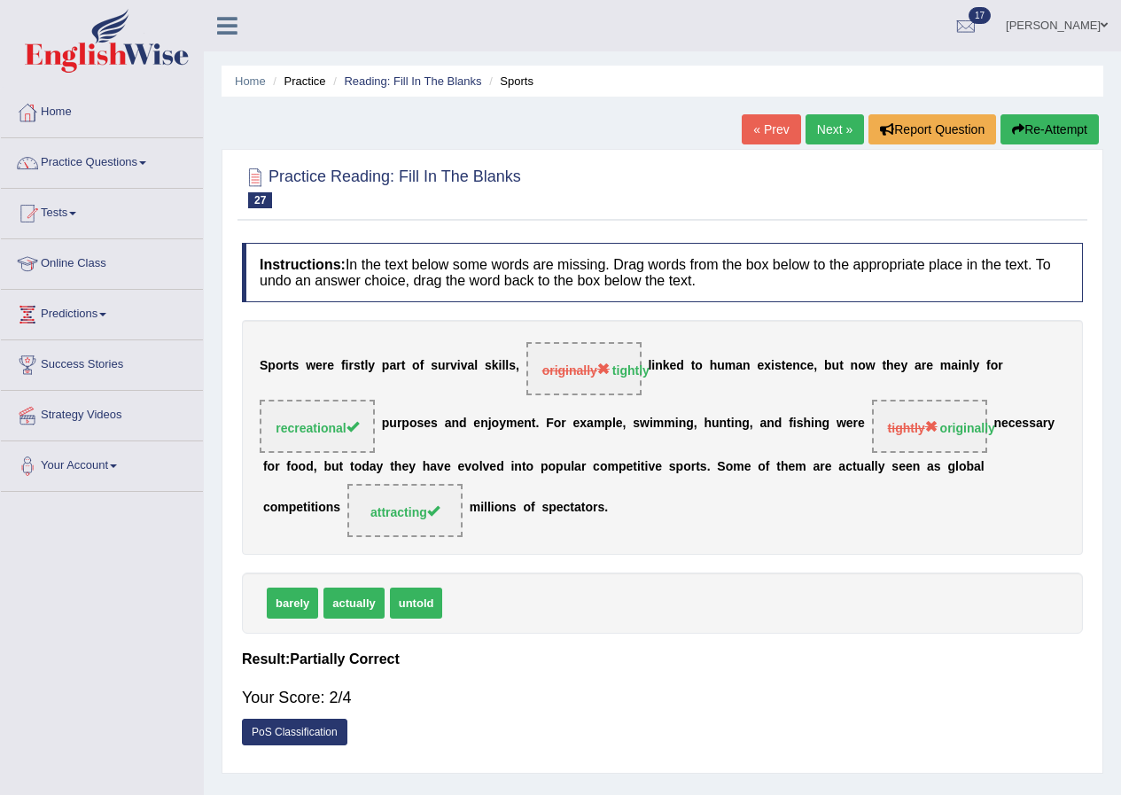
click at [838, 134] on link "Next »" at bounding box center [834, 129] width 58 height 30
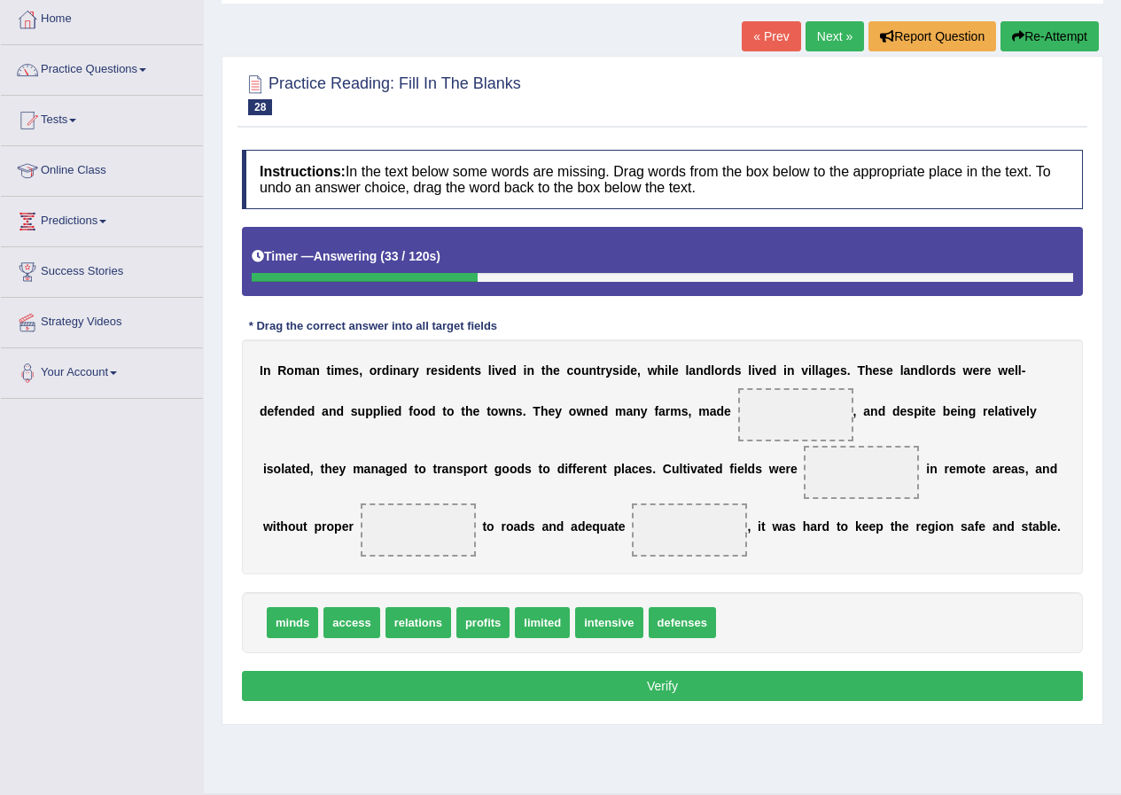
scroll to position [136, 0]
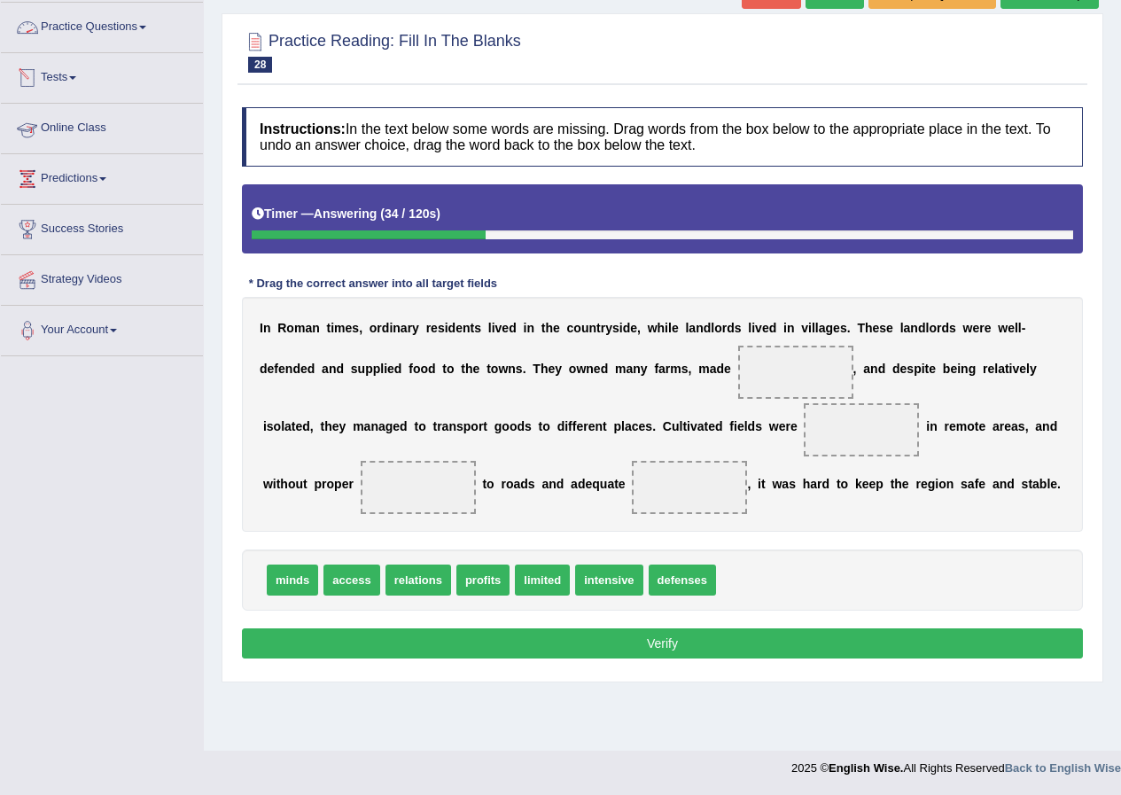
click at [129, 27] on link "Practice Questions" at bounding box center [102, 25] width 202 height 44
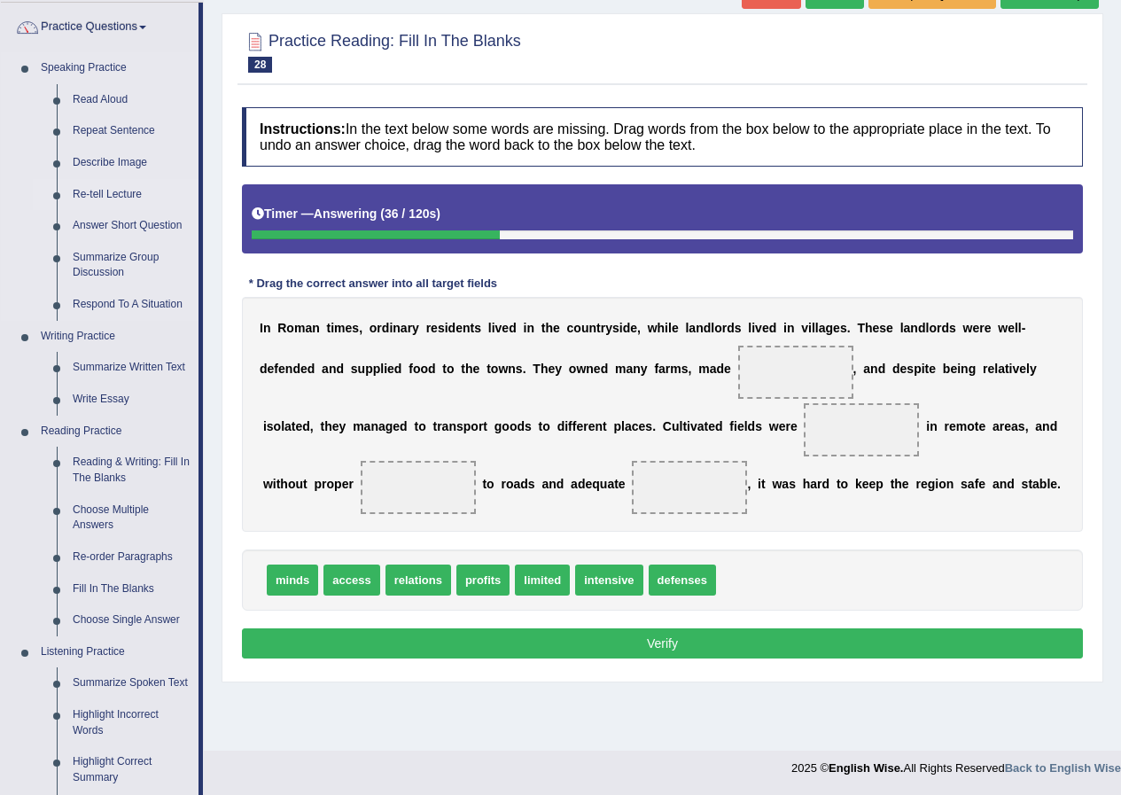
click at [110, 192] on link "Re-tell Lecture" at bounding box center [132, 195] width 134 height 32
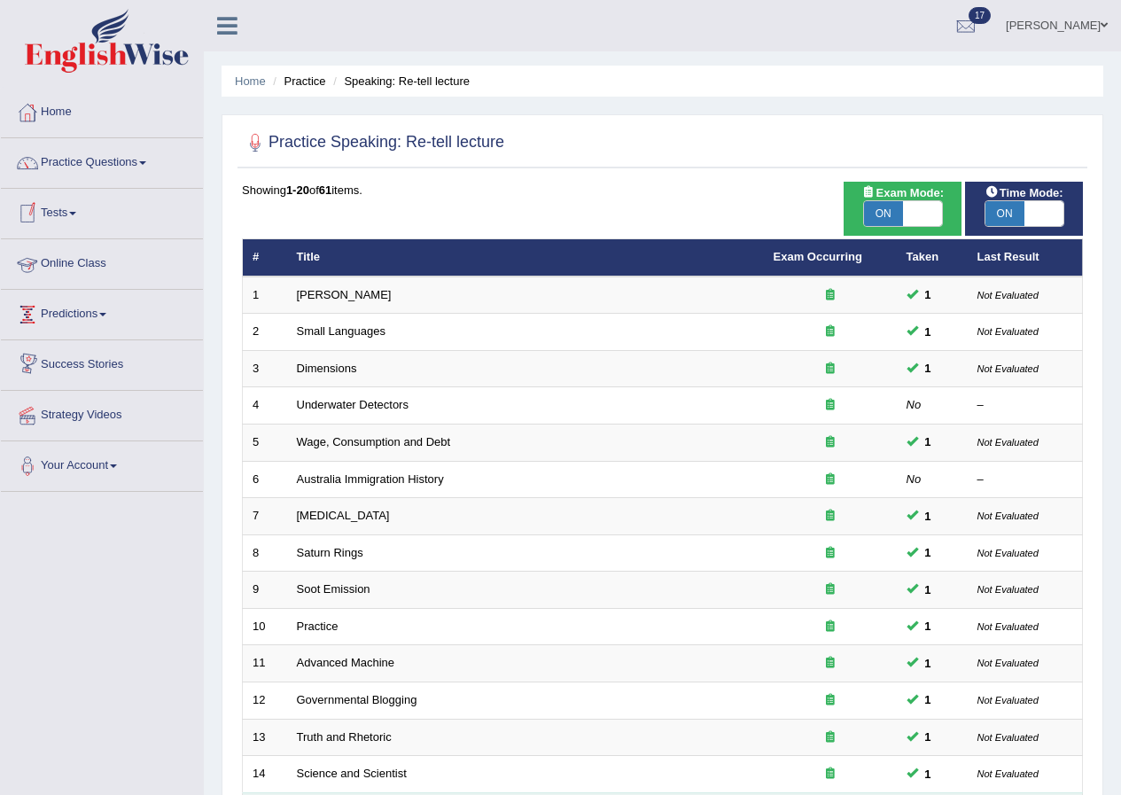
scroll to position [378, 0]
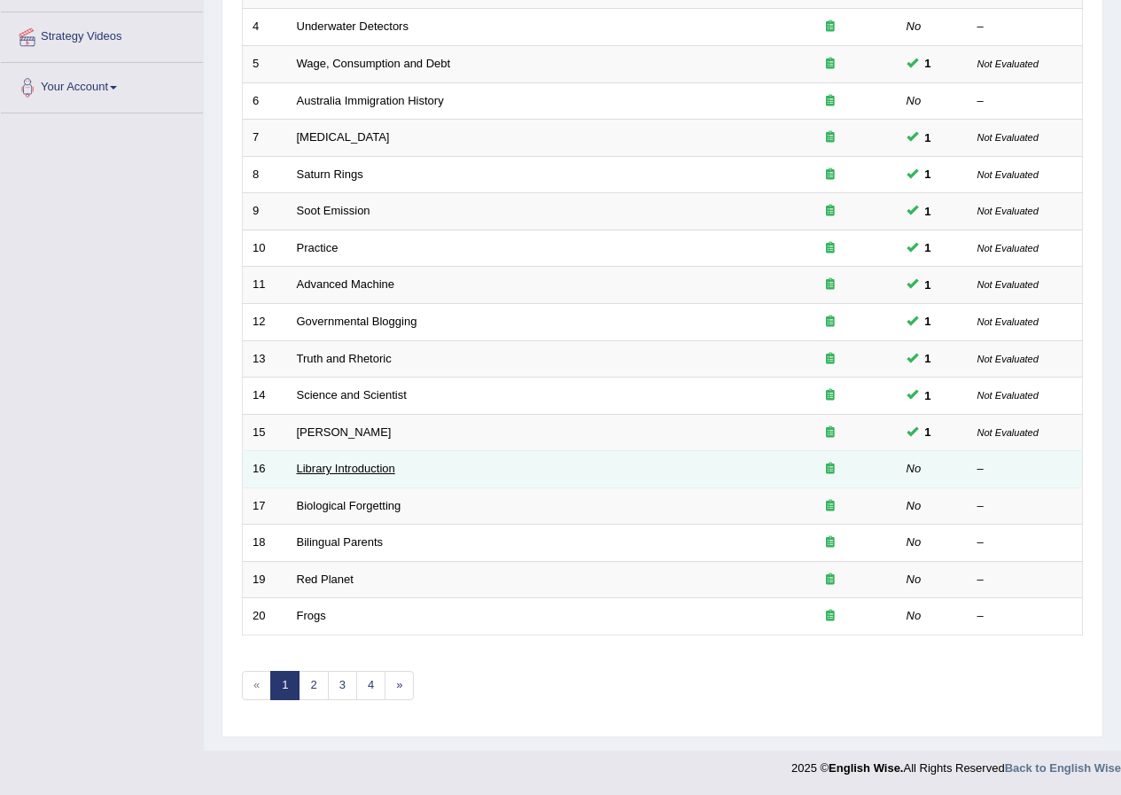
click at [336, 470] on link "Library Introduction" at bounding box center [346, 468] width 98 height 13
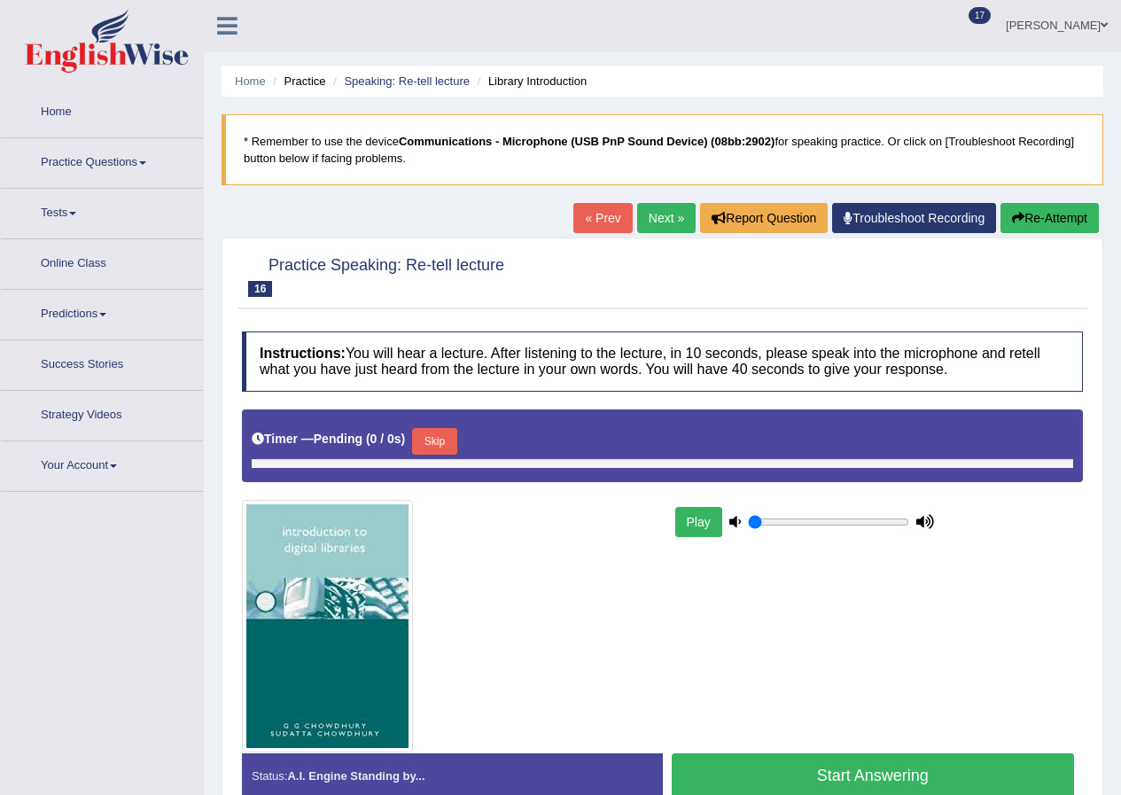
type input "1"
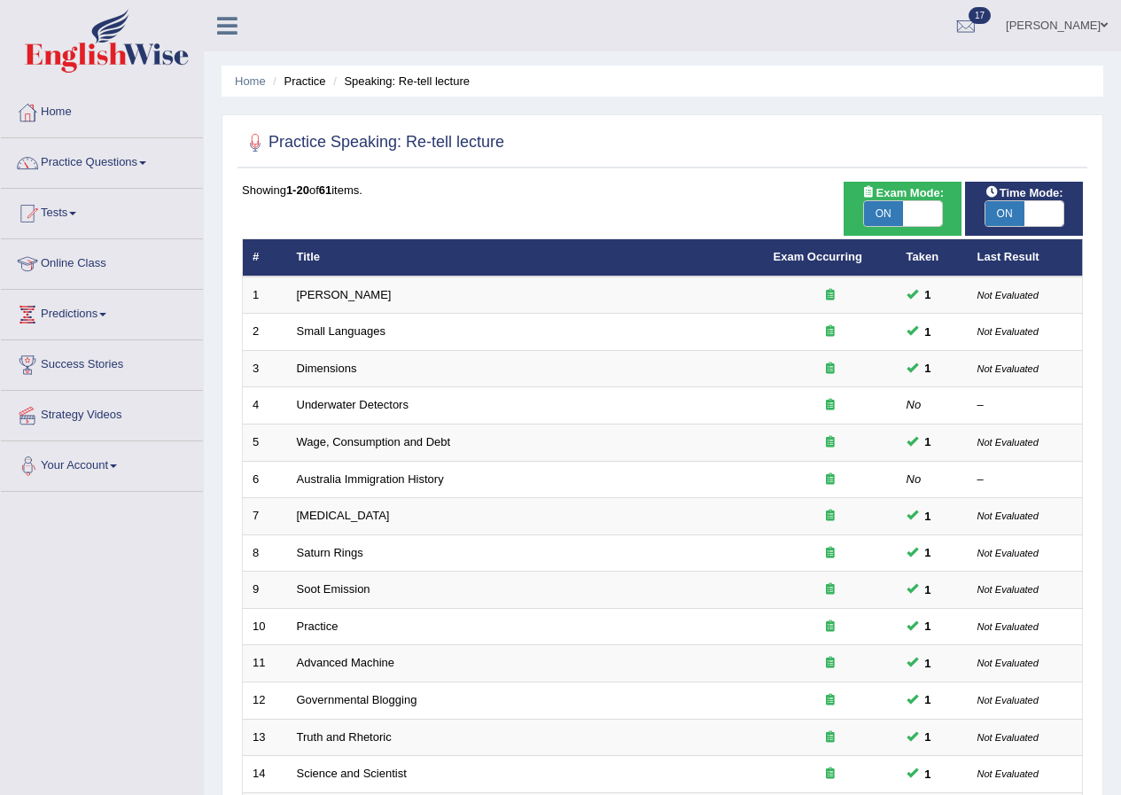
click at [1076, 27] on link "[PERSON_NAME]" at bounding box center [1056, 23] width 128 height 46
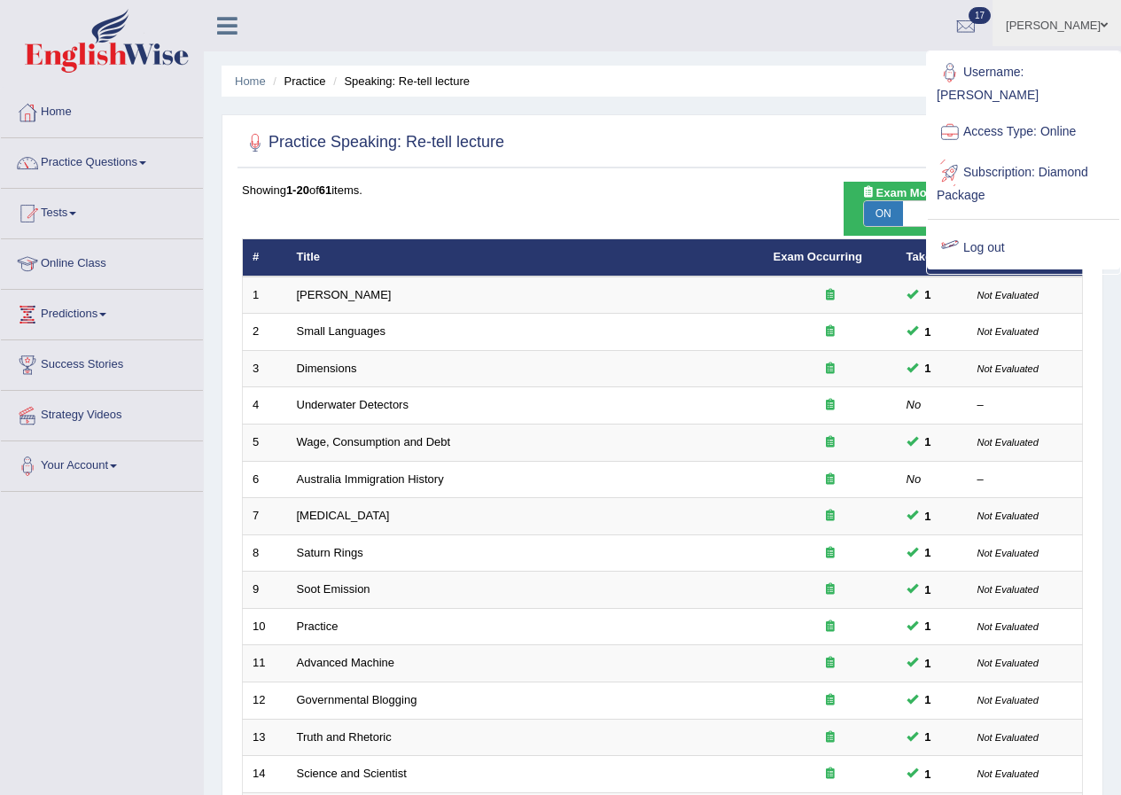
drag, startPoint x: 987, startPoint y: 244, endPoint x: 997, endPoint y: 237, distance: 11.6
click at [987, 243] on link "Log out" at bounding box center [1023, 248] width 191 height 41
